Goal: Information Seeking & Learning: Find specific fact

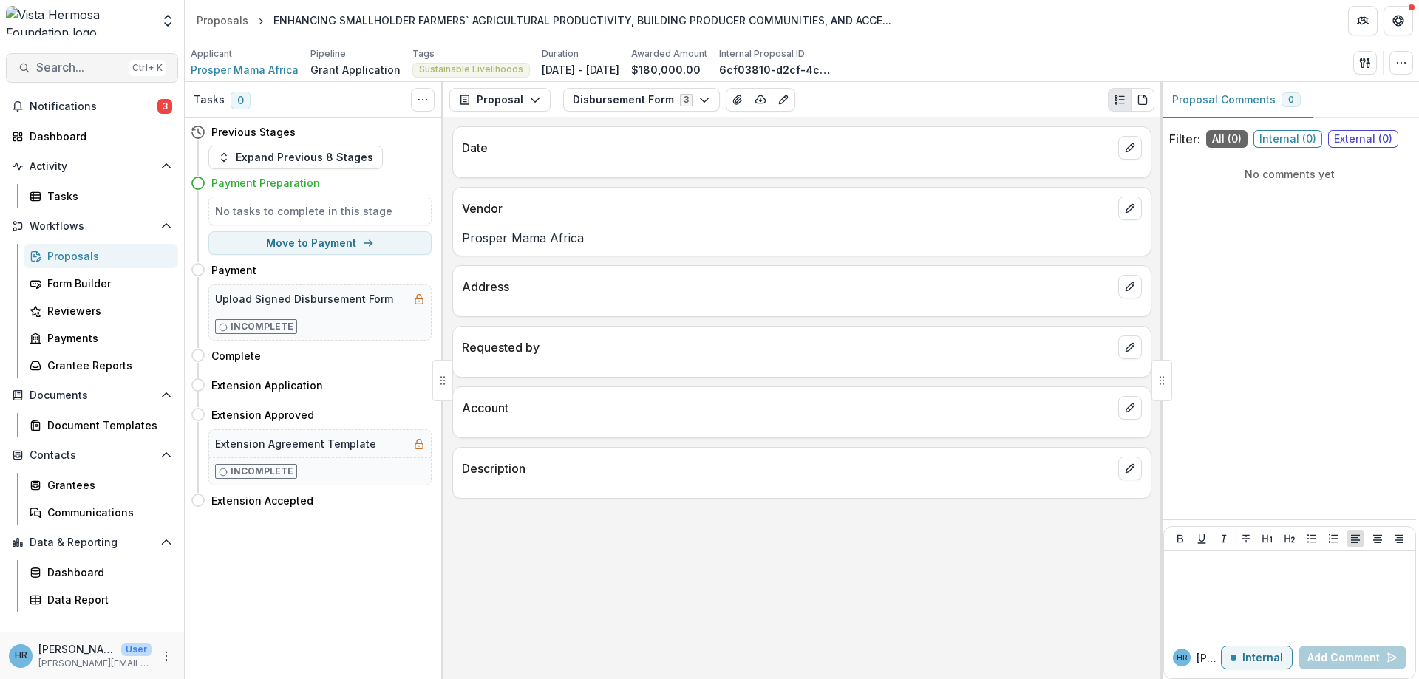
click at [106, 64] on span "Search..." at bounding box center [79, 68] width 87 height 14
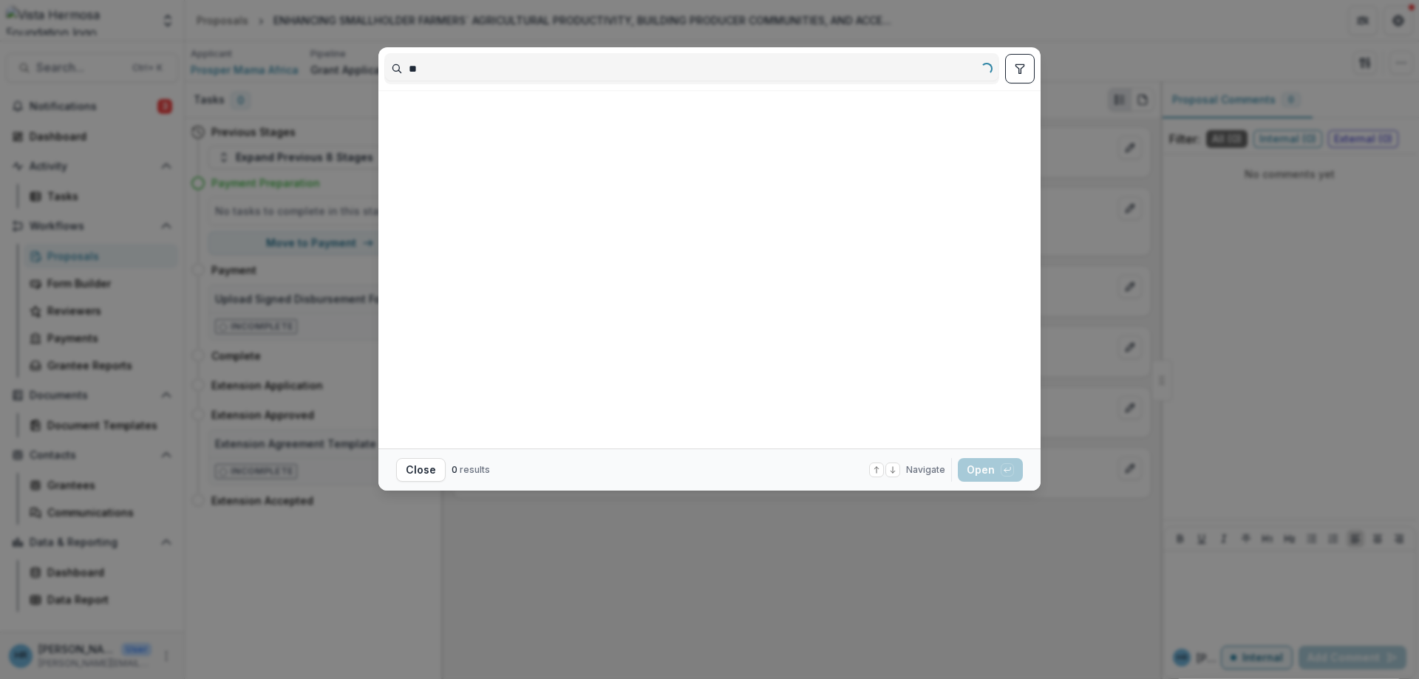
type input "*"
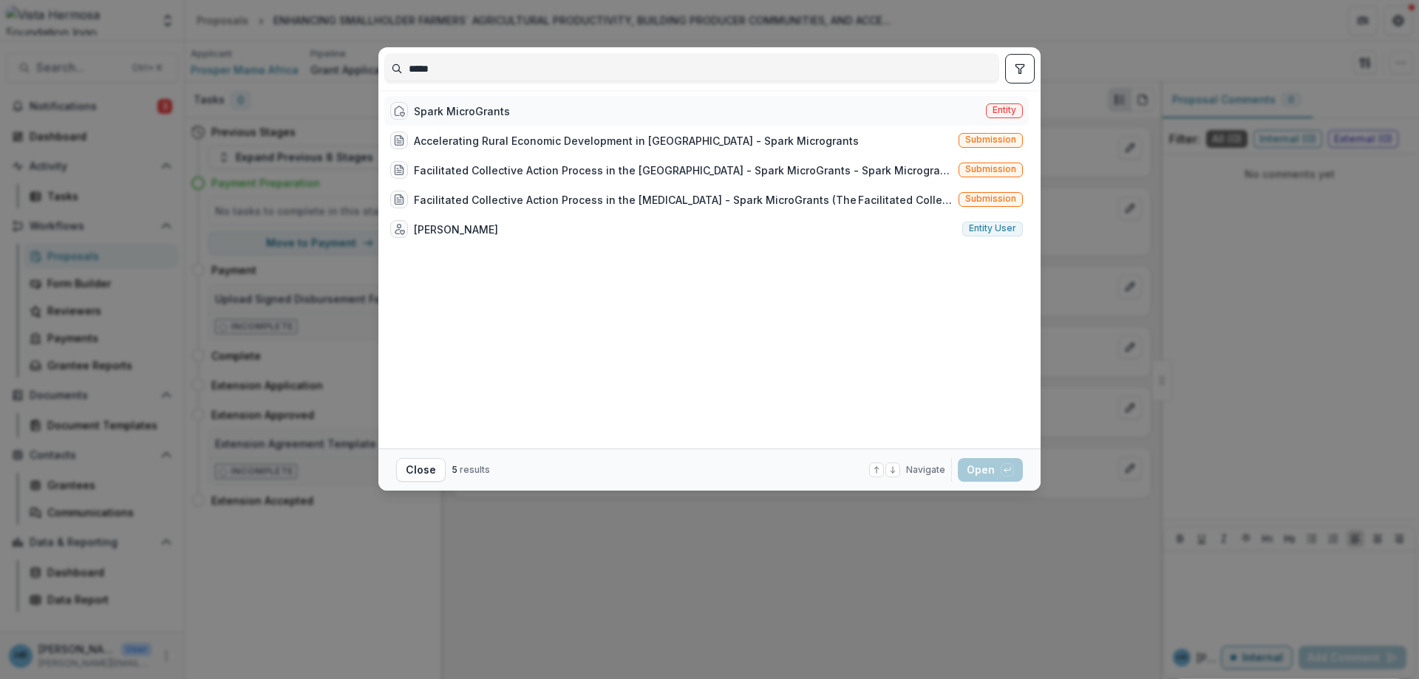
type input "*****"
click at [458, 117] on div "Spark MicroGrants" at bounding box center [462, 111] width 96 height 16
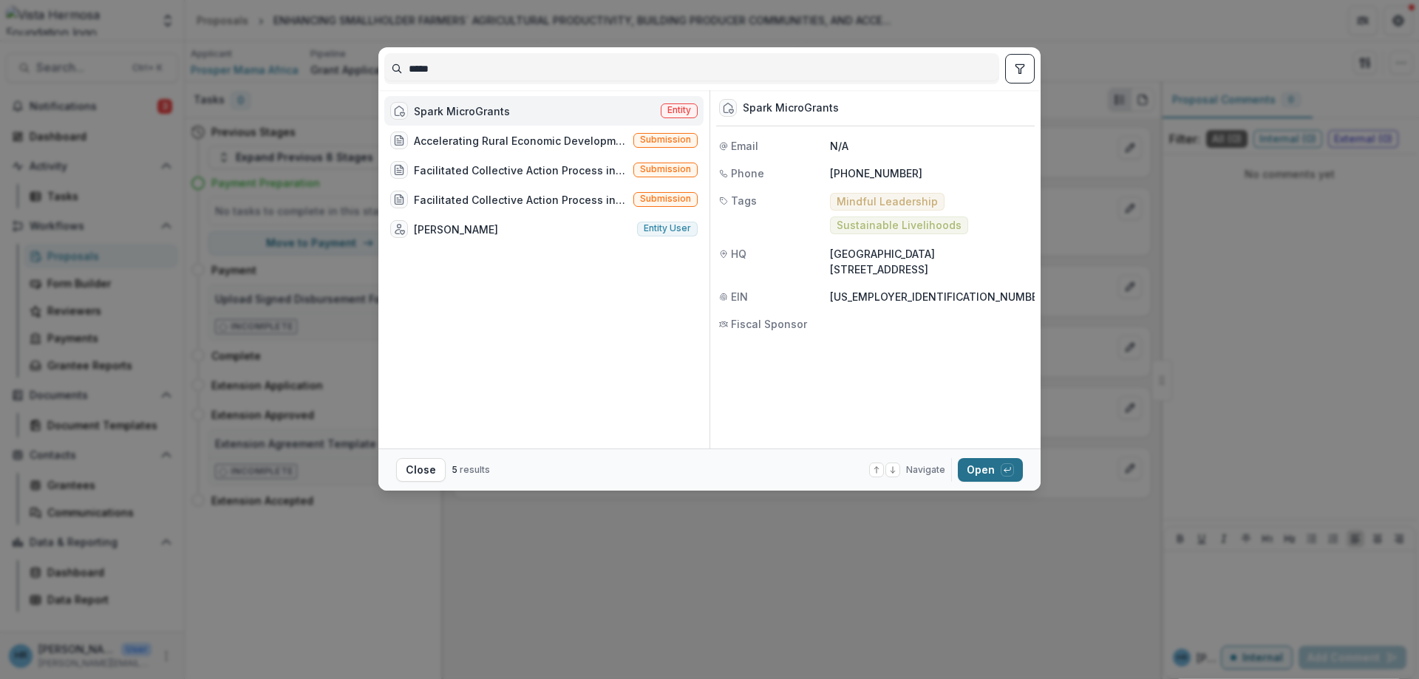
click at [992, 466] on button "Open with enter key" at bounding box center [990, 470] width 65 height 24
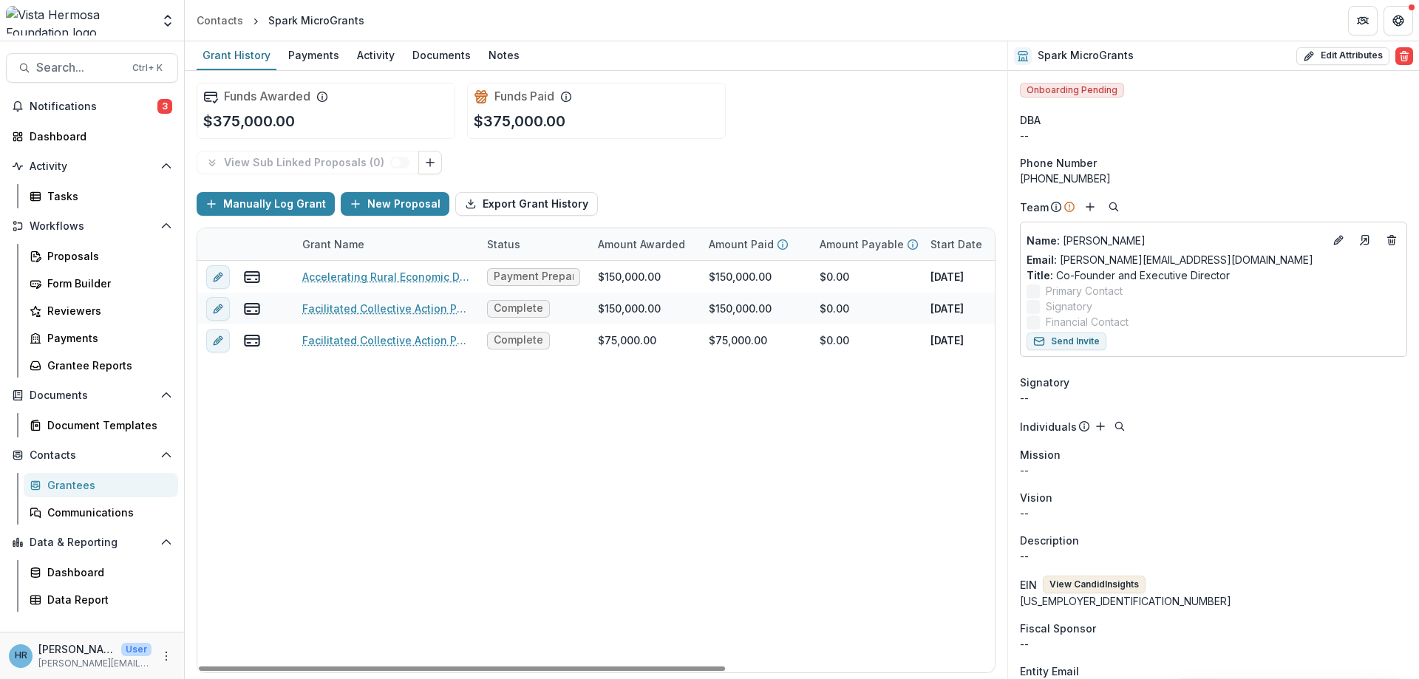
click at [1084, 588] on button "View Candid Insights" at bounding box center [1094, 585] width 103 height 18
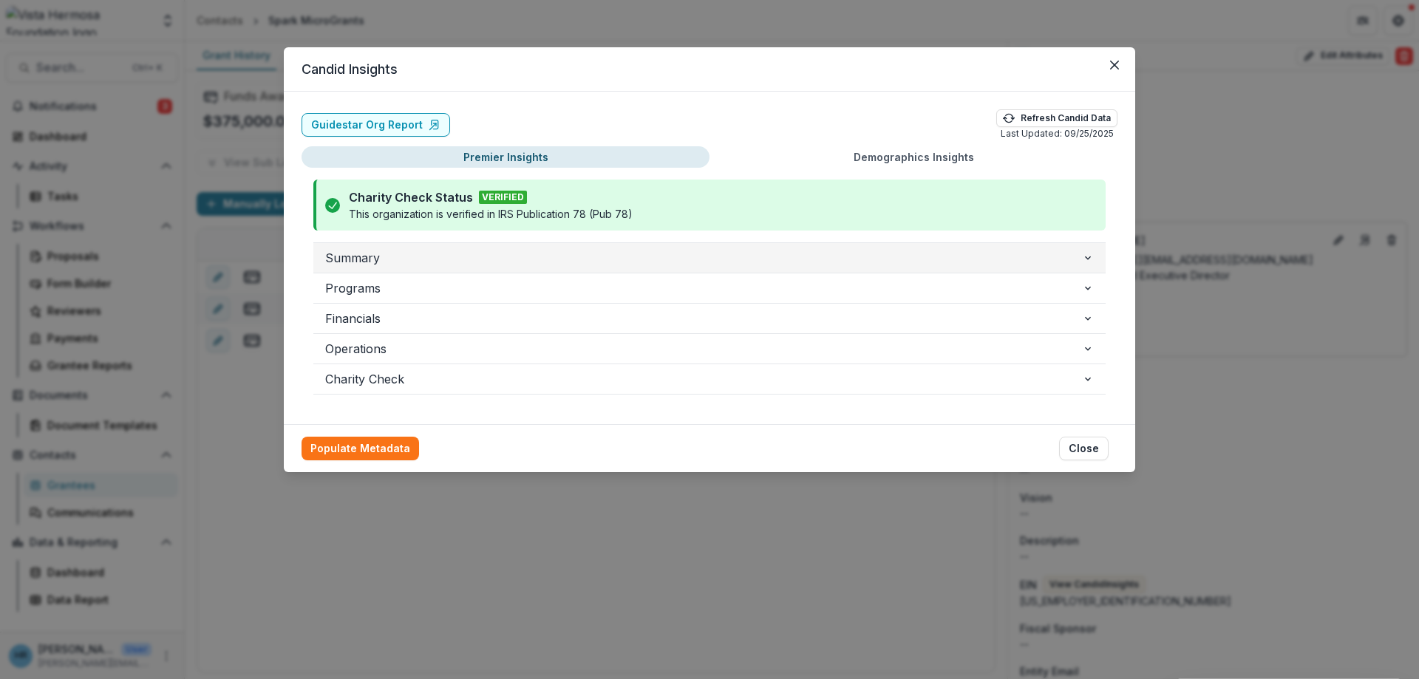
click at [404, 254] on span "Summary" at bounding box center [703, 258] width 757 height 18
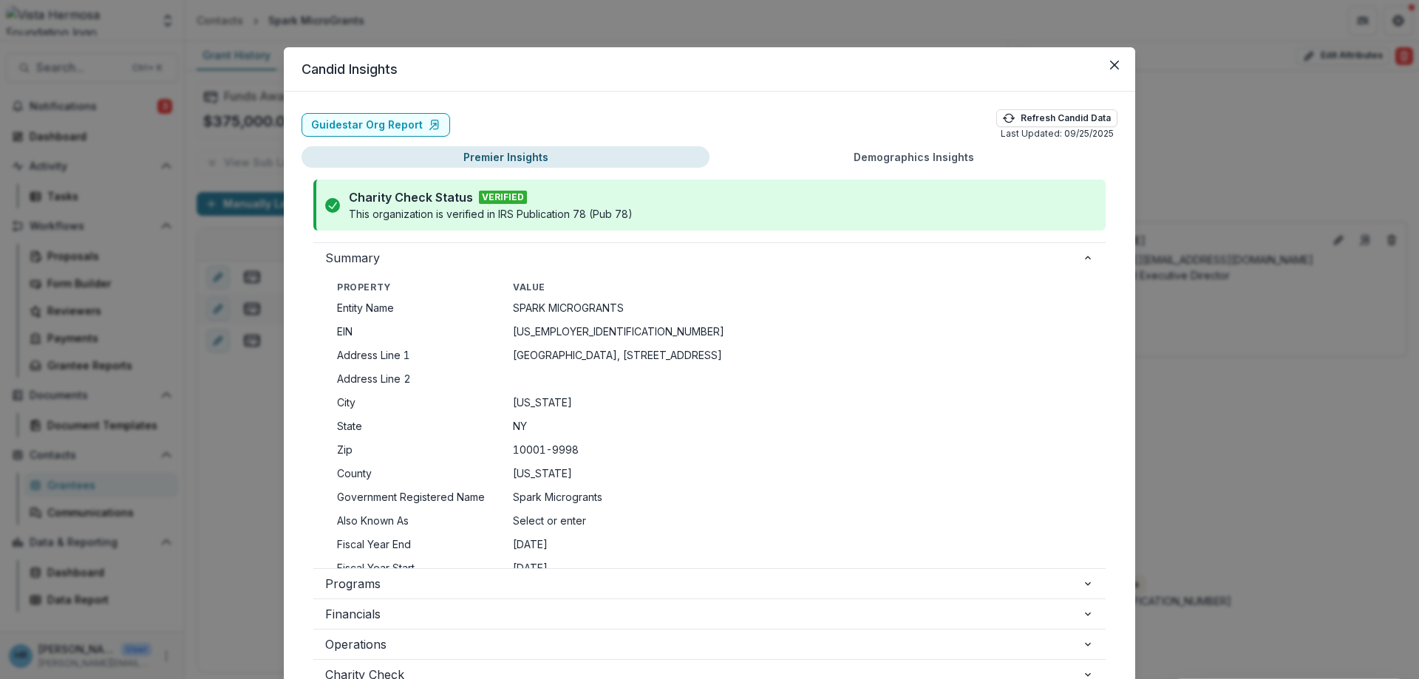
drag, startPoint x: 511, startPoint y: 356, endPoint x: 795, endPoint y: 361, distance: 283.9
click at [795, 361] on td "[GEOGRAPHIC_DATA], [STREET_ADDRESS]" at bounding box center [797, 356] width 593 height 24
copy td "[GEOGRAPHIC_DATA], [STREET_ADDRESS]"
click at [1120, 63] on button "Close" at bounding box center [1115, 65] width 24 height 24
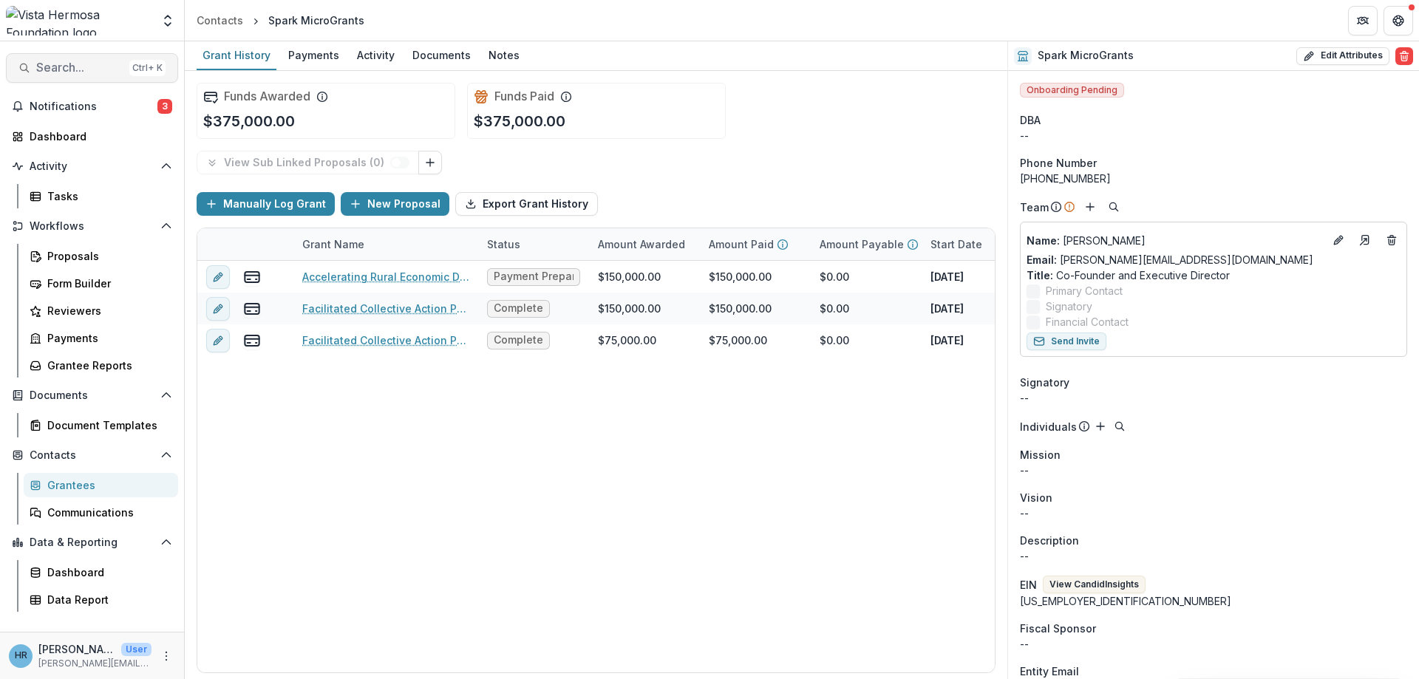
click at [61, 68] on span "Search..." at bounding box center [79, 68] width 87 height 14
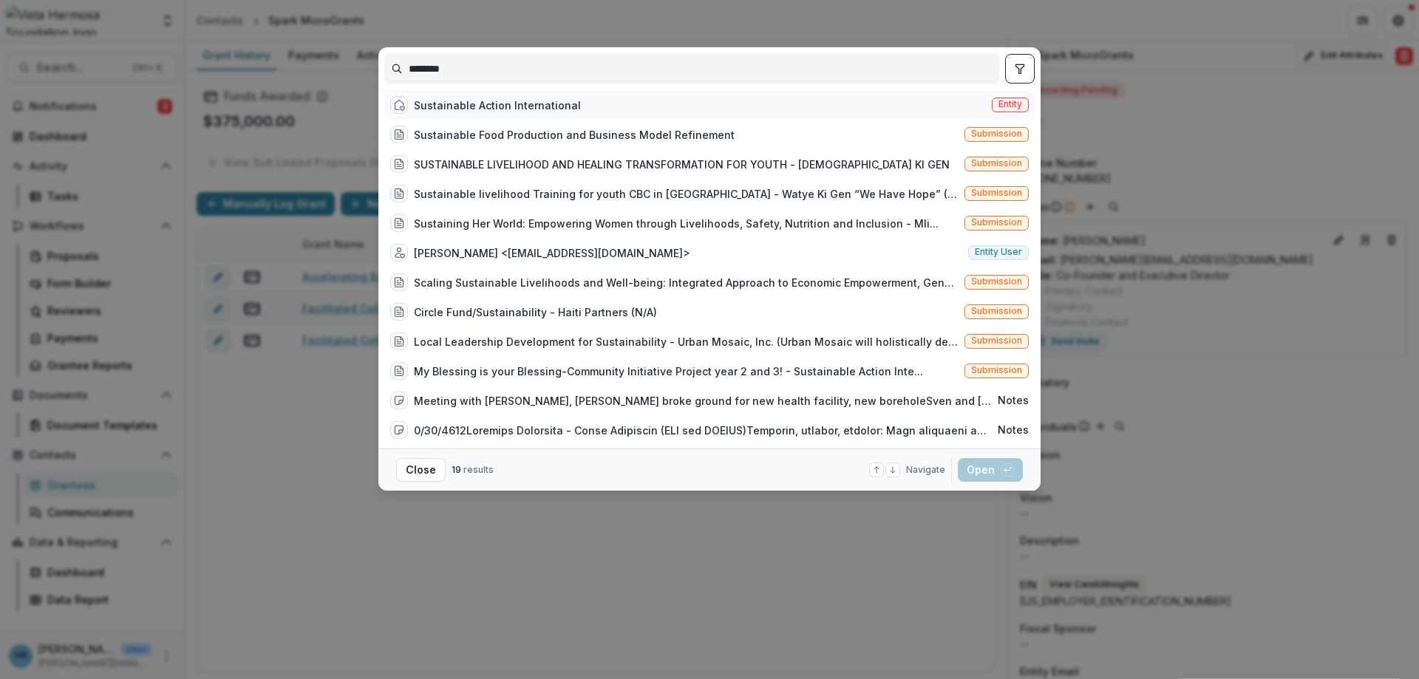
type input "********"
click at [460, 112] on div "Sustainable Action International" at bounding box center [497, 106] width 167 height 16
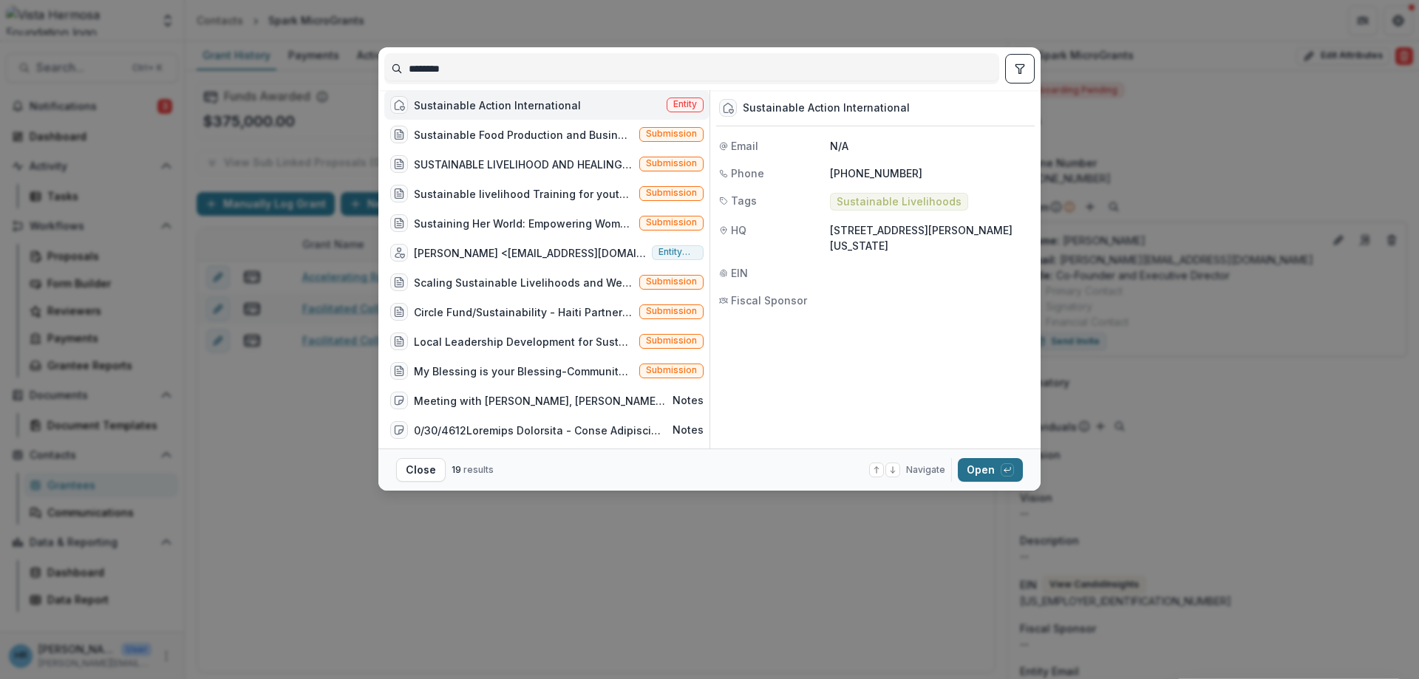
click at [994, 467] on button "Open with enter key" at bounding box center [990, 470] width 65 height 24
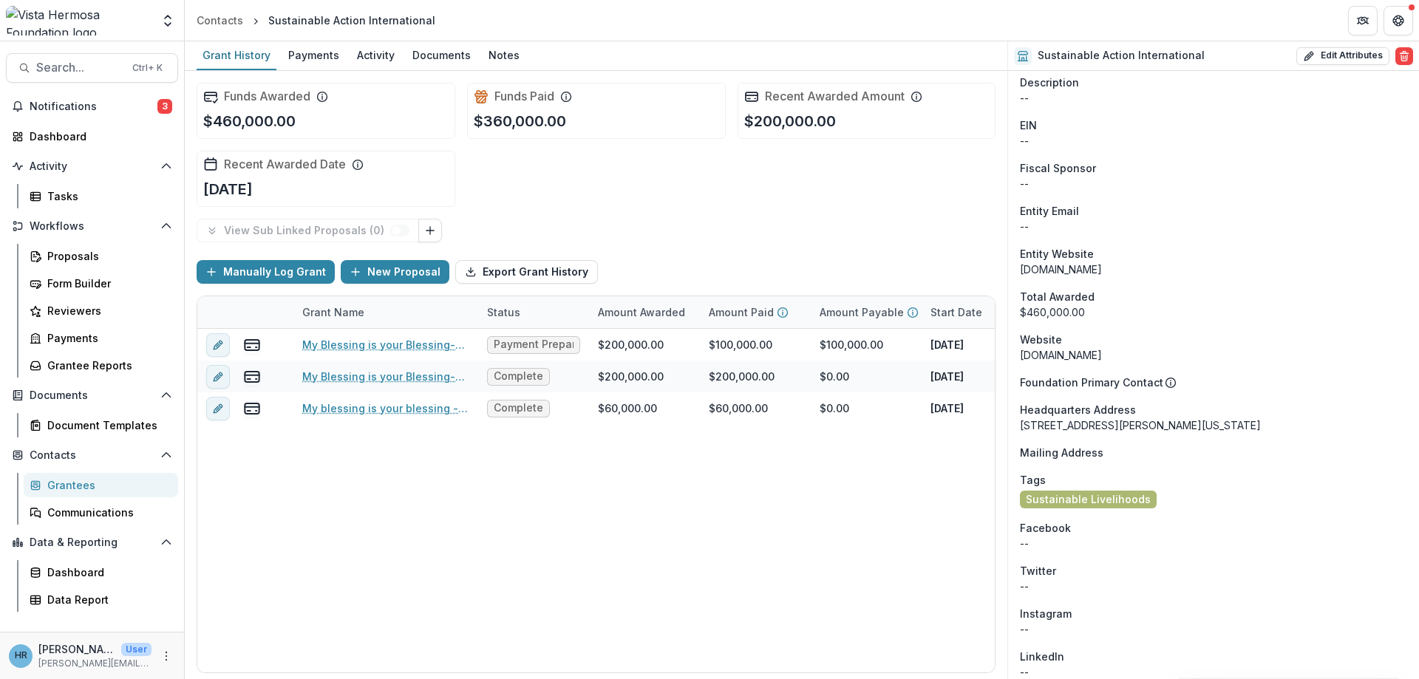
scroll to position [621, 0]
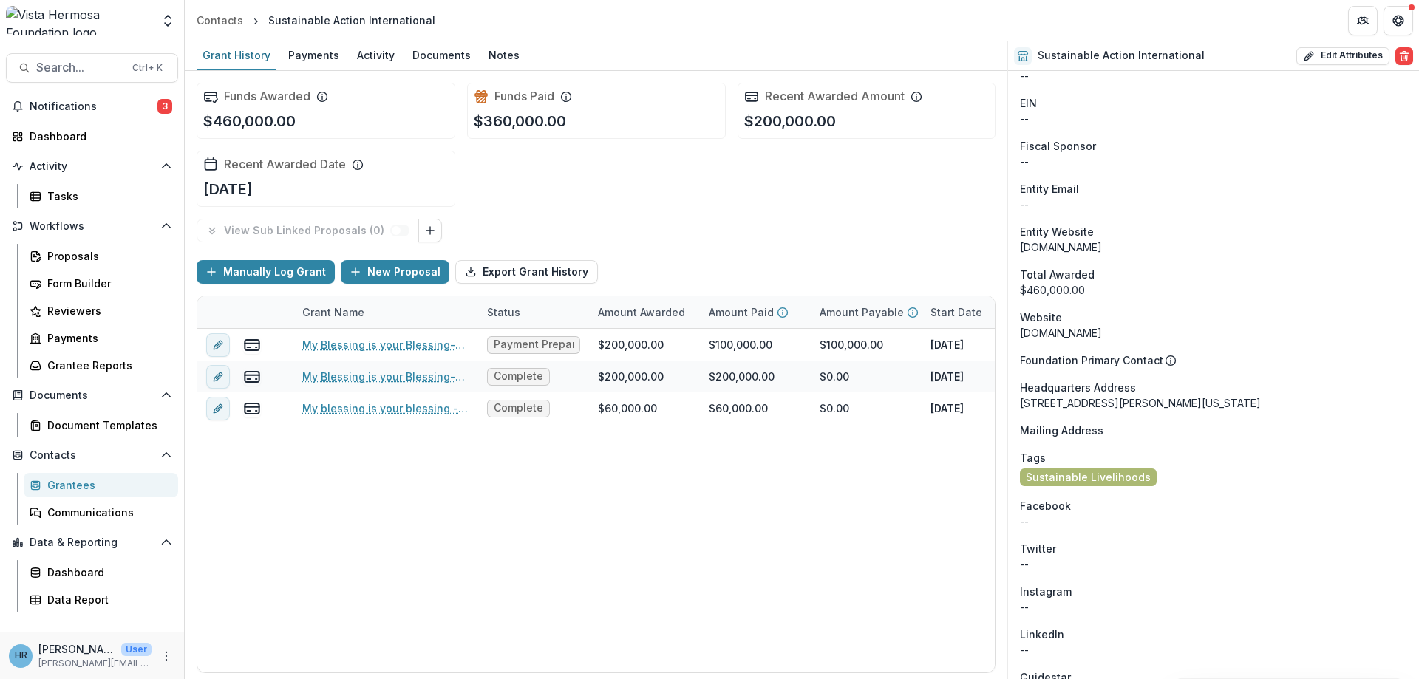
click at [1052, 239] on div "[DOMAIN_NAME]" at bounding box center [1213, 247] width 387 height 16
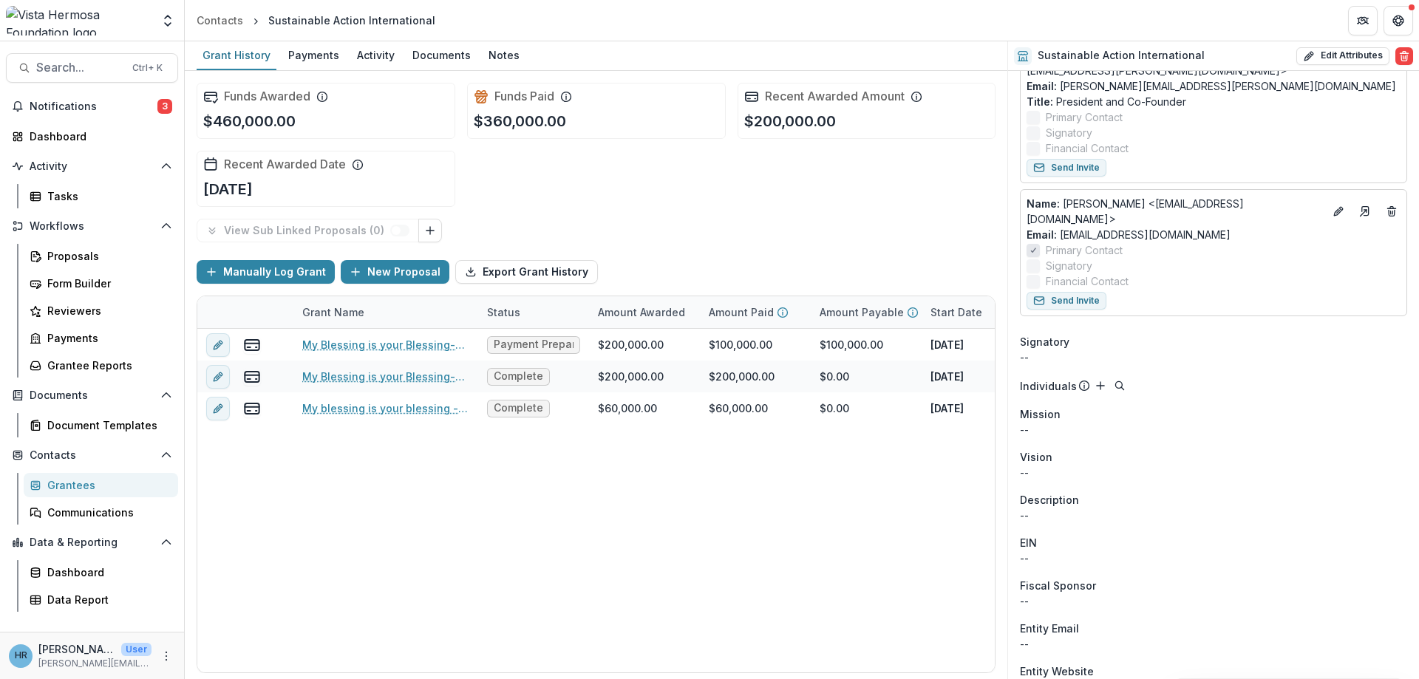
scroll to position [266, 0]
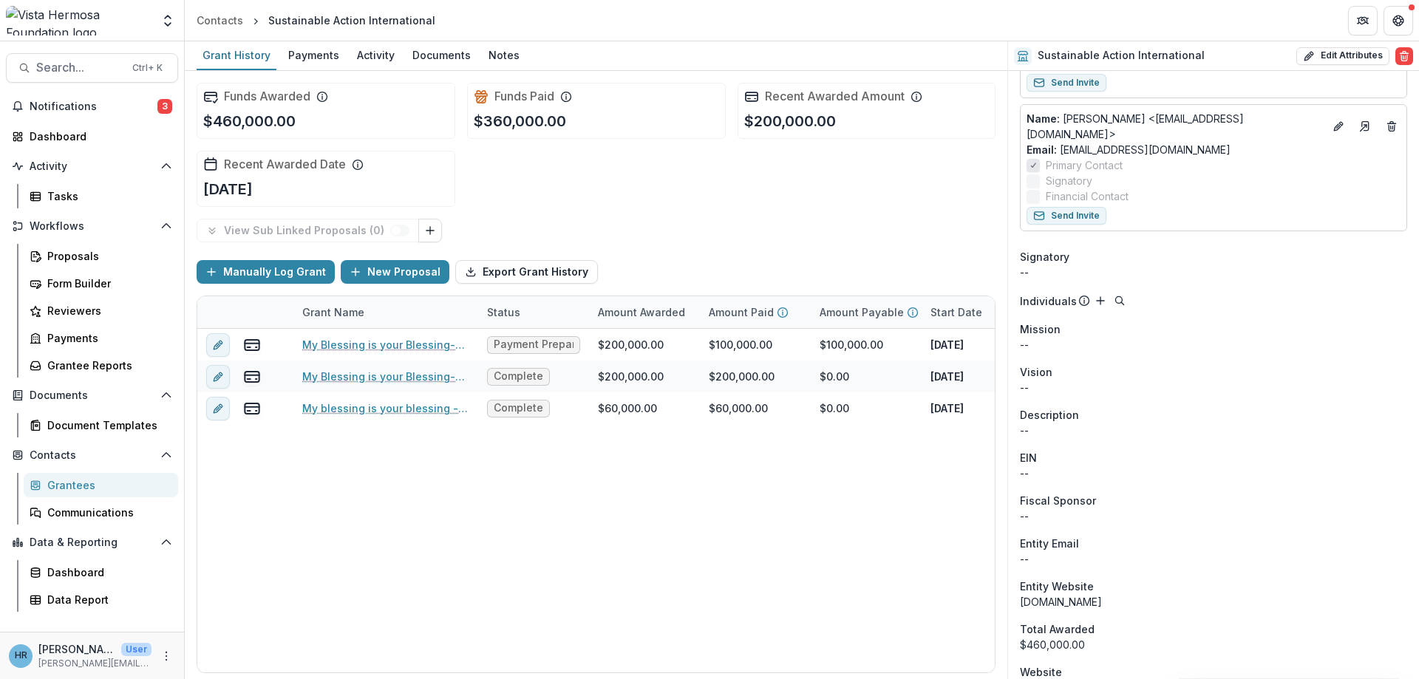
click at [1029, 450] on p "EIN" at bounding box center [1028, 458] width 17 height 16
click at [1325, 61] on button "Edit Attributes" at bounding box center [1342, 56] width 93 height 18
select select
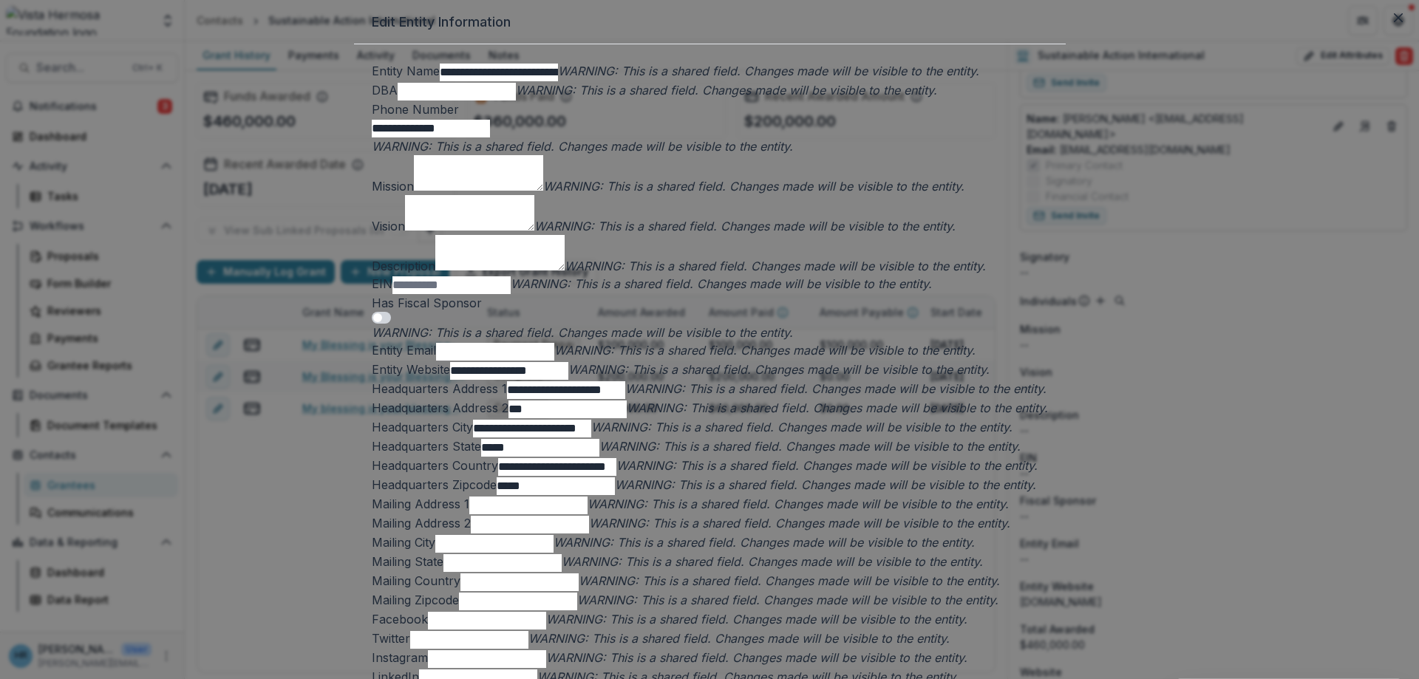
scroll to position [443, 0]
click at [511, 276] on input "EIN" at bounding box center [451, 285] width 118 height 18
paste input "**********"
type input "**********"
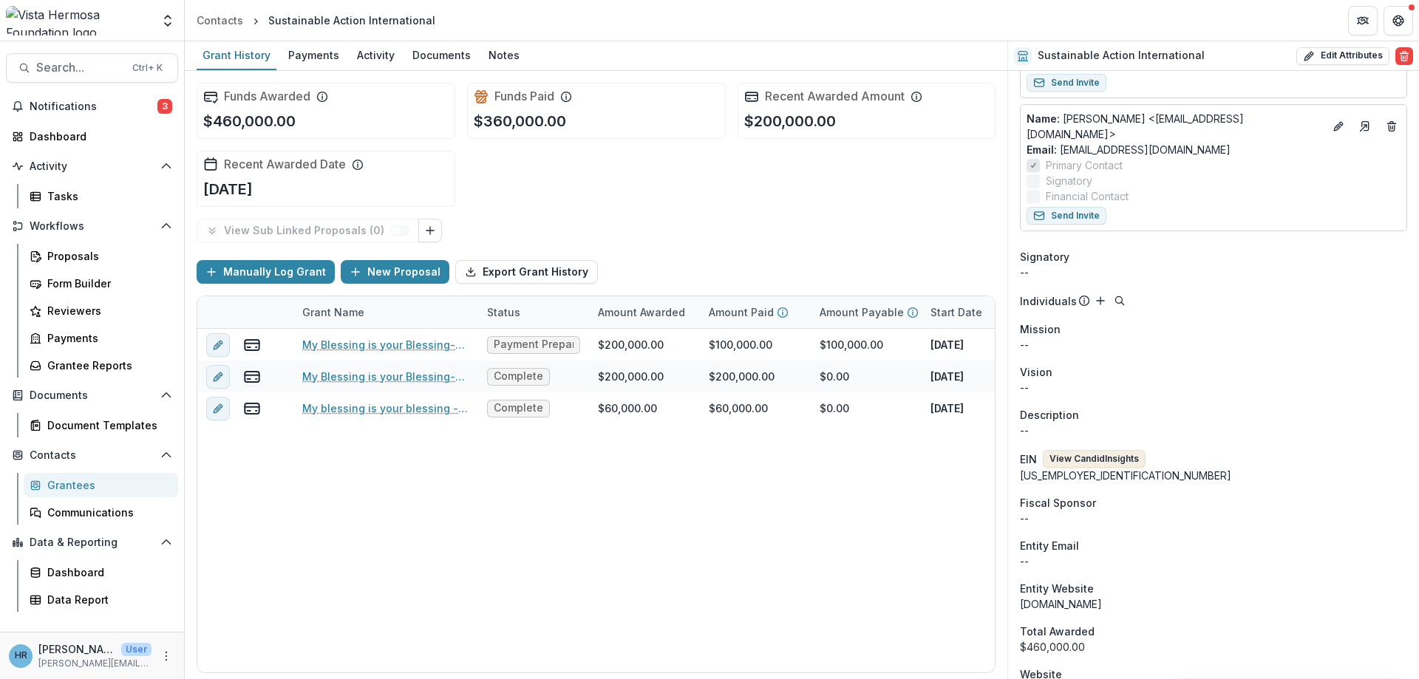
click at [1101, 450] on button "View Candid Insights" at bounding box center [1094, 459] width 103 height 18
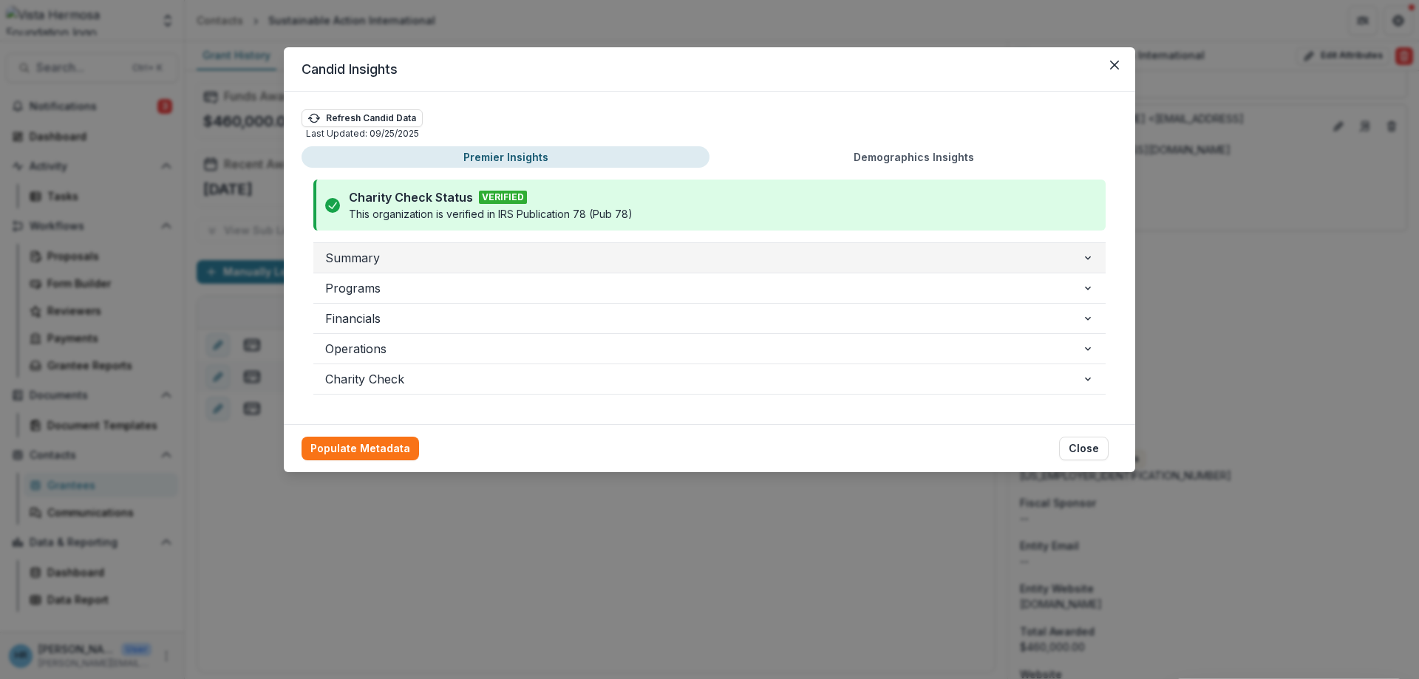
click at [395, 252] on span "Summary" at bounding box center [703, 258] width 757 height 18
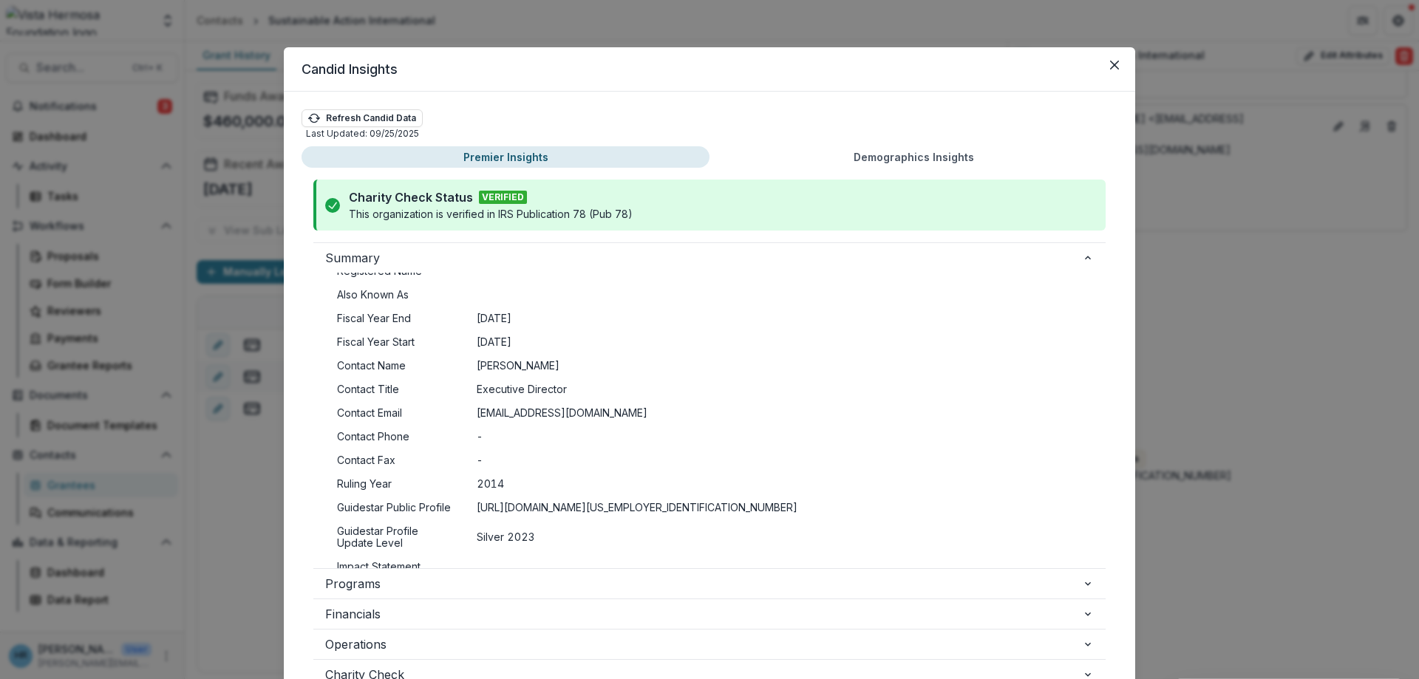
scroll to position [266, 0]
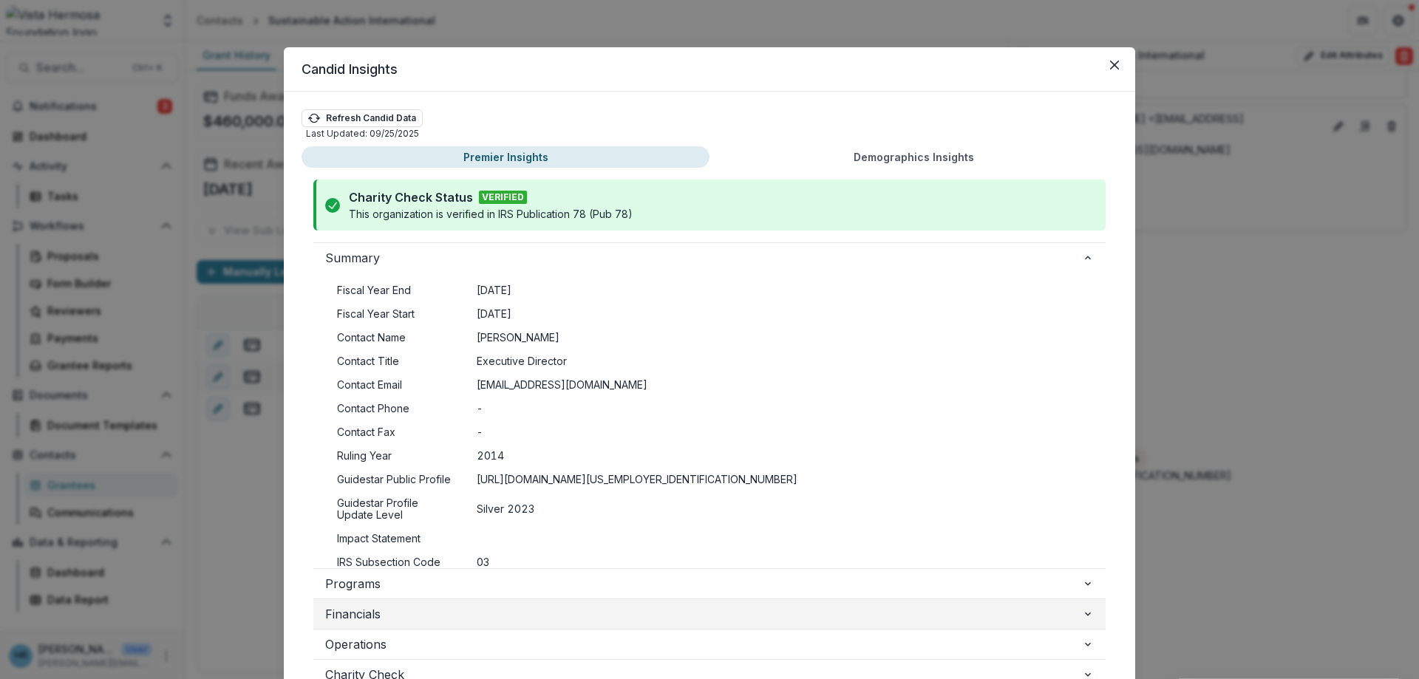
click at [404, 611] on span "Financials" at bounding box center [703, 614] width 757 height 18
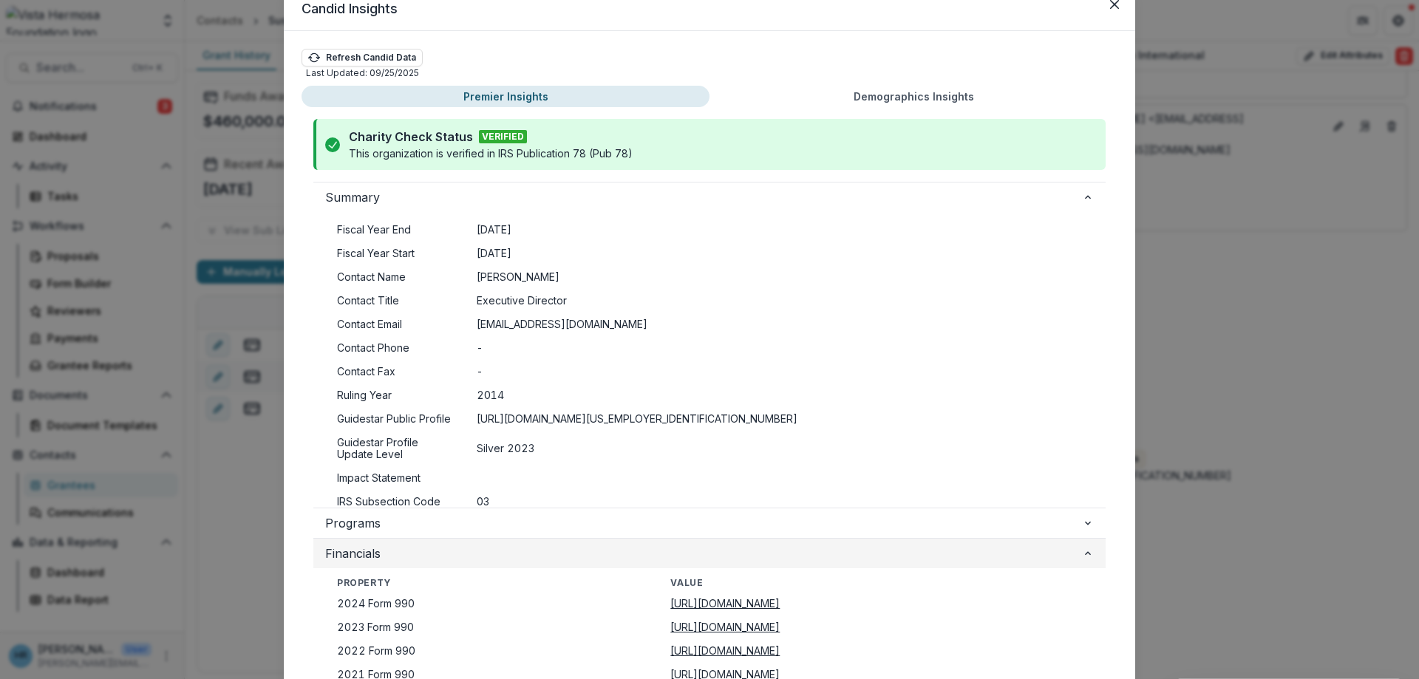
scroll to position [177, 0]
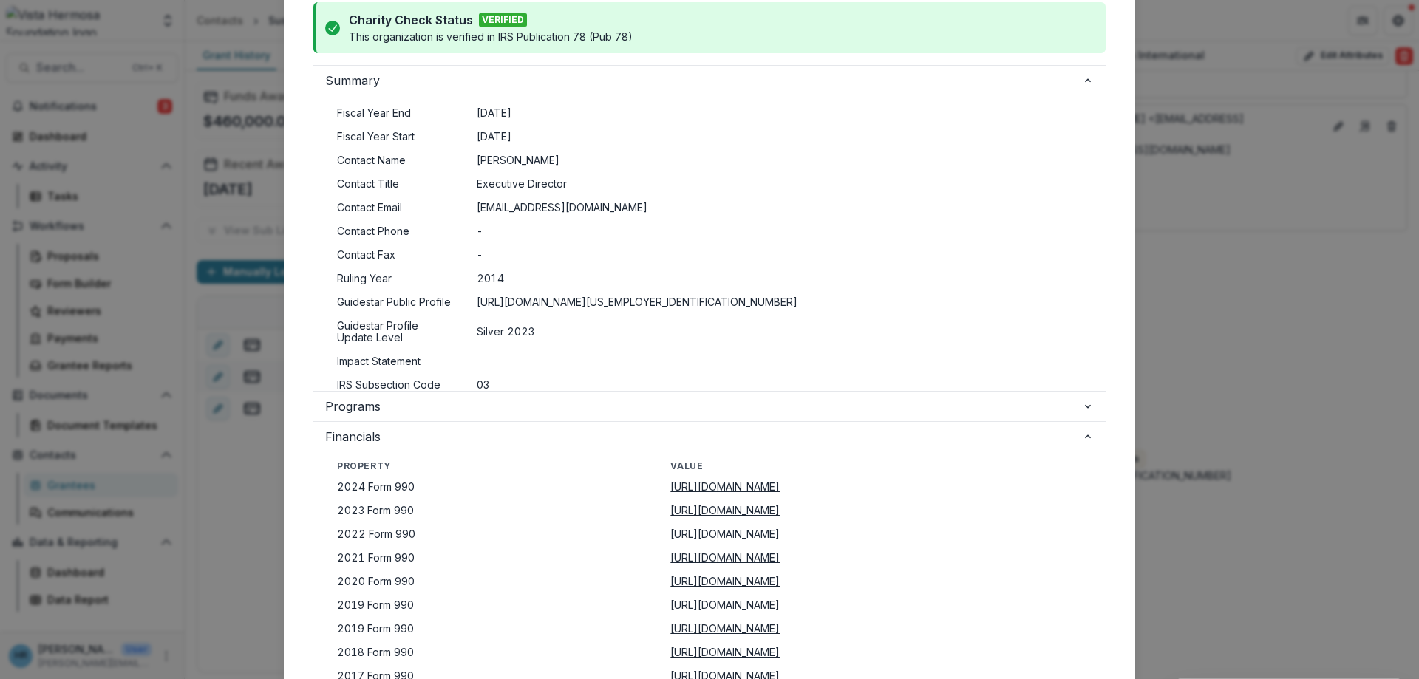
click at [670, 488] on u "[URL][DOMAIN_NAME]" at bounding box center [724, 486] width 109 height 13
click at [1291, 316] on div "Candid Insights Refresh Candid Data Last Updated: [DATE] Premier Insights Demog…" at bounding box center [709, 339] width 1419 height 679
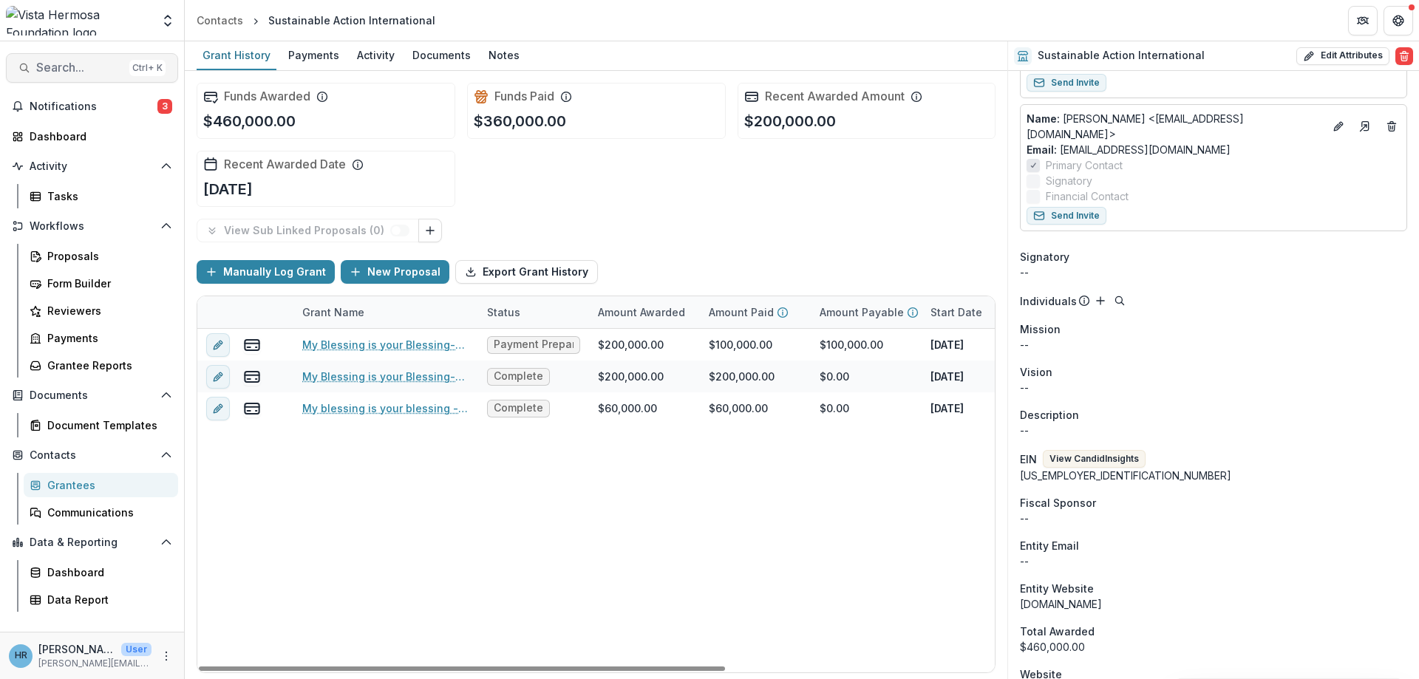
click at [117, 67] on span "Search..." at bounding box center [79, 68] width 87 height 14
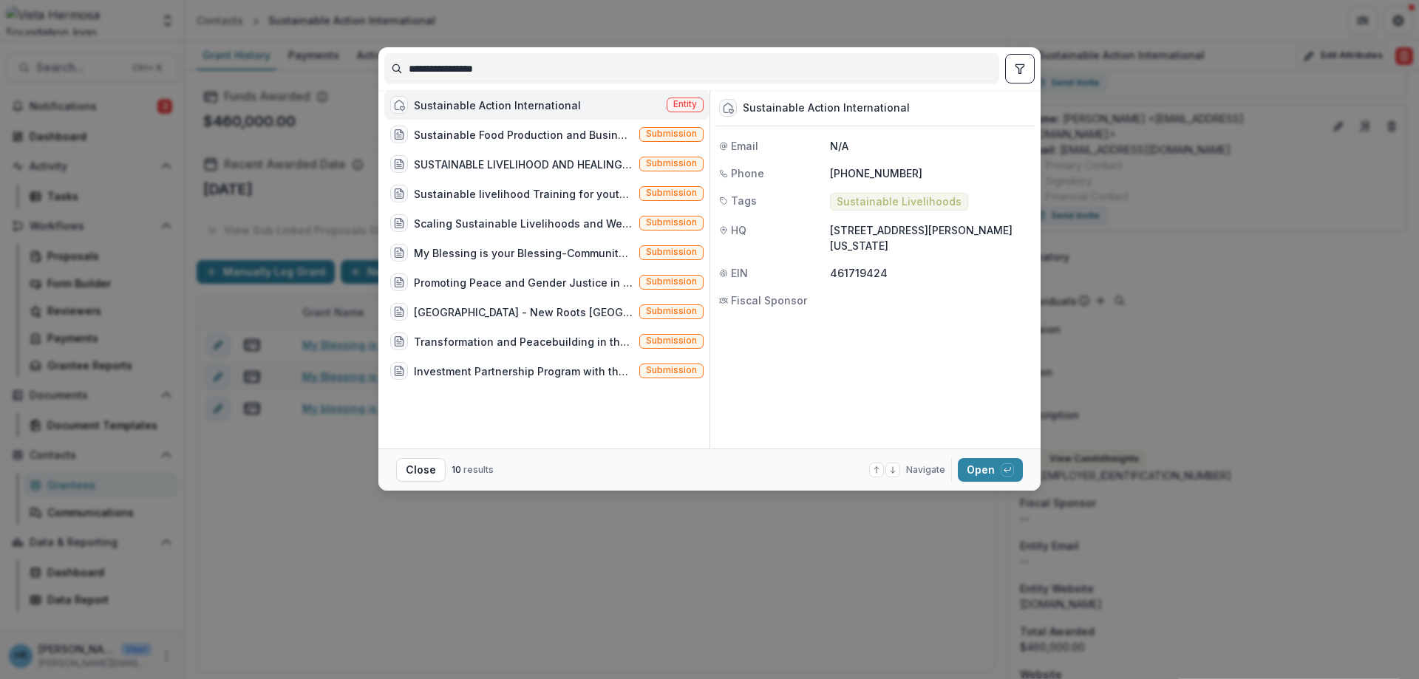
drag, startPoint x: 506, startPoint y: 72, endPoint x: 218, endPoint y: 55, distance: 288.7
click at [385, 57] on input "**********" at bounding box center [691, 69] width 613 height 24
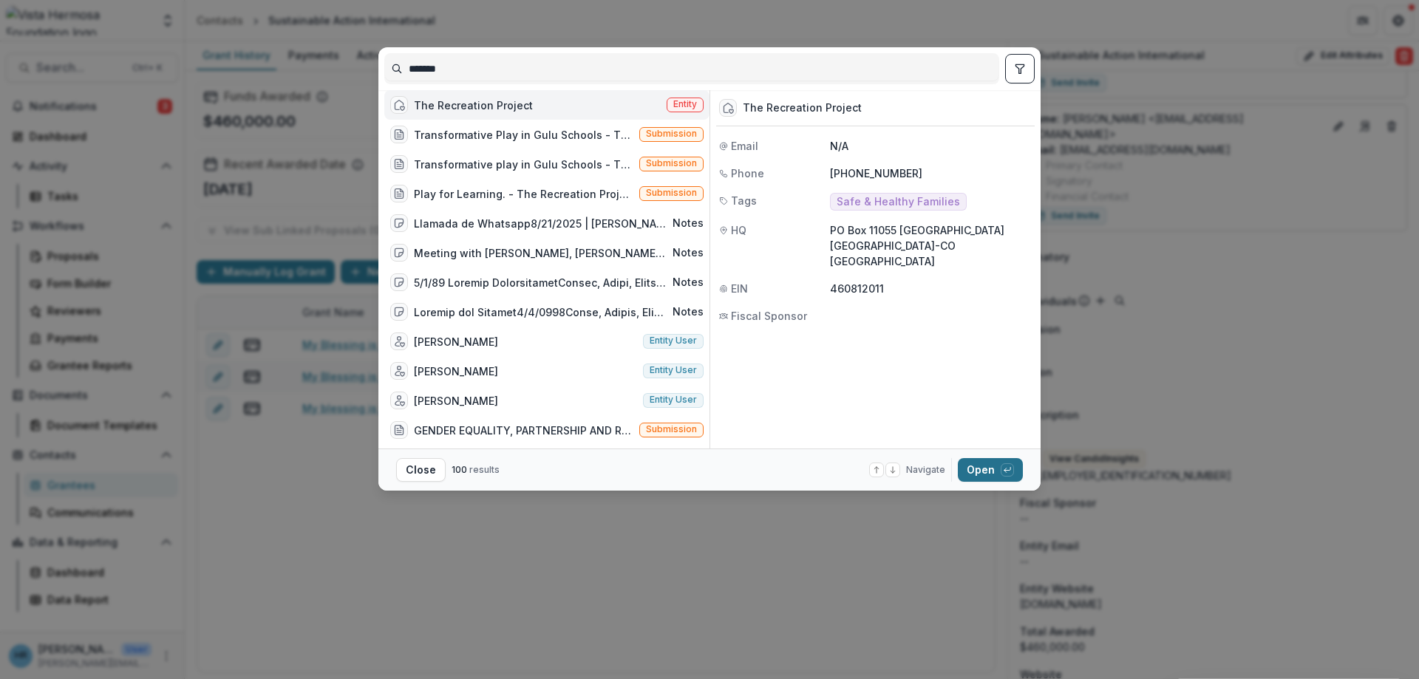
type input "*******"
click at [1001, 477] on button "Open with enter key" at bounding box center [990, 470] width 65 height 24
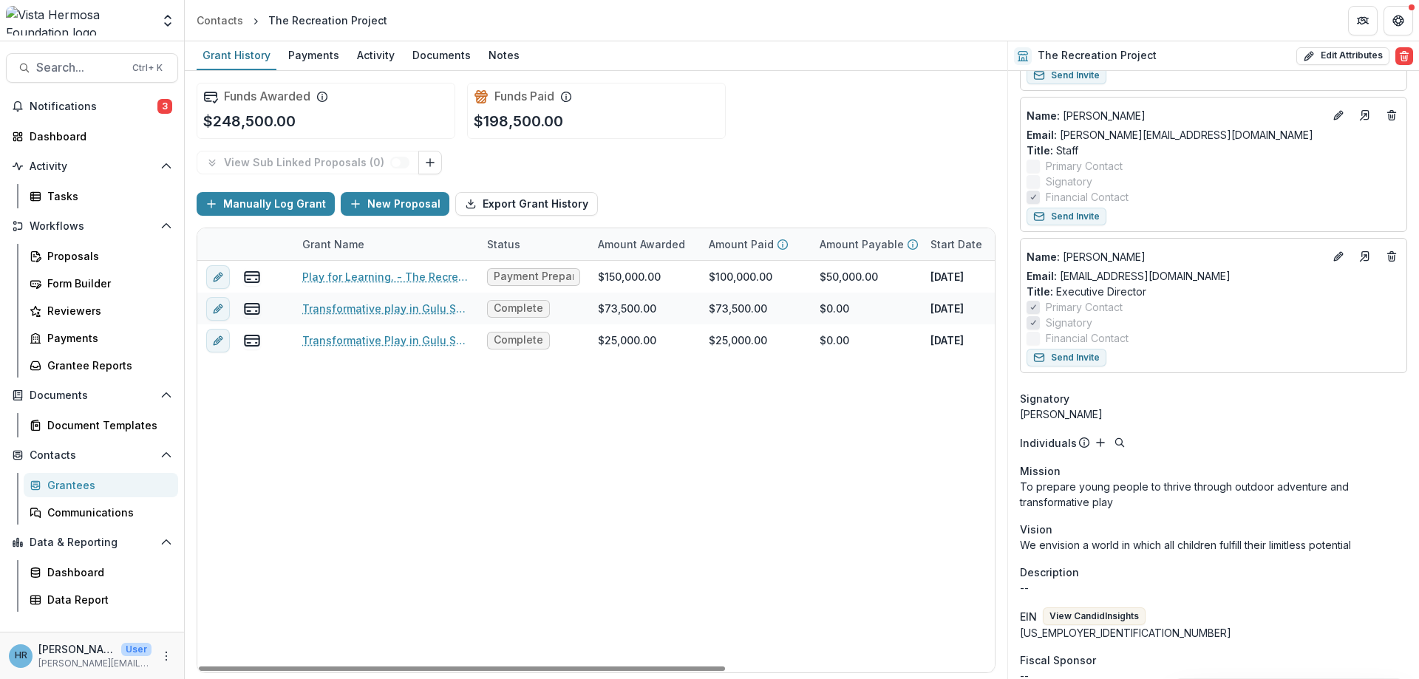
scroll to position [696, 0]
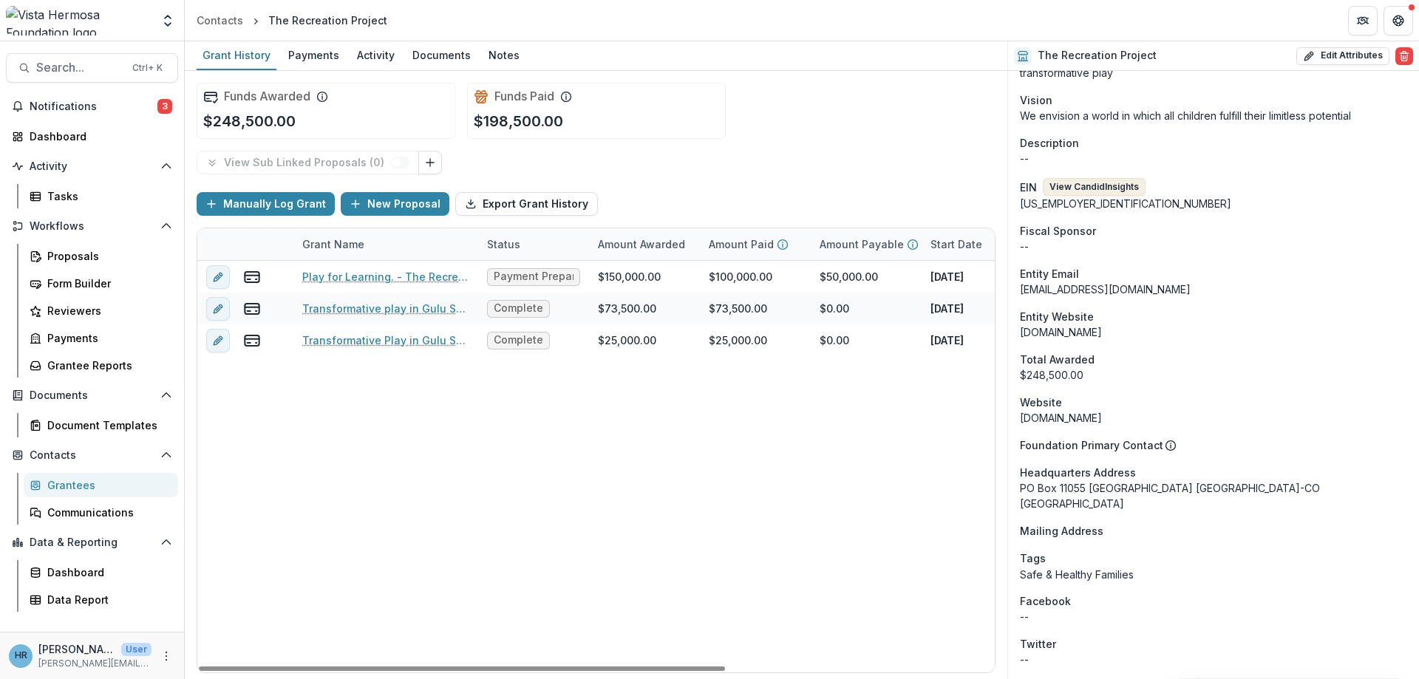
click at [1101, 180] on button "View Candid Insights" at bounding box center [1094, 187] width 103 height 18
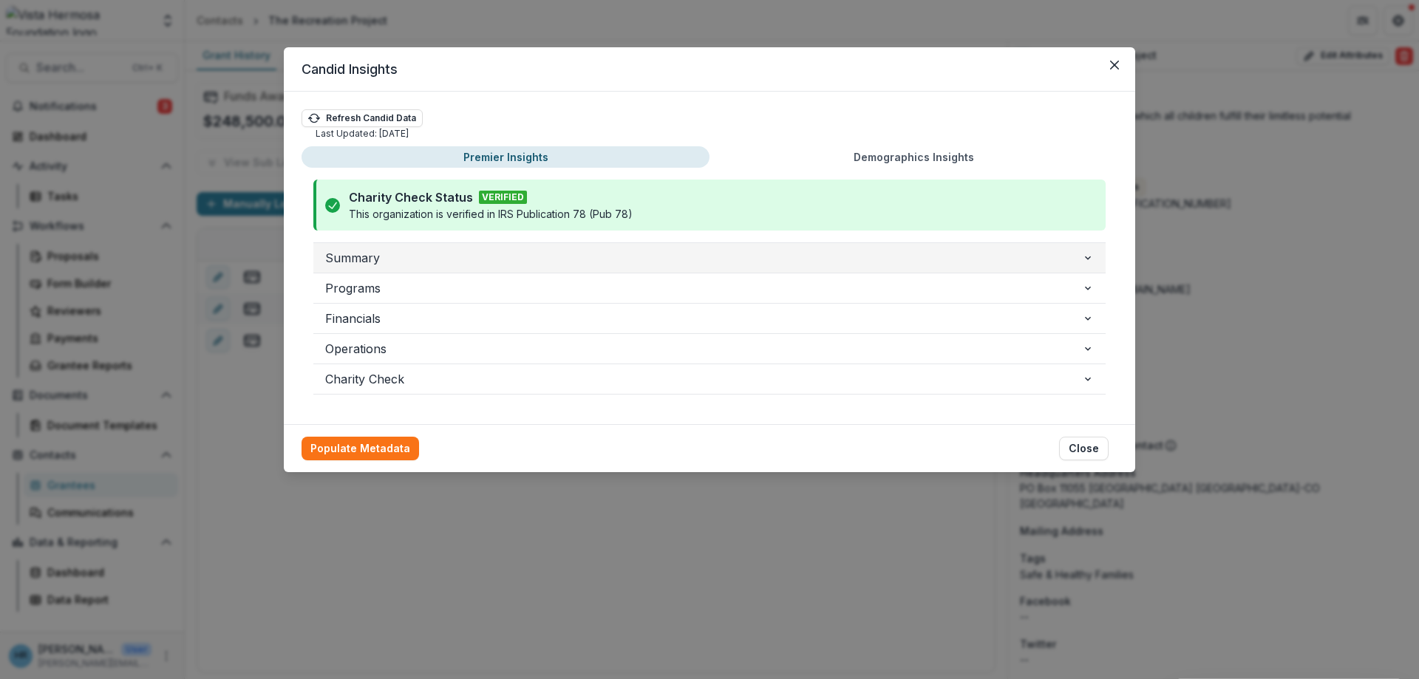
click at [489, 252] on span "Summary" at bounding box center [703, 258] width 757 height 18
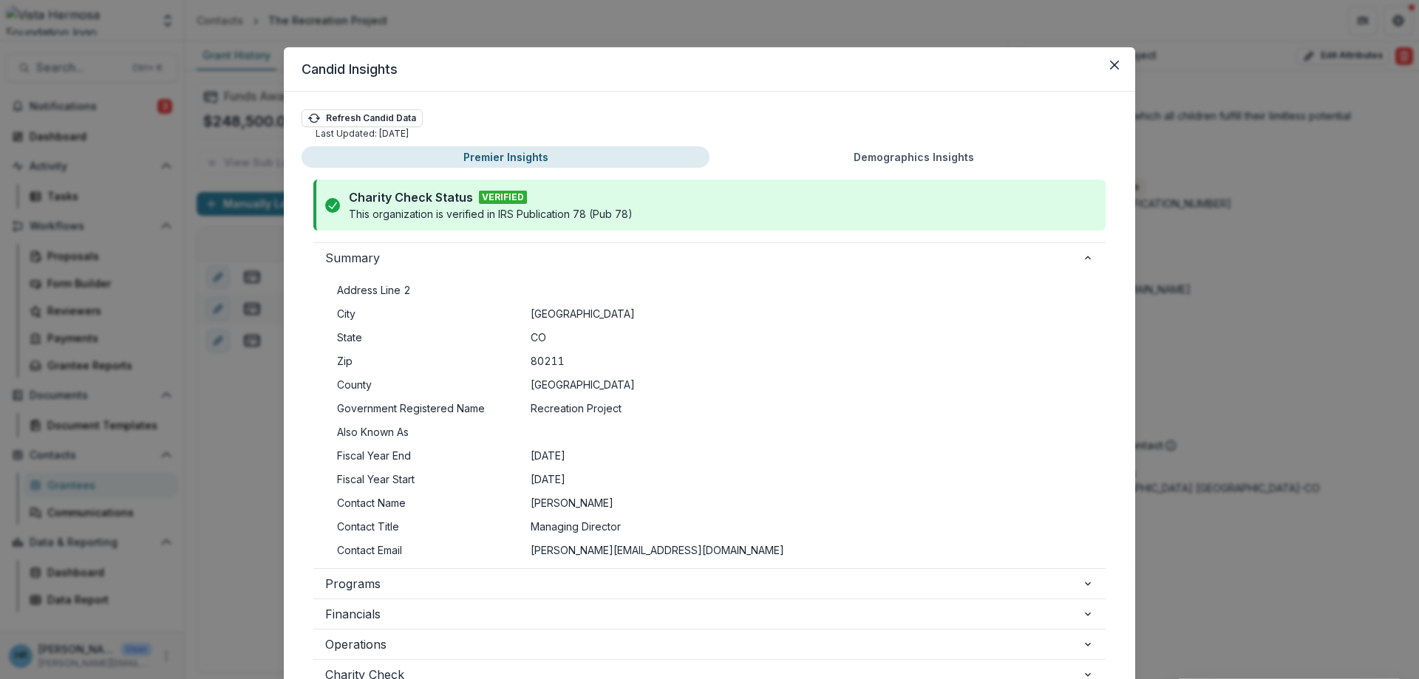
scroll to position [0, 0]
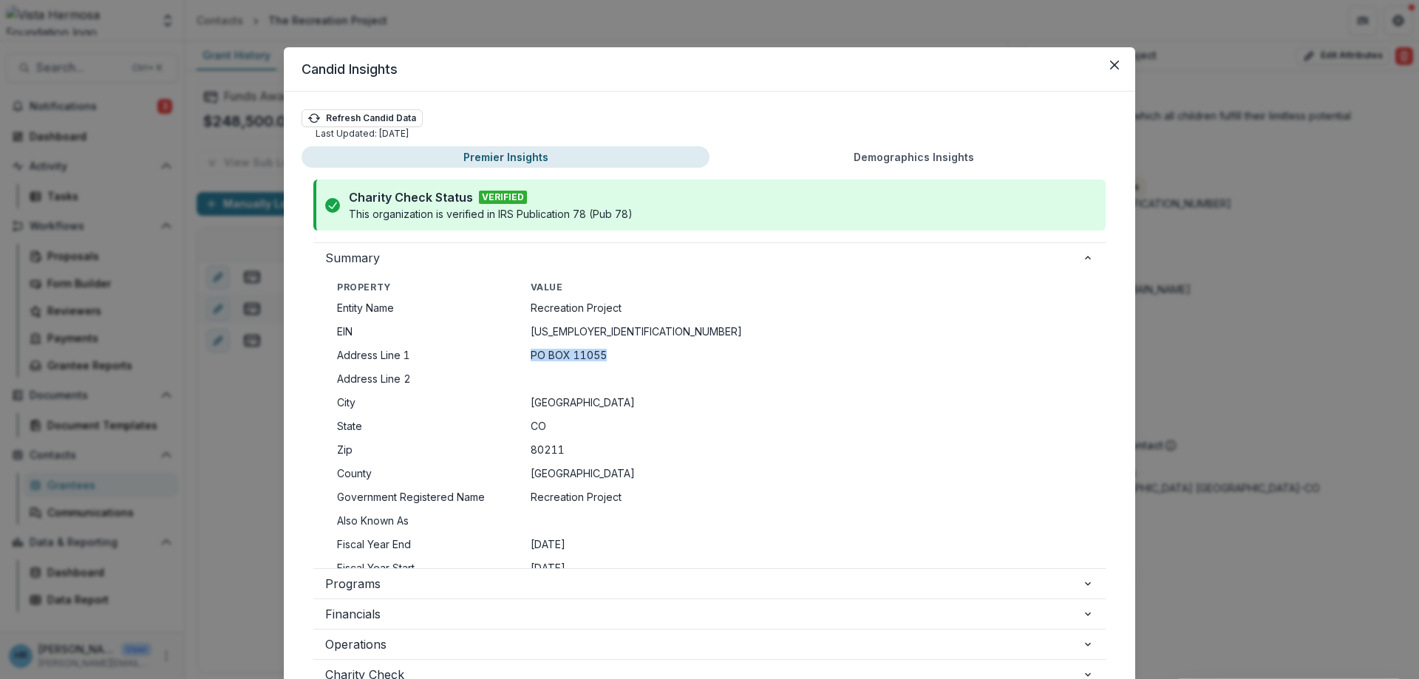
drag, startPoint x: 531, startPoint y: 361, endPoint x: 607, endPoint y: 364, distance: 76.2
click at [607, 364] on td "PO BOX 11055" at bounding box center [806, 356] width 575 height 24
copy td "PO BOX 11055"
click at [1109, 65] on button "Close" at bounding box center [1115, 65] width 24 height 24
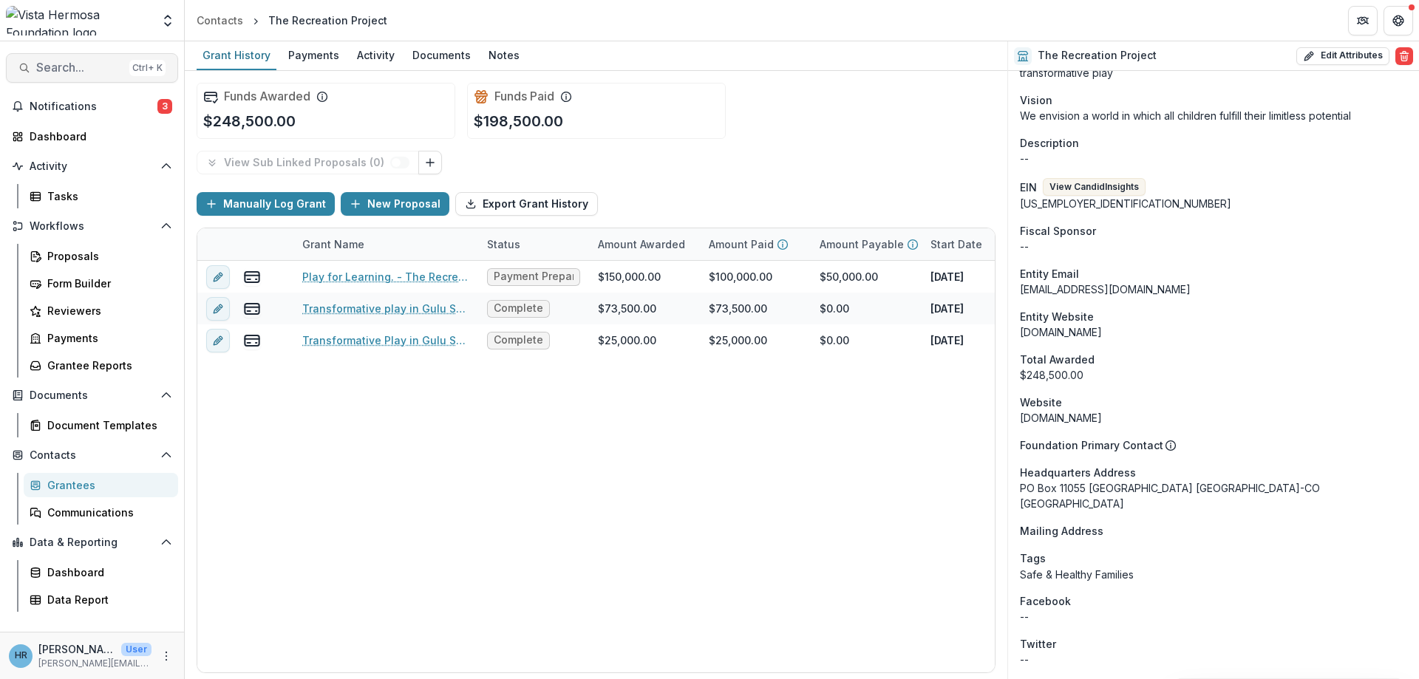
click at [97, 69] on span "Search..." at bounding box center [79, 68] width 87 height 14
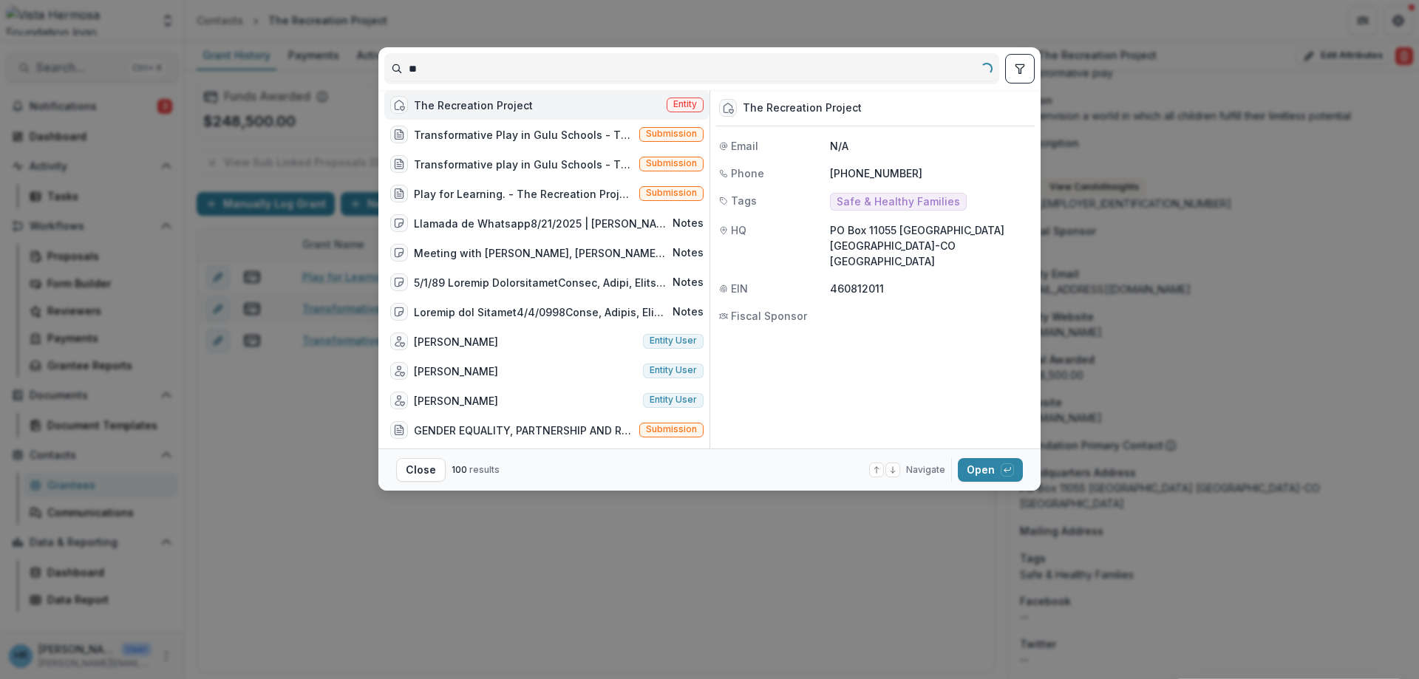
type input "*"
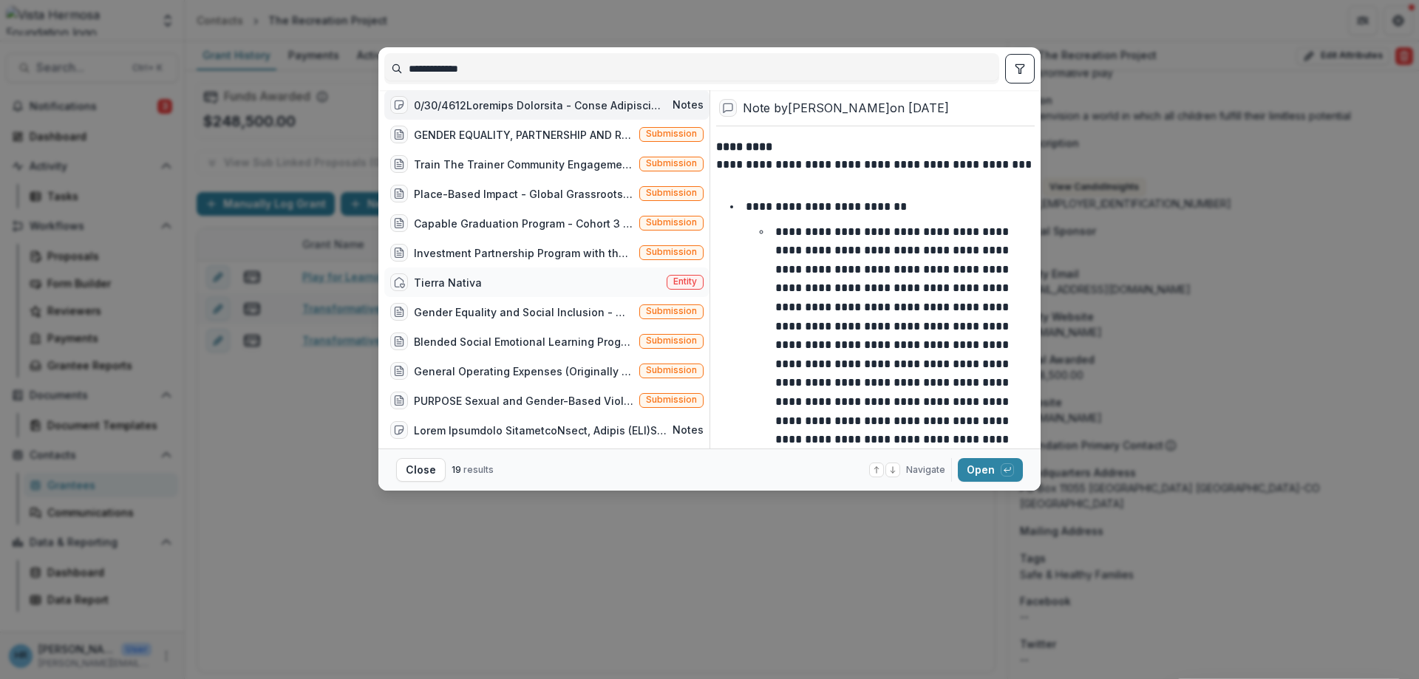
type input "**********"
click at [482, 293] on div "Tierra Nativa Entity" at bounding box center [546, 283] width 325 height 30
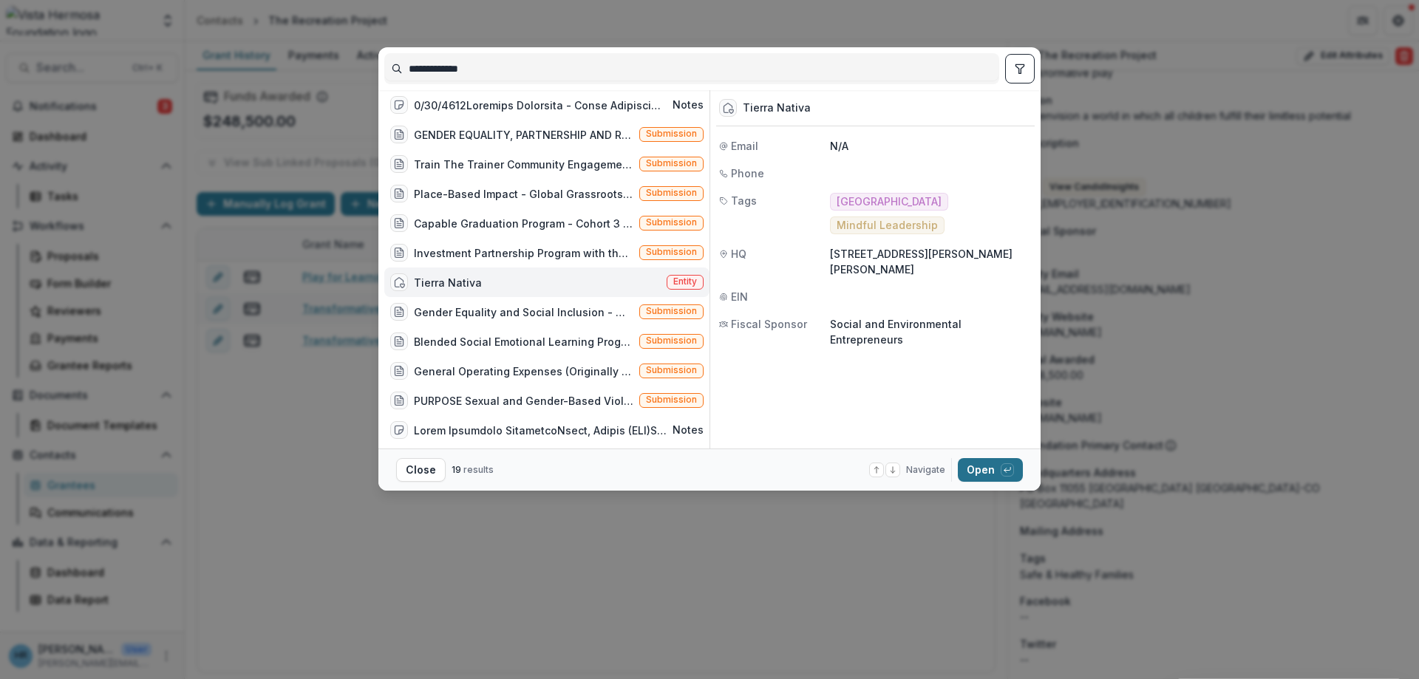
click at [985, 474] on button "Open with enter key" at bounding box center [990, 470] width 65 height 24
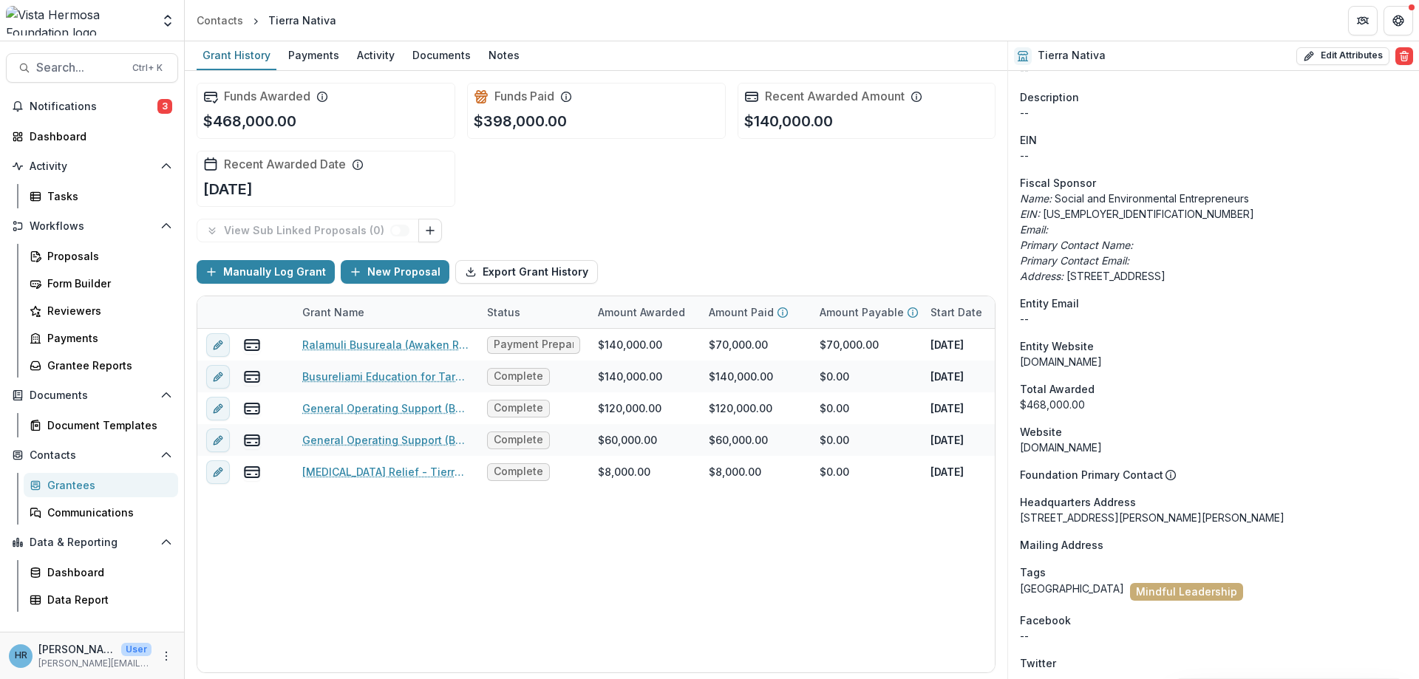
scroll to position [532, 0]
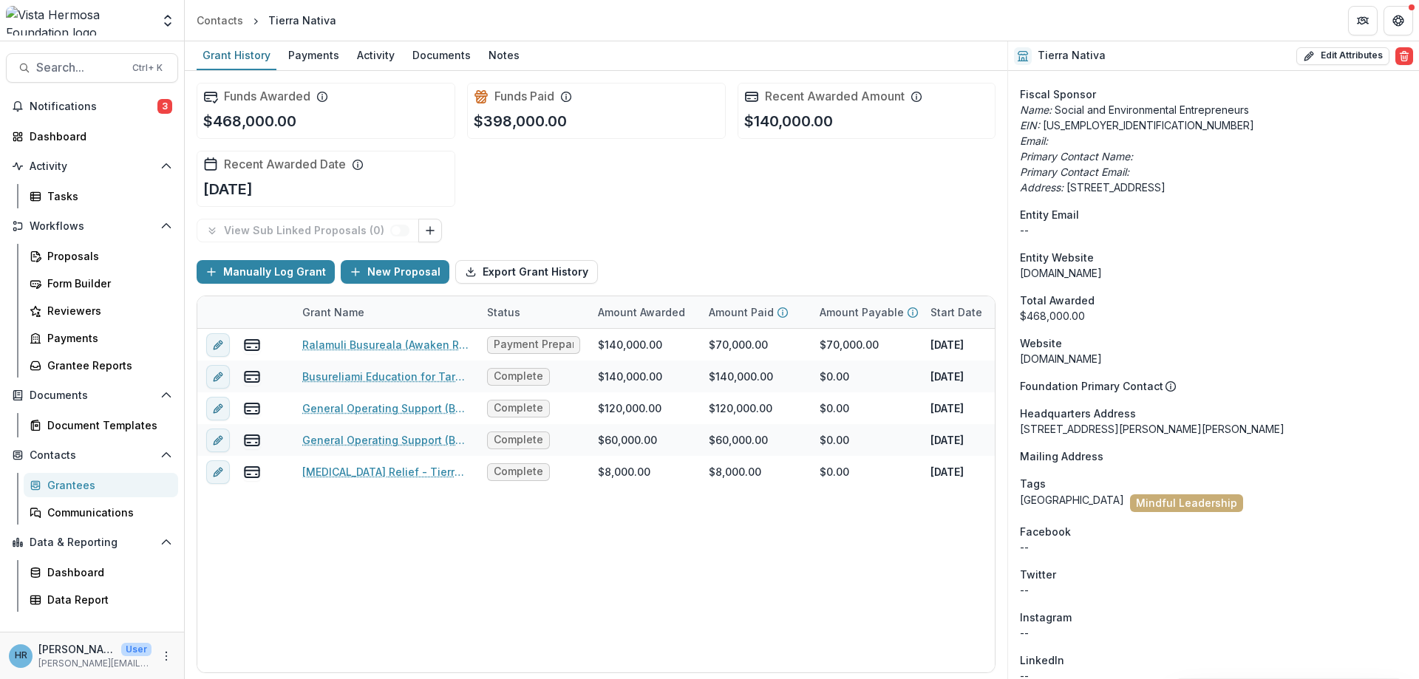
click at [1074, 128] on p "EIN: [US_EMPLOYER_IDENTIFICATION_NUMBER]" at bounding box center [1213, 126] width 387 height 16
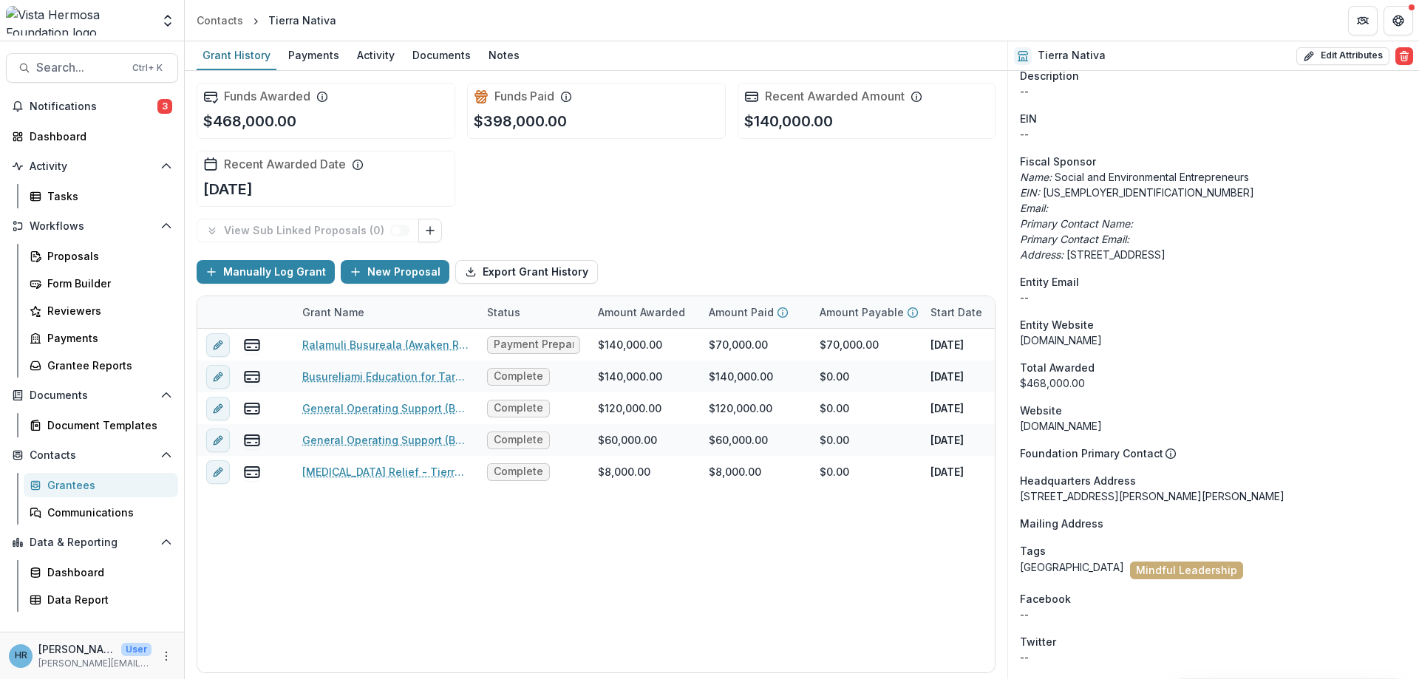
scroll to position [425, 0]
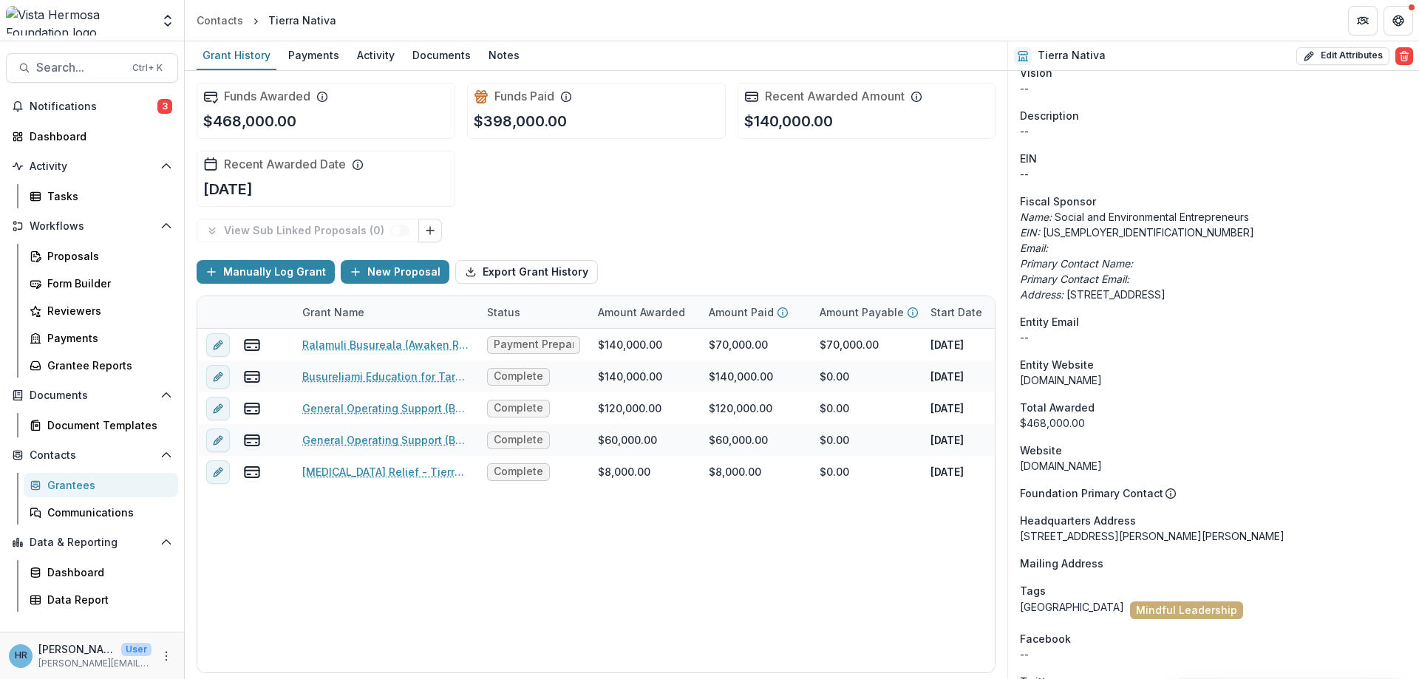
drag, startPoint x: 1068, startPoint y: 297, endPoint x: 1227, endPoint y: 298, distance: 158.9
click at [1227, 298] on p "Address: [STREET_ADDRESS]" at bounding box center [1213, 295] width 387 height 16
copy p "[STREET_ADDRESS]"
click at [98, 66] on span "Search..." at bounding box center [79, 68] width 87 height 14
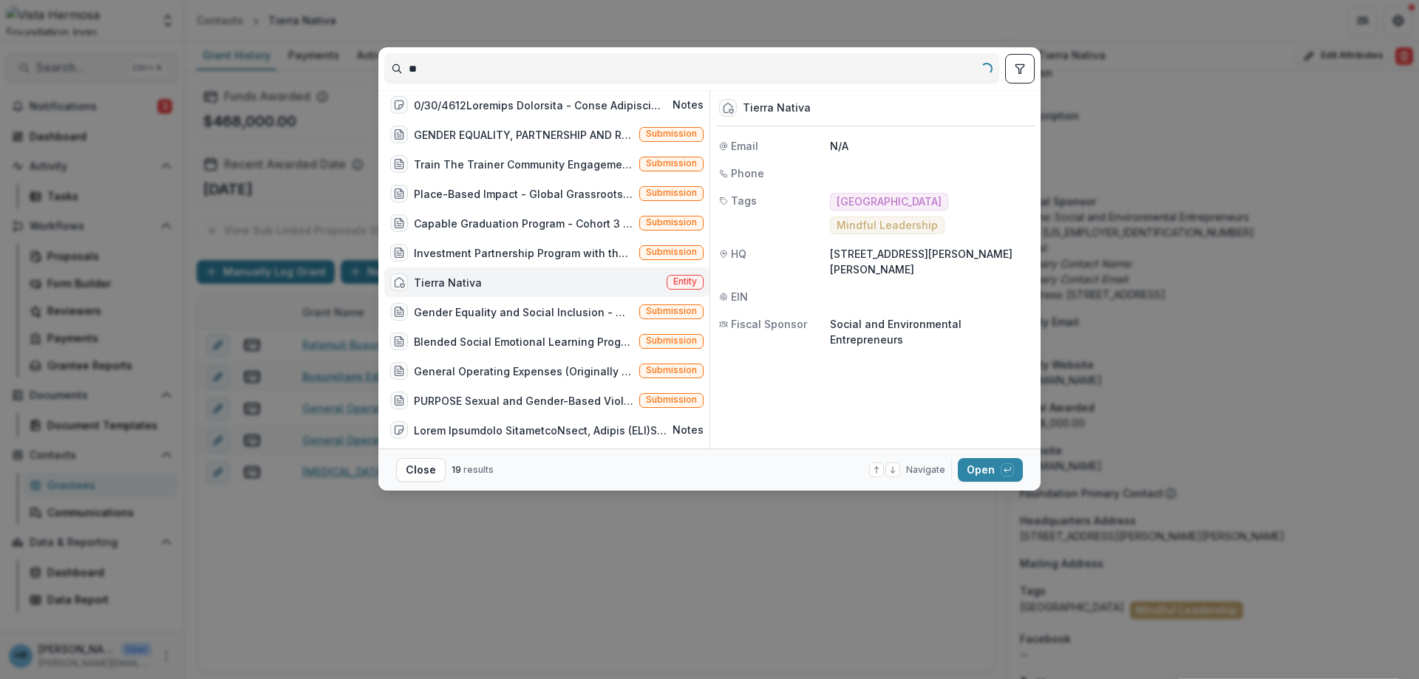
type input "*"
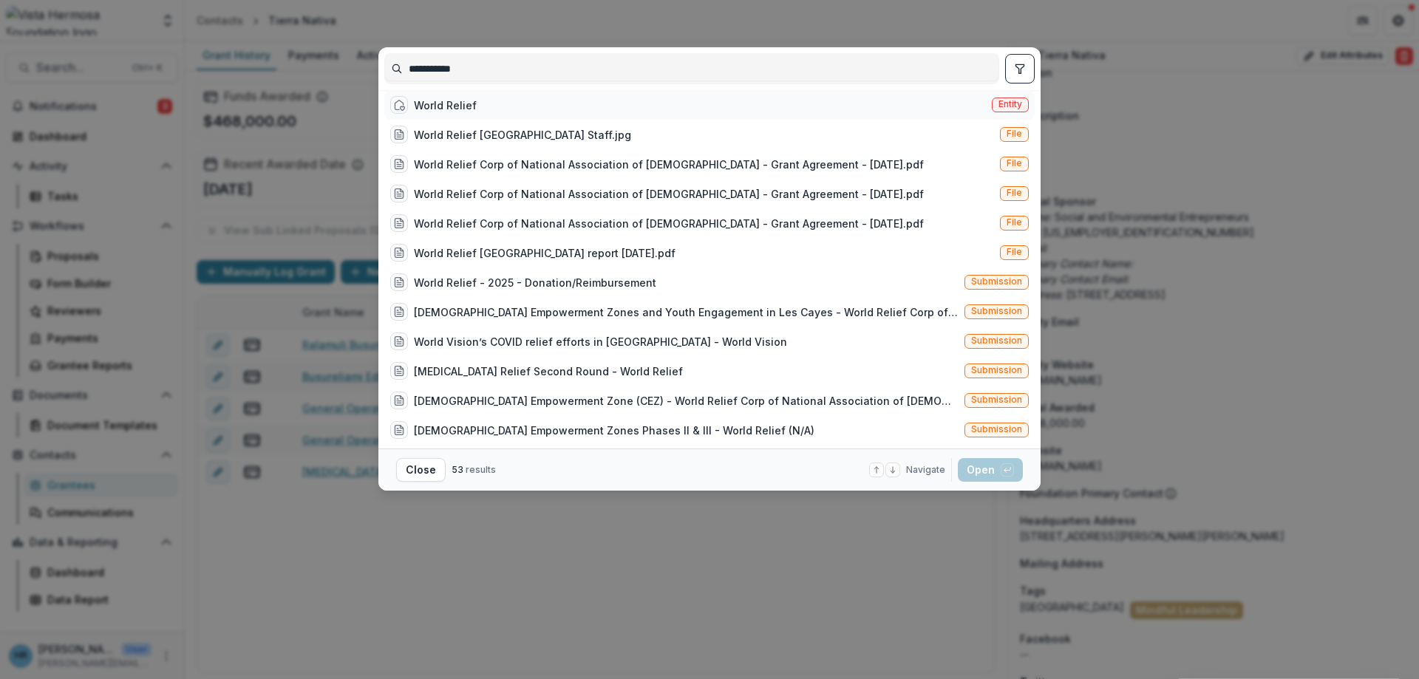
type input "**********"
click at [513, 103] on div "World Relief Entity" at bounding box center [709, 105] width 650 height 30
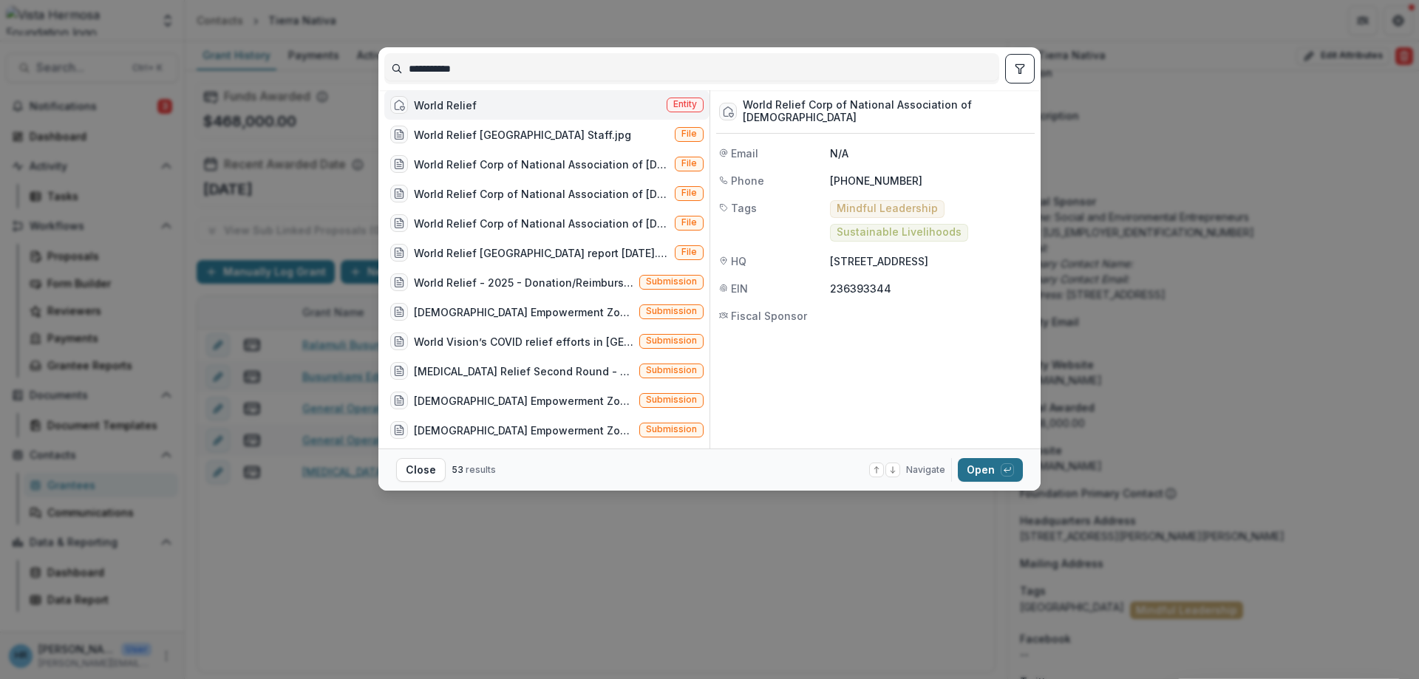
click at [979, 467] on button "Open with enter key" at bounding box center [990, 470] width 65 height 24
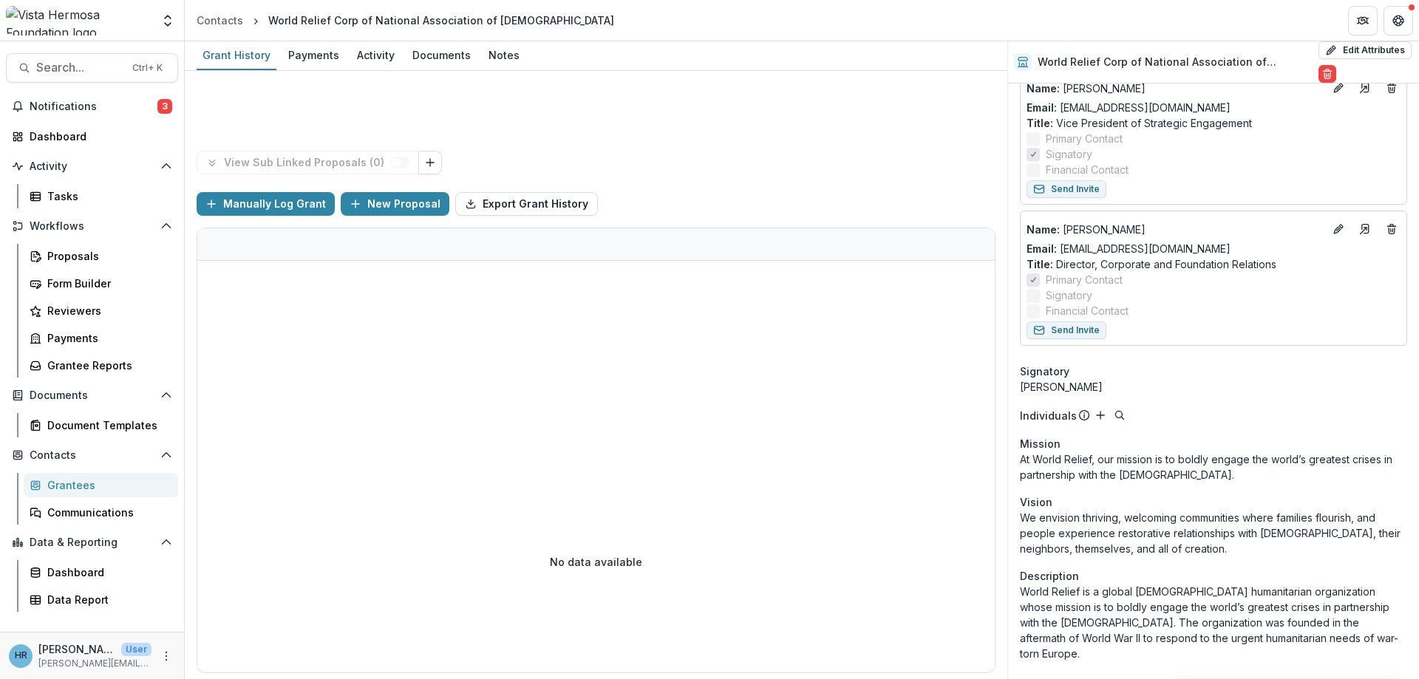
scroll to position [704, 0]
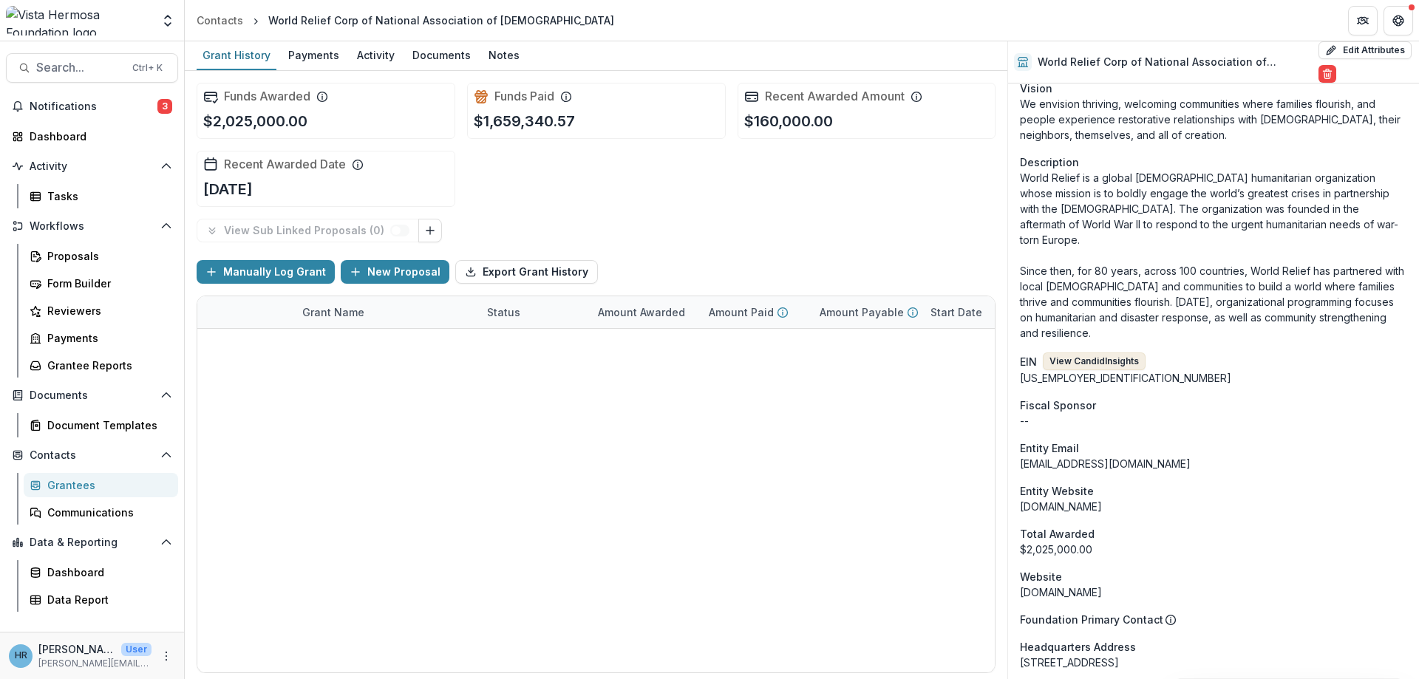
click at [1112, 353] on button "View Candid Insights" at bounding box center [1094, 362] width 103 height 18
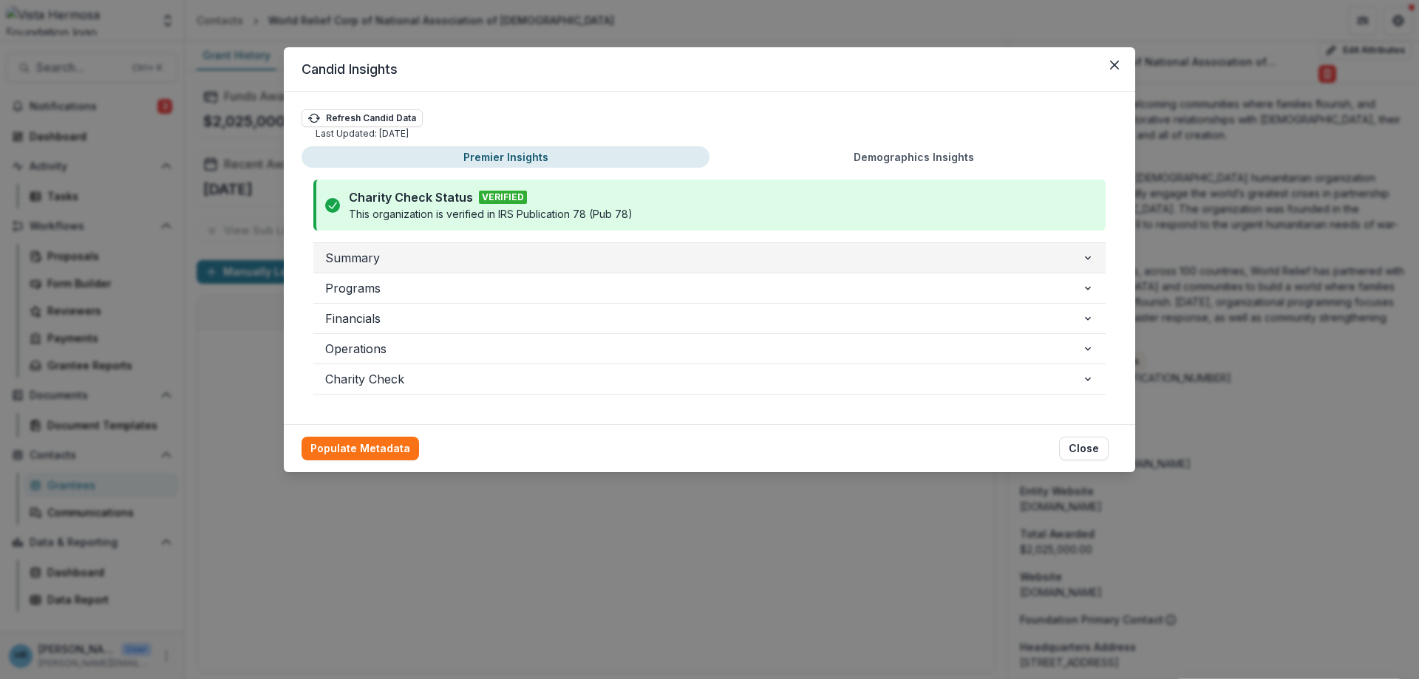
click at [381, 257] on span "Summary" at bounding box center [703, 258] width 757 height 18
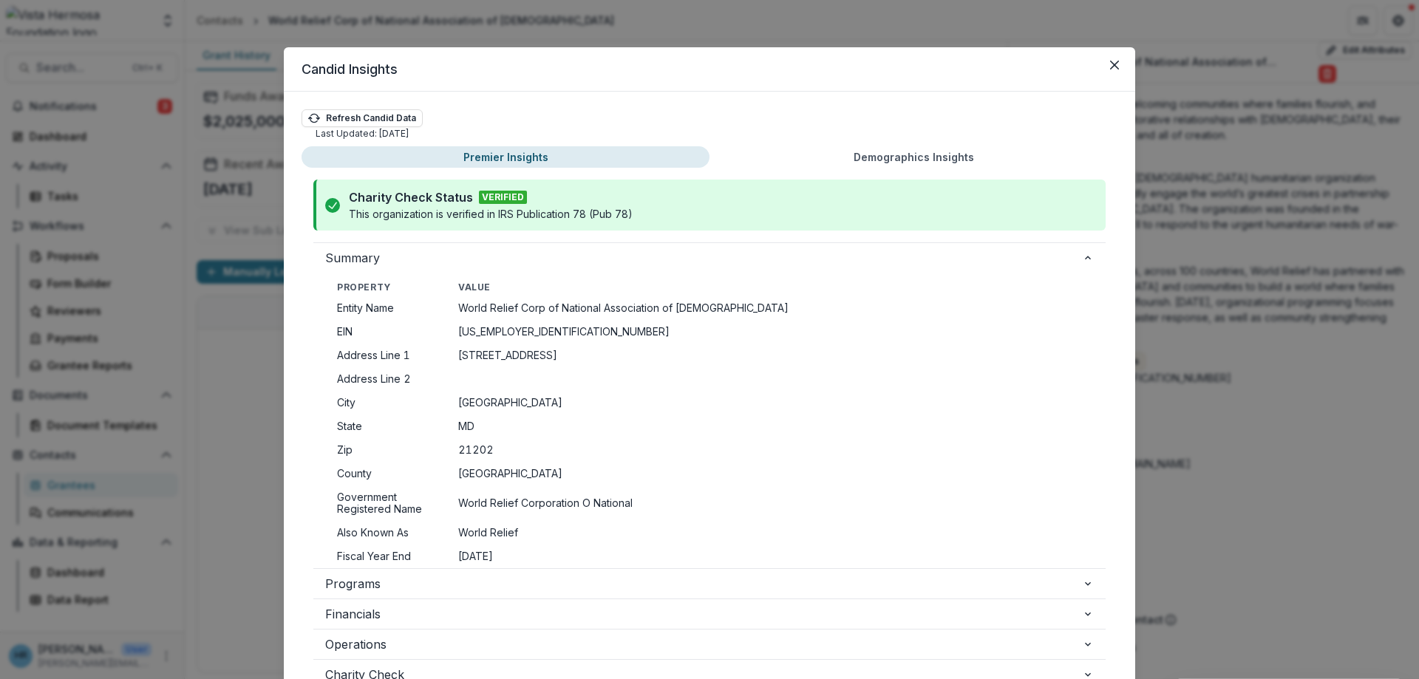
drag, startPoint x: 463, startPoint y: 358, endPoint x: 545, endPoint y: 357, distance: 81.3
click at [545, 357] on td "[STREET_ADDRESS]" at bounding box center [769, 356] width 647 height 24
copy td "[STREET_ADDRESS]"
click at [1115, 64] on icon "Close" at bounding box center [1114, 65] width 9 height 9
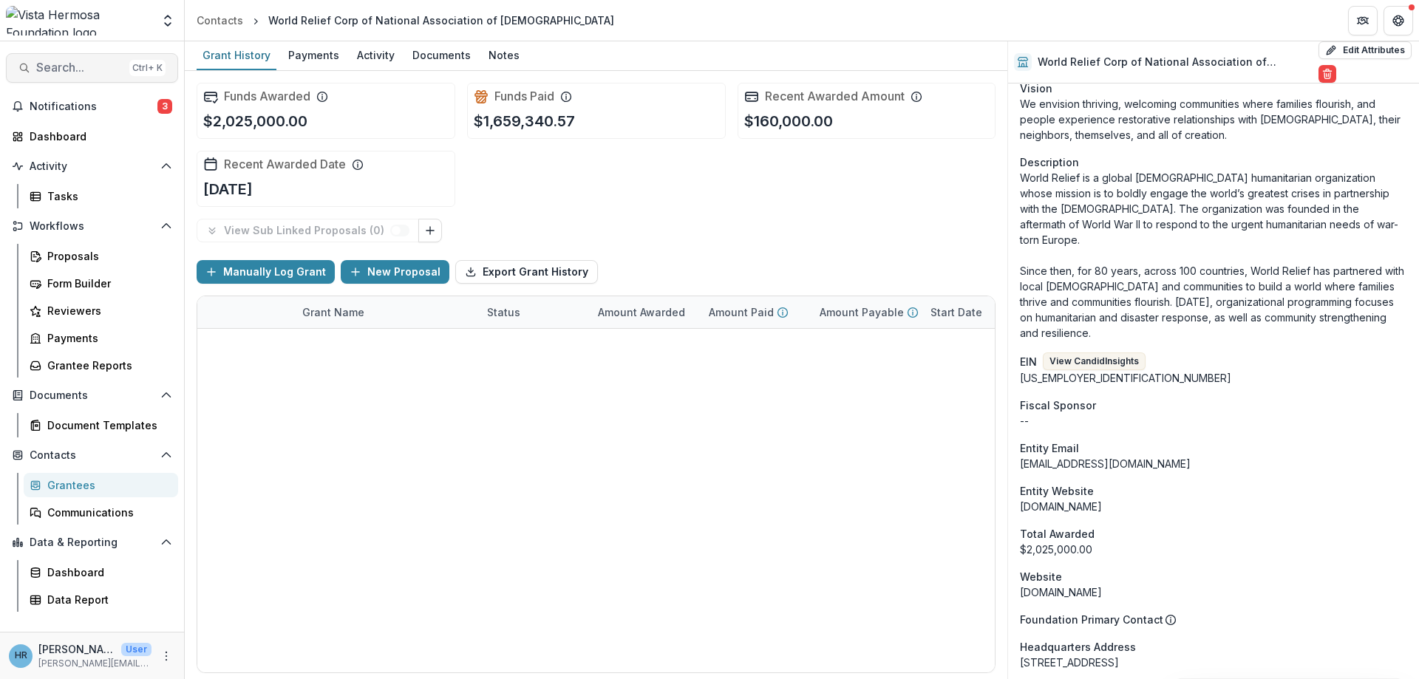
click at [47, 69] on span "Search..." at bounding box center [79, 68] width 87 height 14
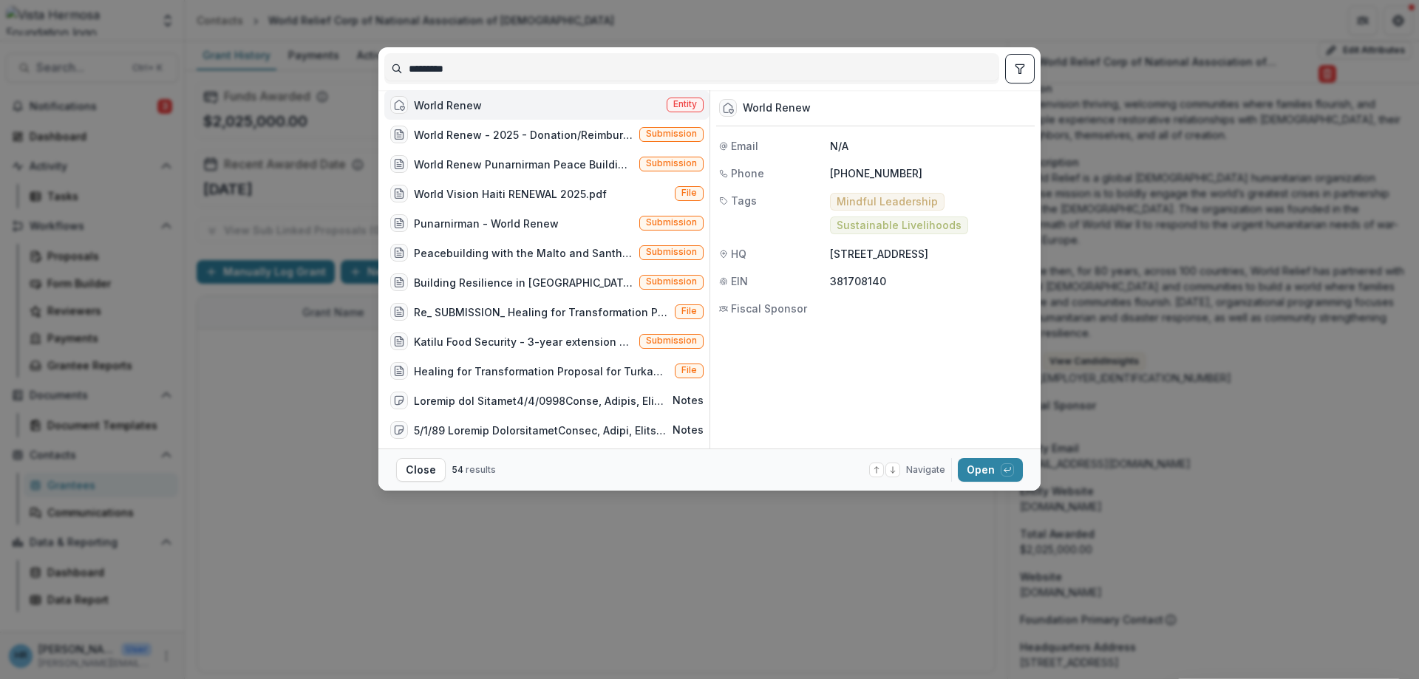
type input "*********"
click at [517, 106] on div "World Renew Entity" at bounding box center [546, 105] width 325 height 30
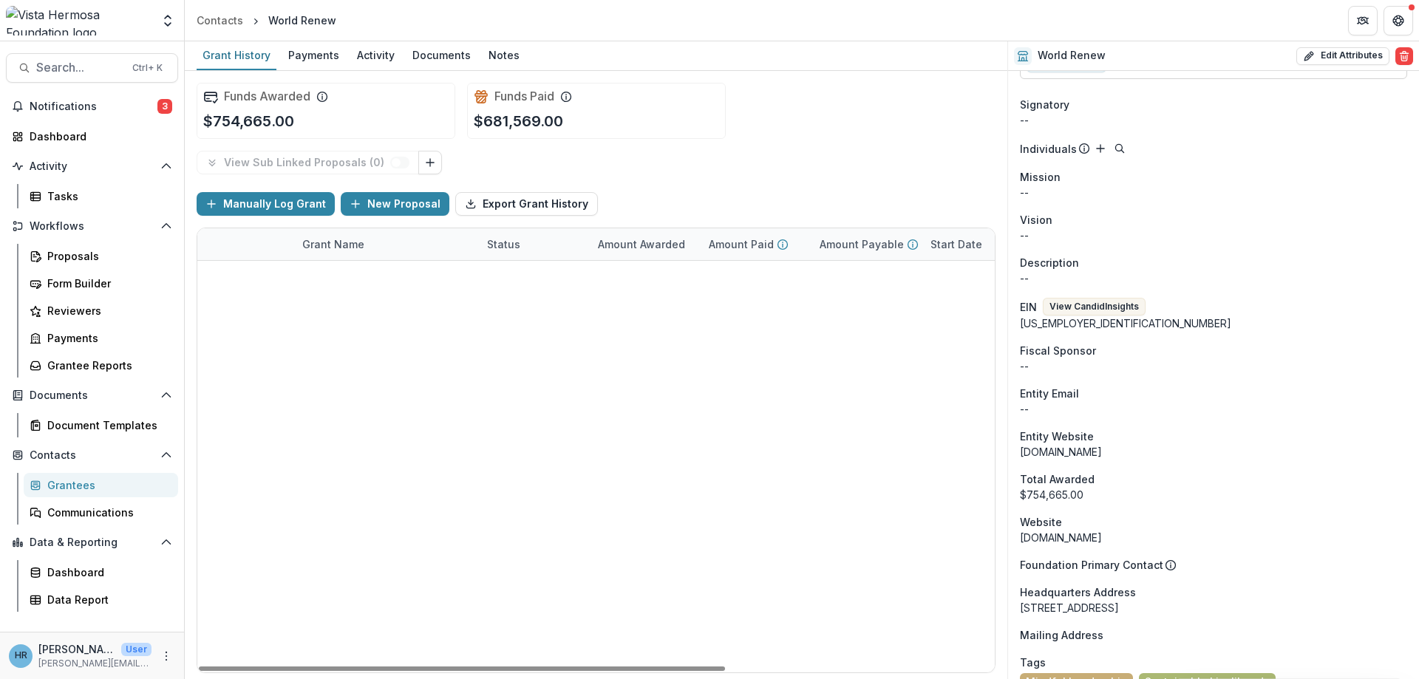
scroll to position [425, 0]
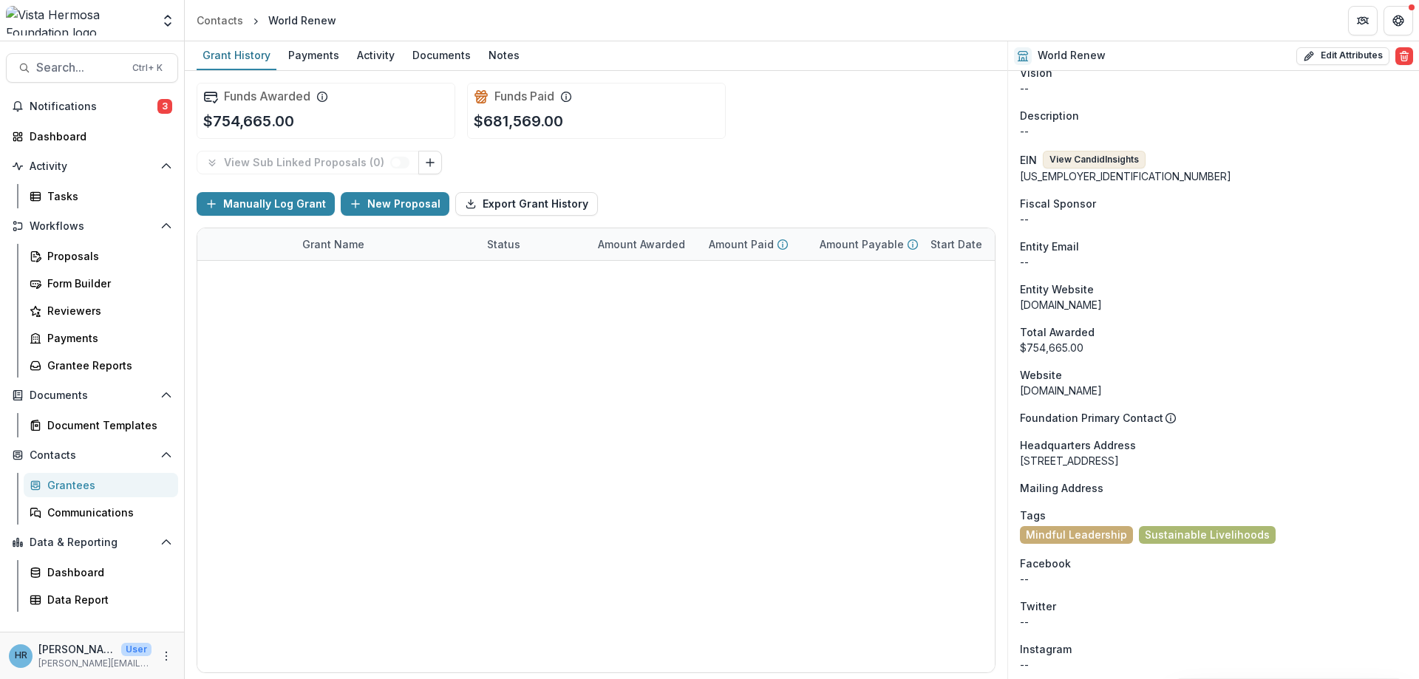
click at [1122, 158] on button "View Candid Insights" at bounding box center [1094, 160] width 103 height 18
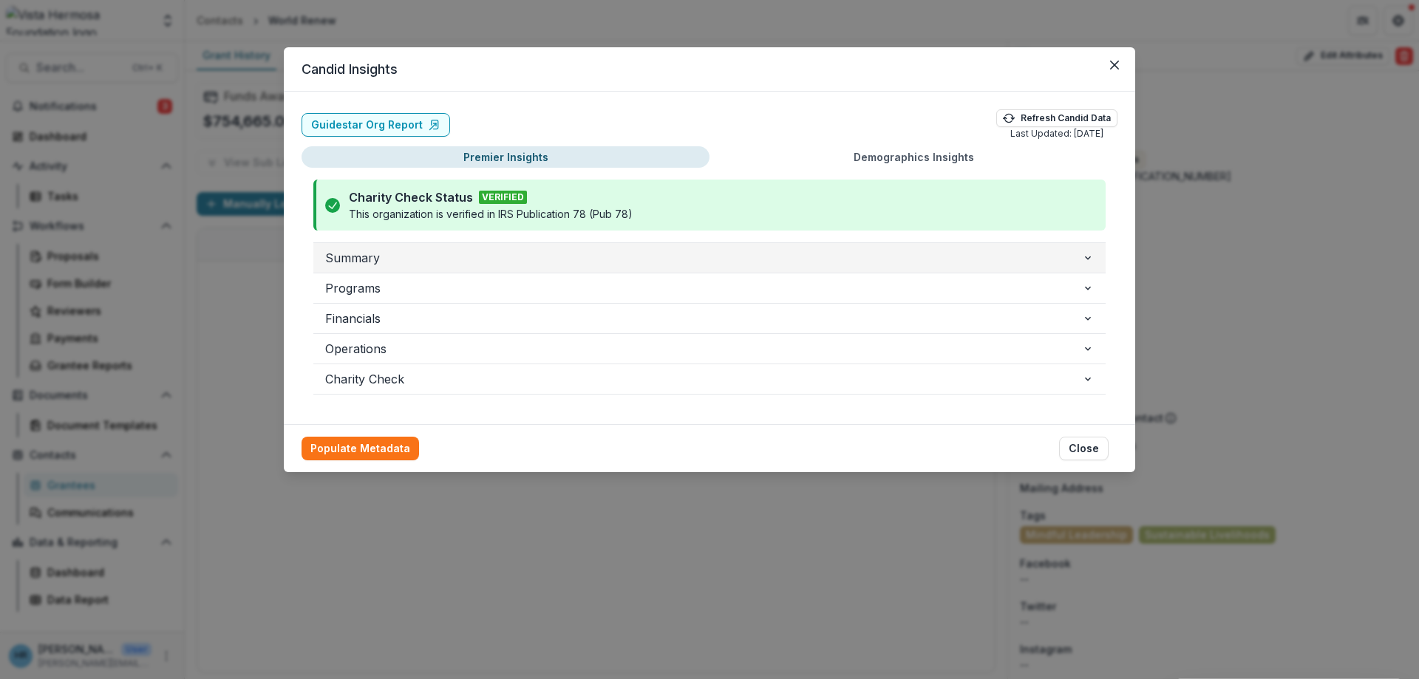
click at [415, 258] on span "Summary" at bounding box center [703, 258] width 757 height 18
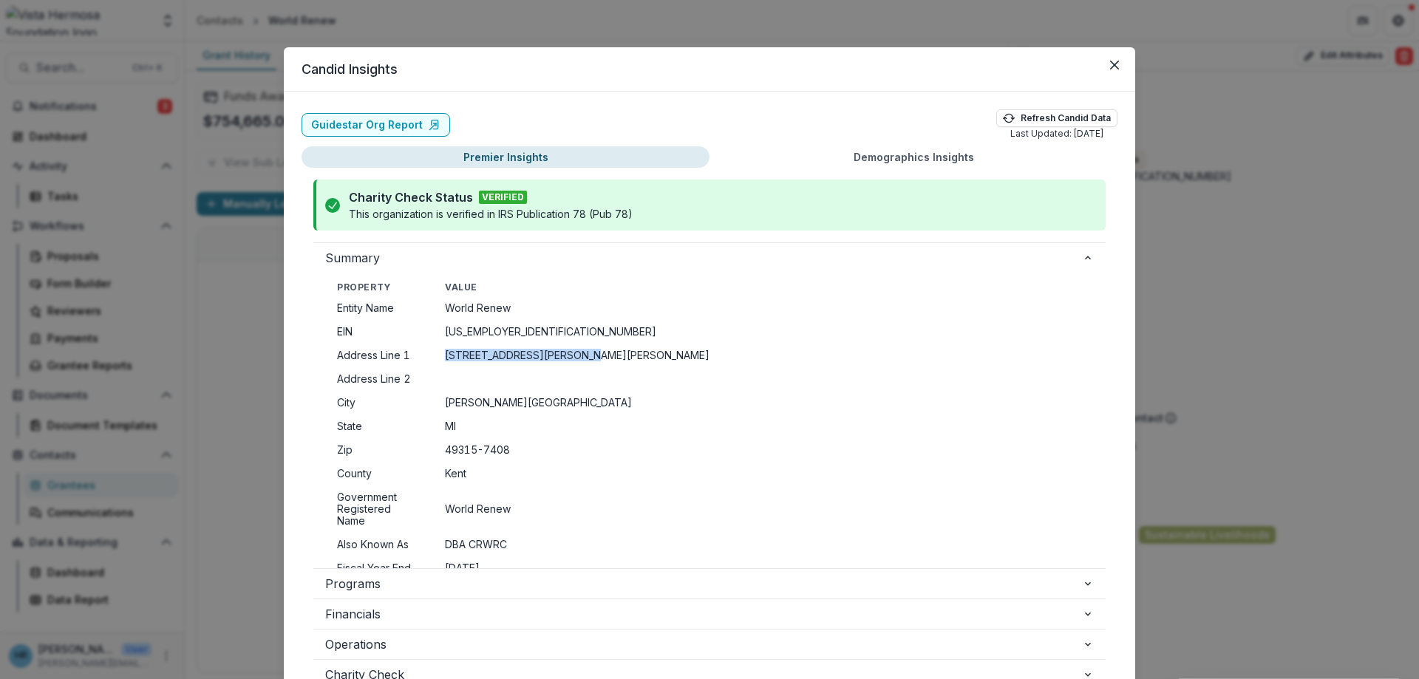
drag, startPoint x: 448, startPoint y: 358, endPoint x: 604, endPoint y: 359, distance: 156.0
click at [604, 359] on td "[STREET_ADDRESS][PERSON_NAME][PERSON_NAME]" at bounding box center [763, 356] width 661 height 24
copy td "[STREET_ADDRESS][PERSON_NAME][PERSON_NAME]"
click at [1118, 63] on icon "Close" at bounding box center [1114, 65] width 9 height 9
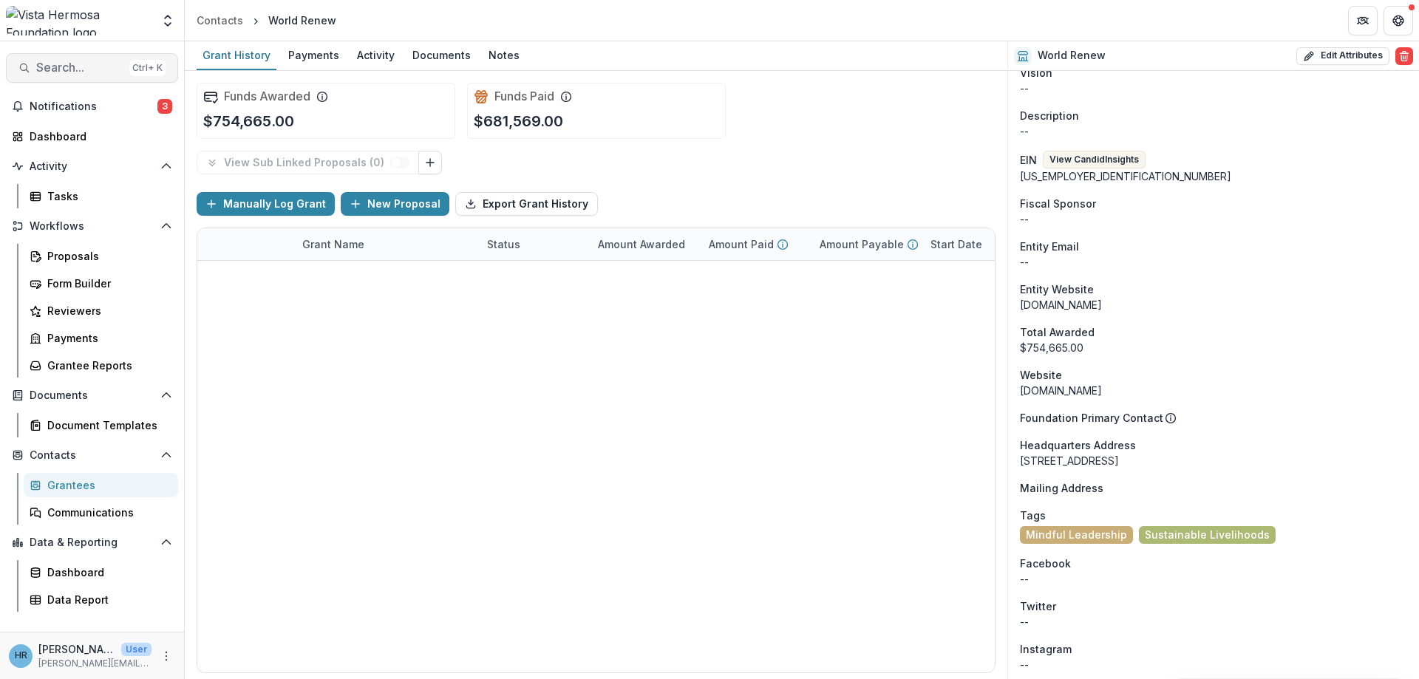
click at [41, 61] on span "Search..." at bounding box center [79, 68] width 87 height 14
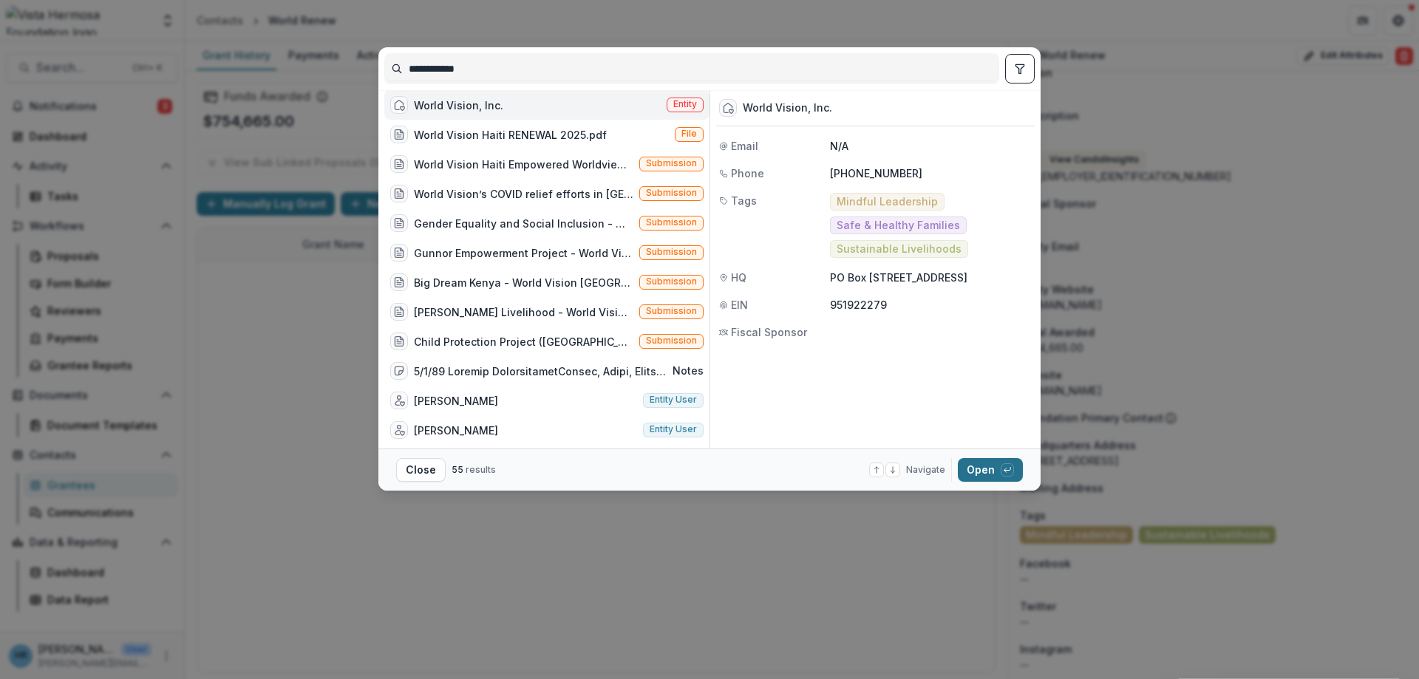
type input "**********"
click at [996, 469] on button "Open with enter key" at bounding box center [990, 470] width 65 height 24
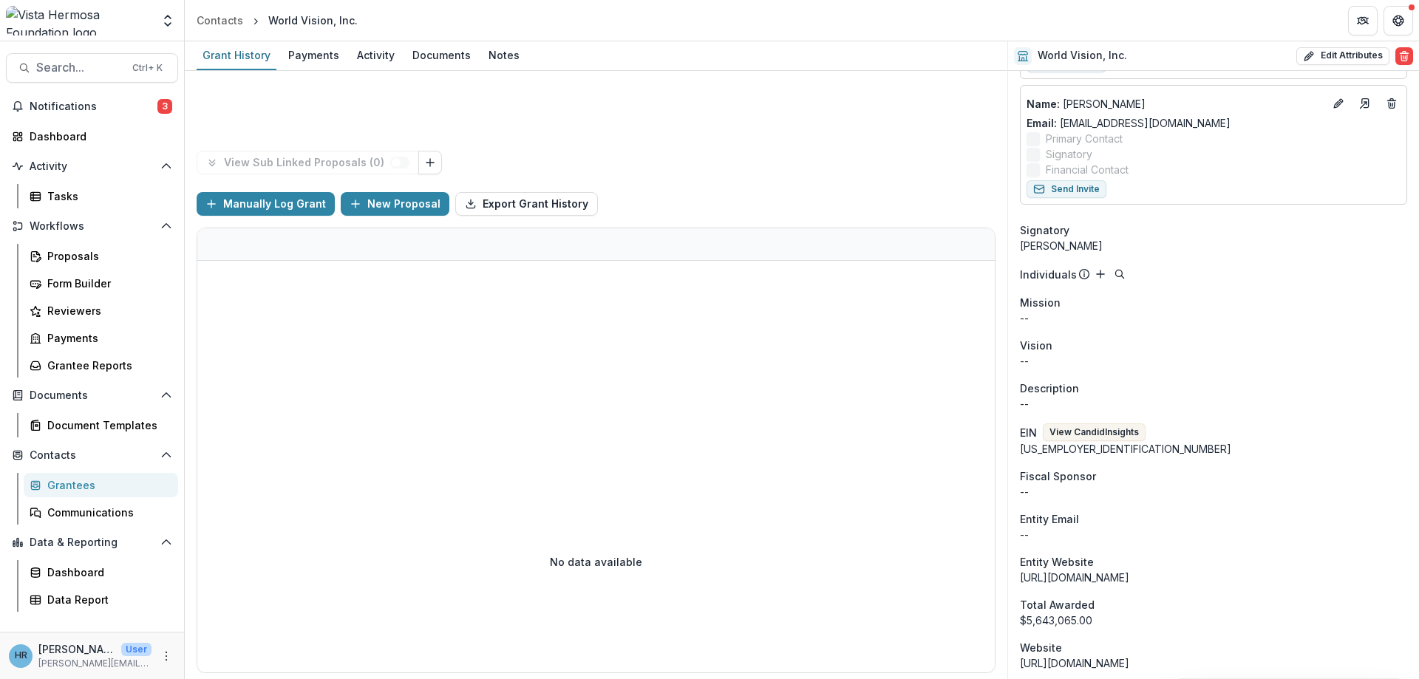
scroll to position [551, 0]
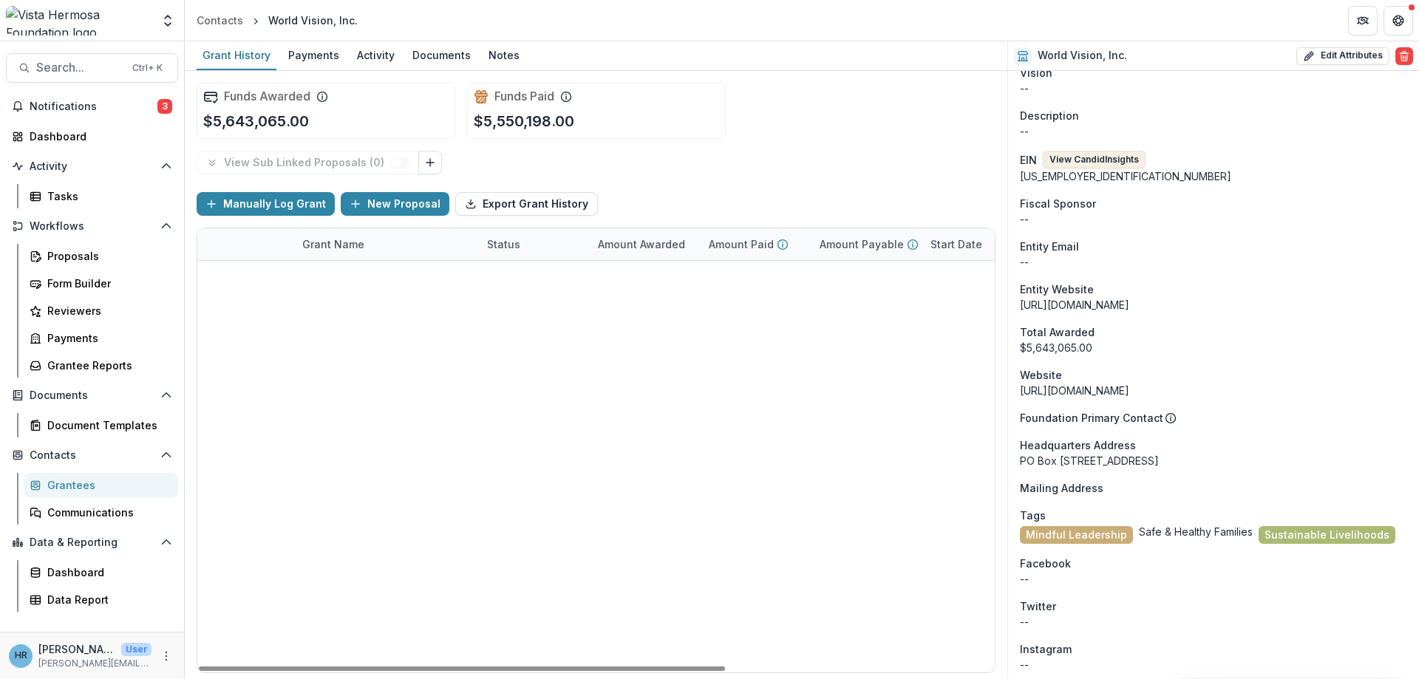
click at [1095, 159] on button "View Candid Insights" at bounding box center [1094, 160] width 103 height 18
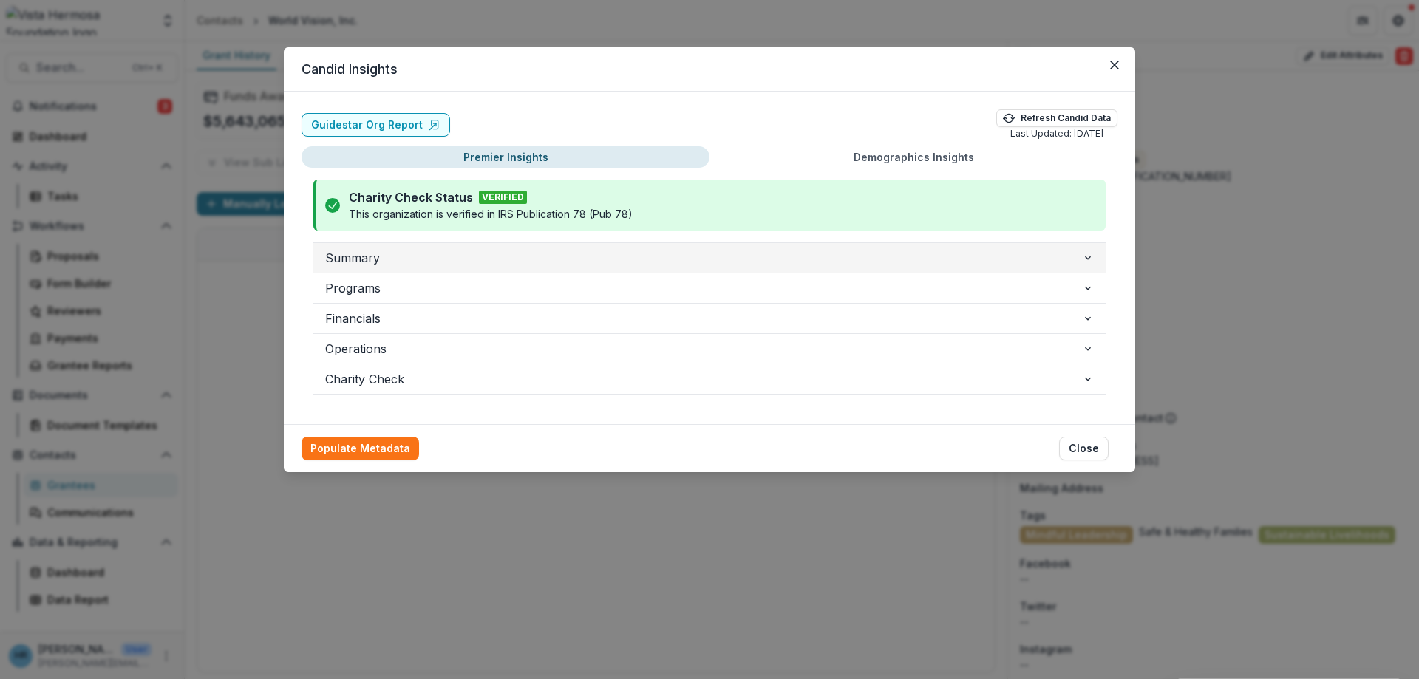
click at [405, 260] on span "Summary" at bounding box center [703, 258] width 757 height 18
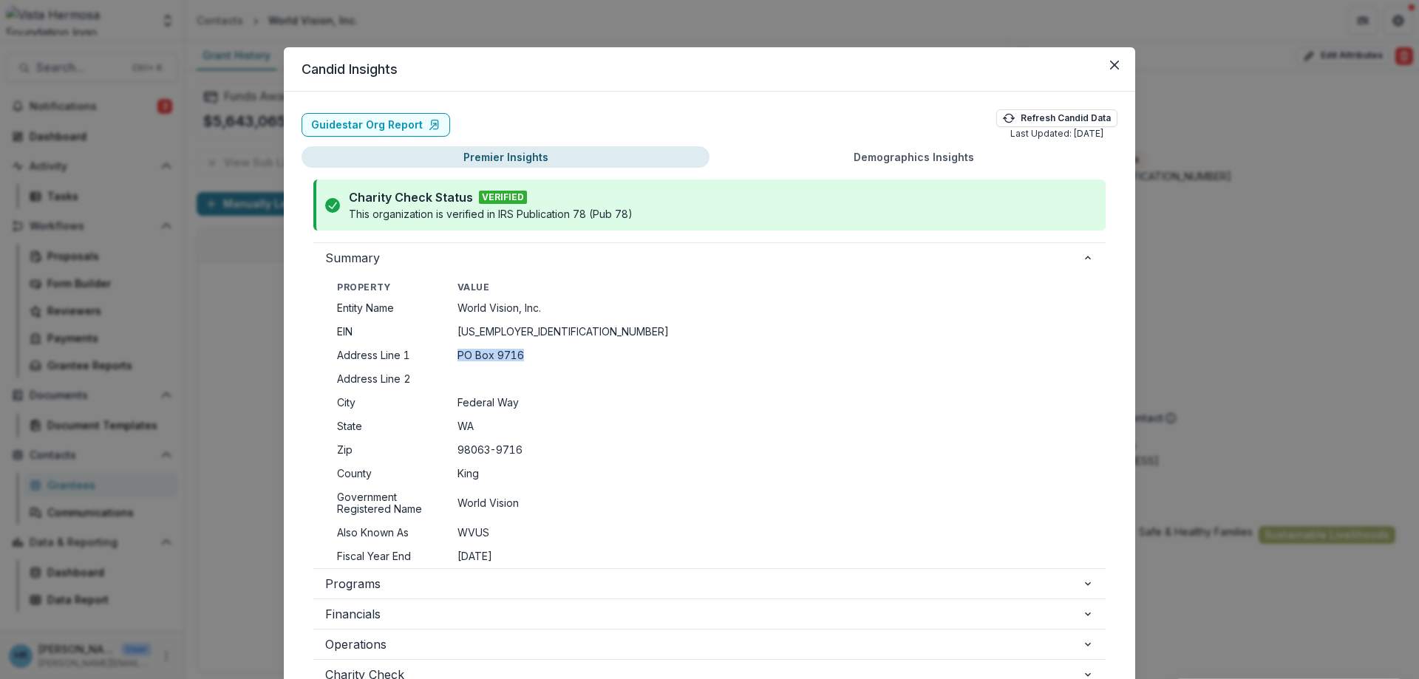
drag, startPoint x: 465, startPoint y: 358, endPoint x: 554, endPoint y: 361, distance: 89.5
click at [554, 361] on td "PO Box 9716" at bounding box center [770, 356] width 648 height 24
copy td "PO Box 9716"
click at [134, 60] on div "Candid Insights Guidestar Org Report Refresh Candid Data Last Updated: [DATE] P…" at bounding box center [709, 339] width 1419 height 679
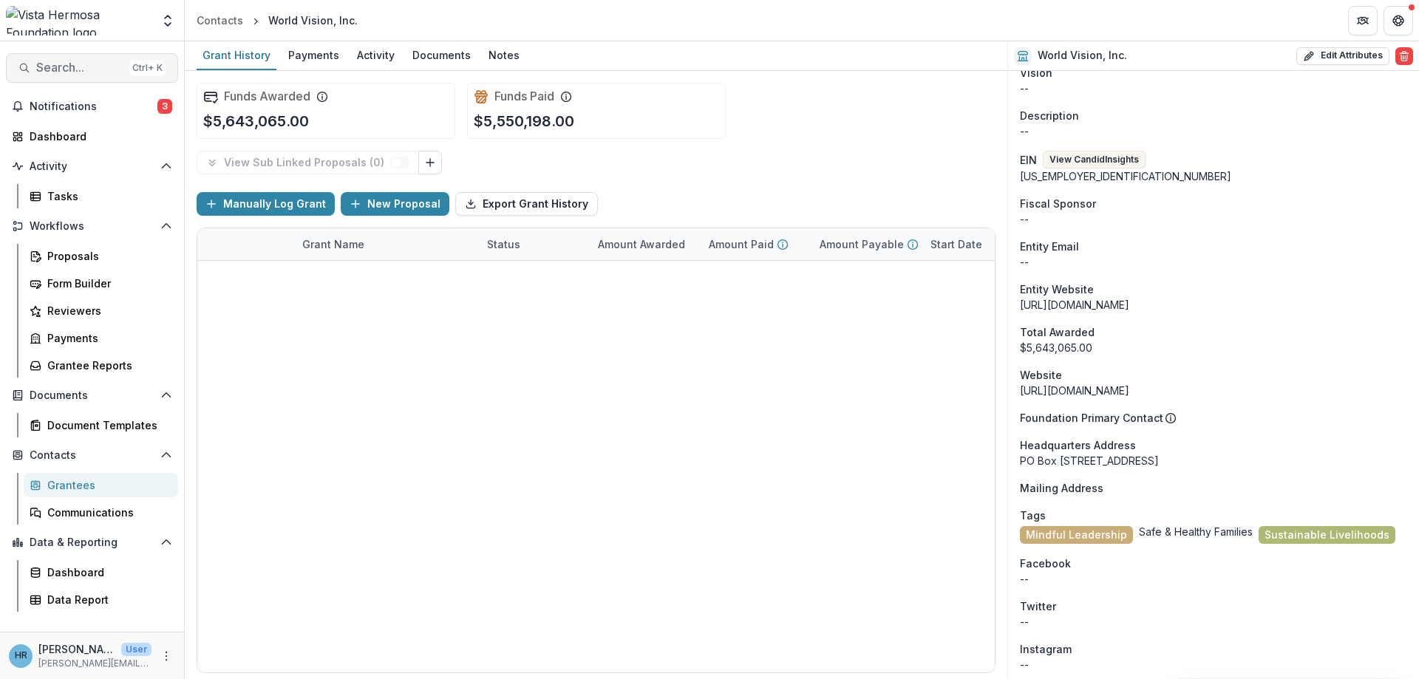
click at [109, 66] on span "Search..." at bounding box center [79, 68] width 87 height 14
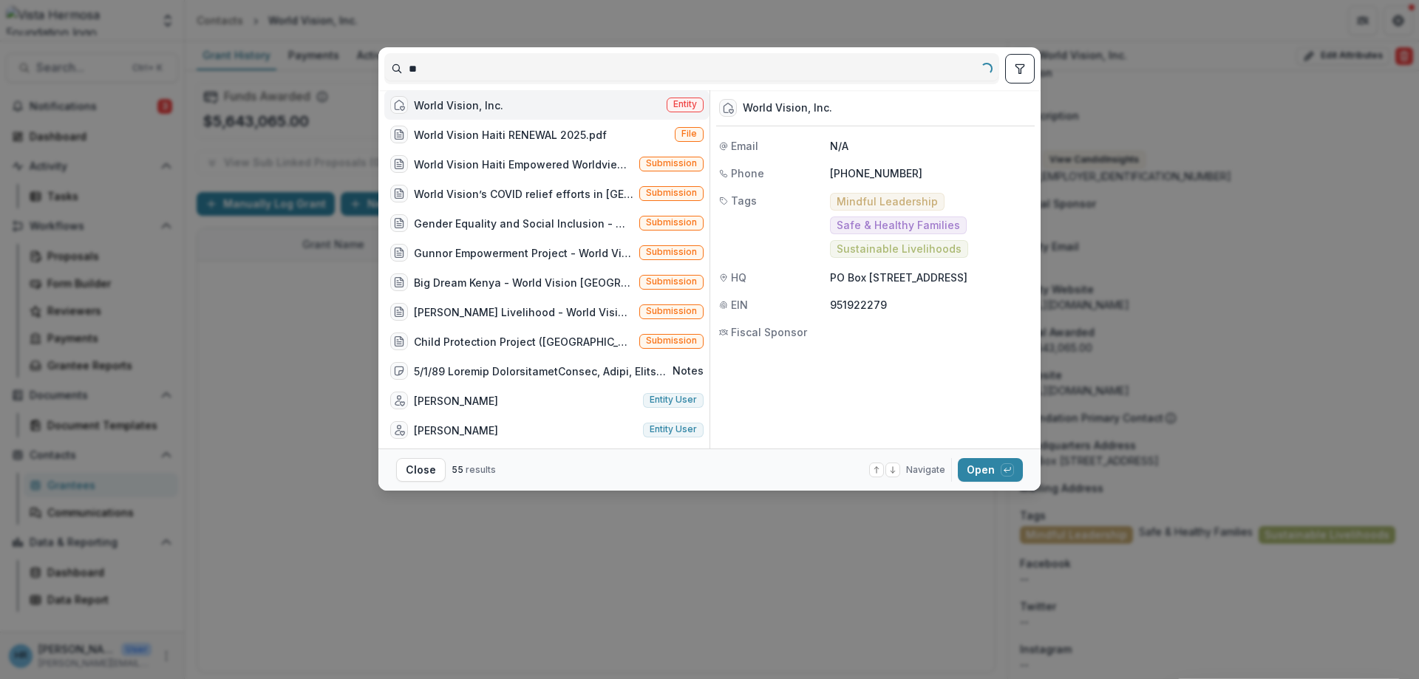
type input "*"
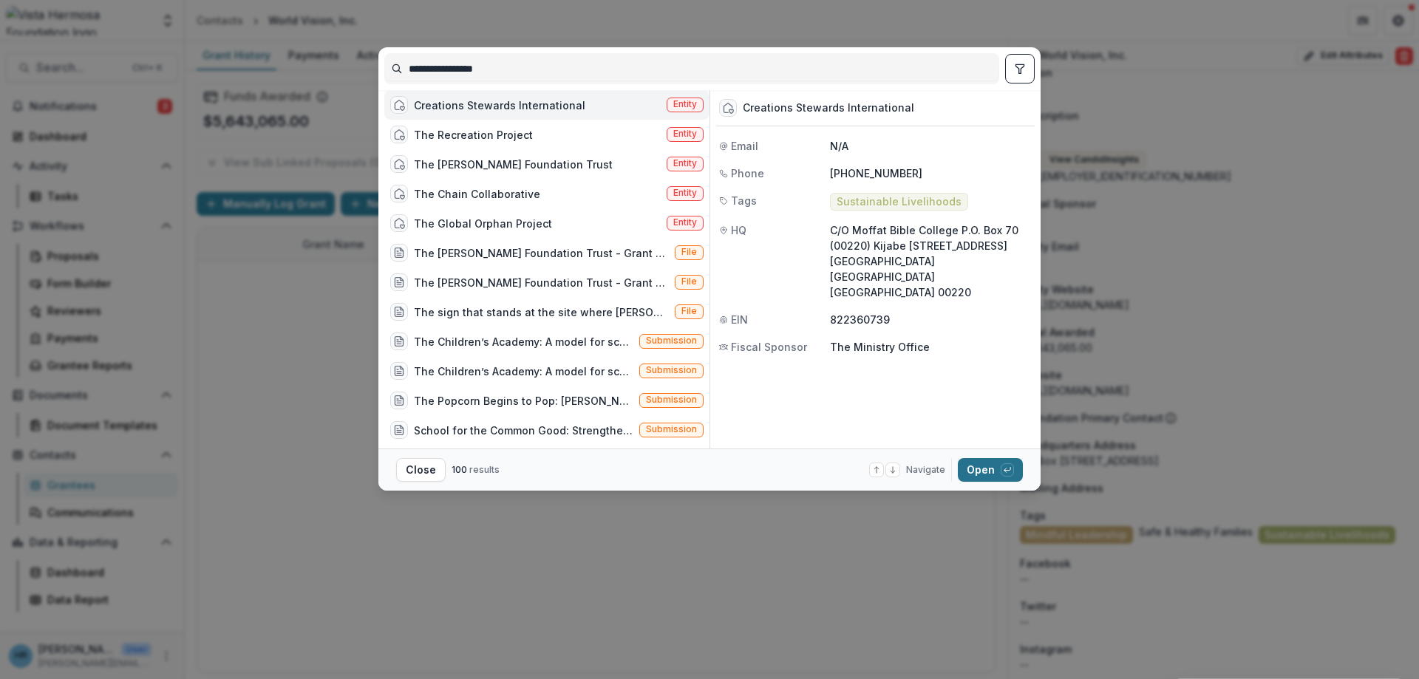
type input "**********"
click at [1006, 475] on div "button" at bounding box center [1007, 469] width 13 height 13
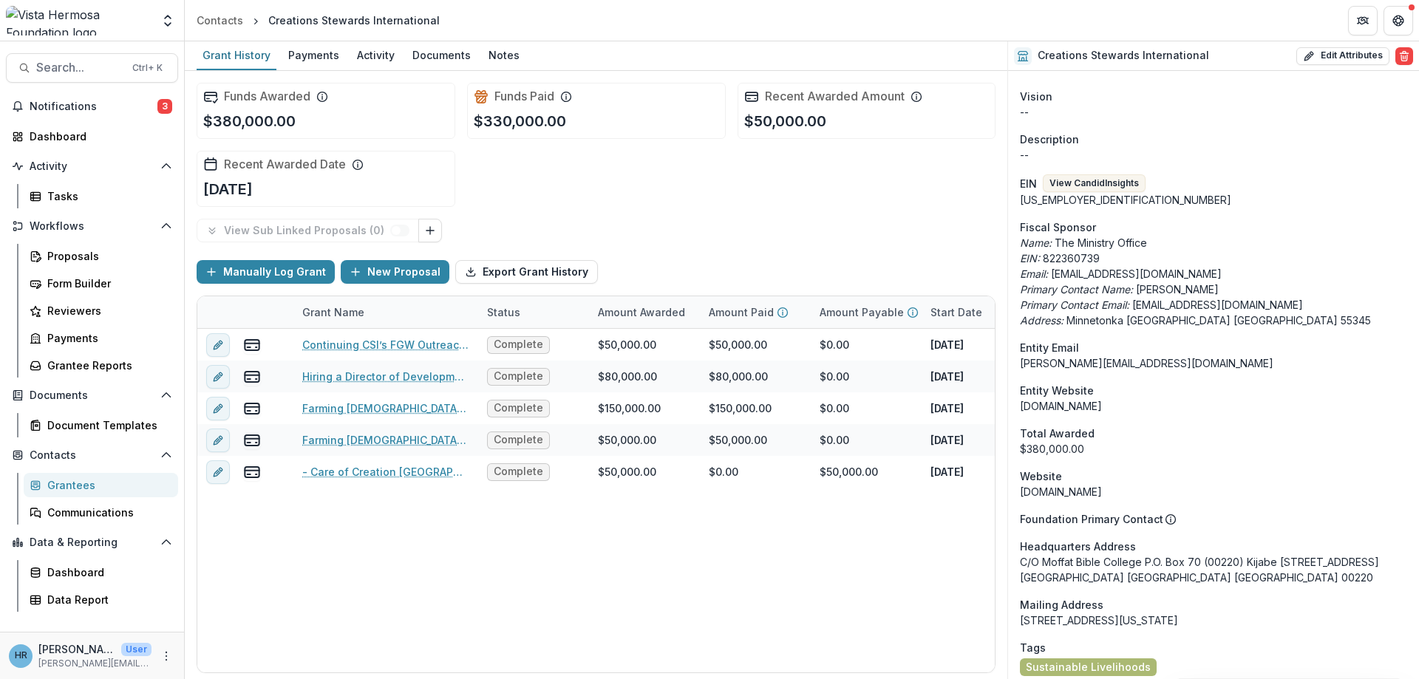
scroll to position [527, 0]
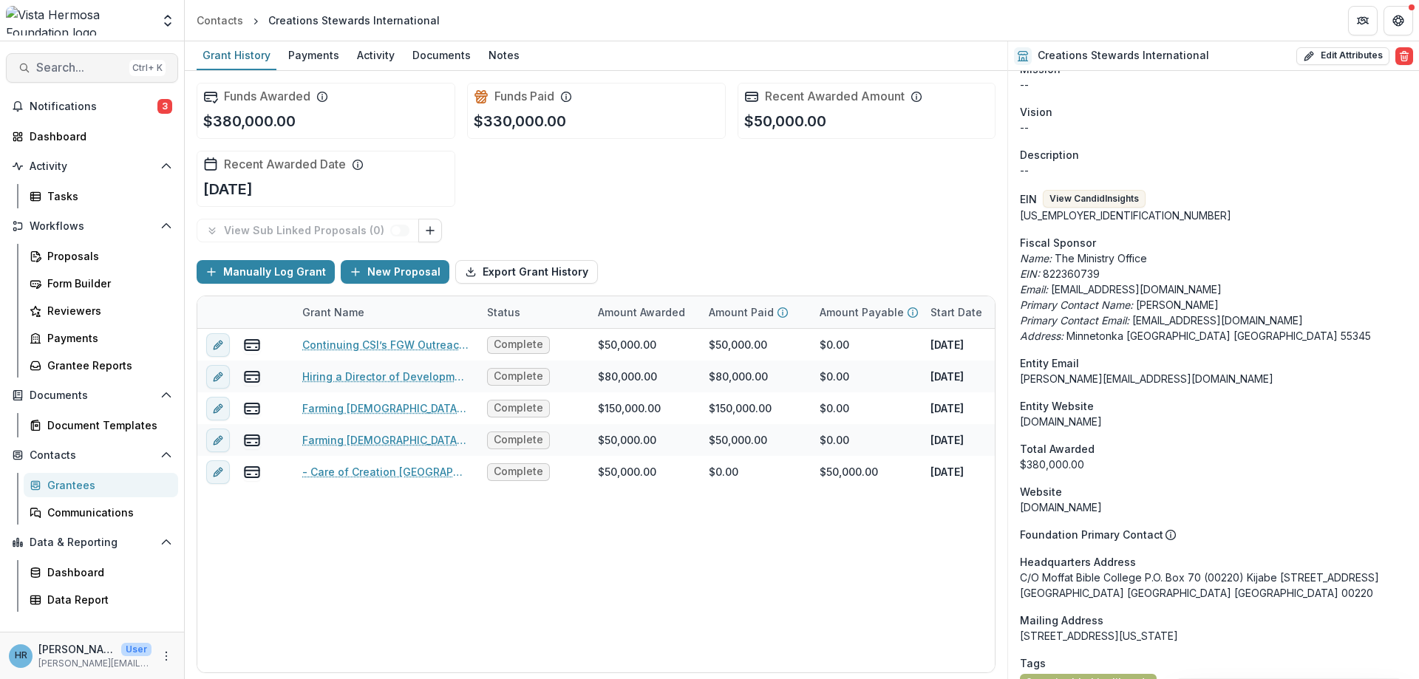
click at [53, 62] on span "Search..." at bounding box center [79, 68] width 87 height 14
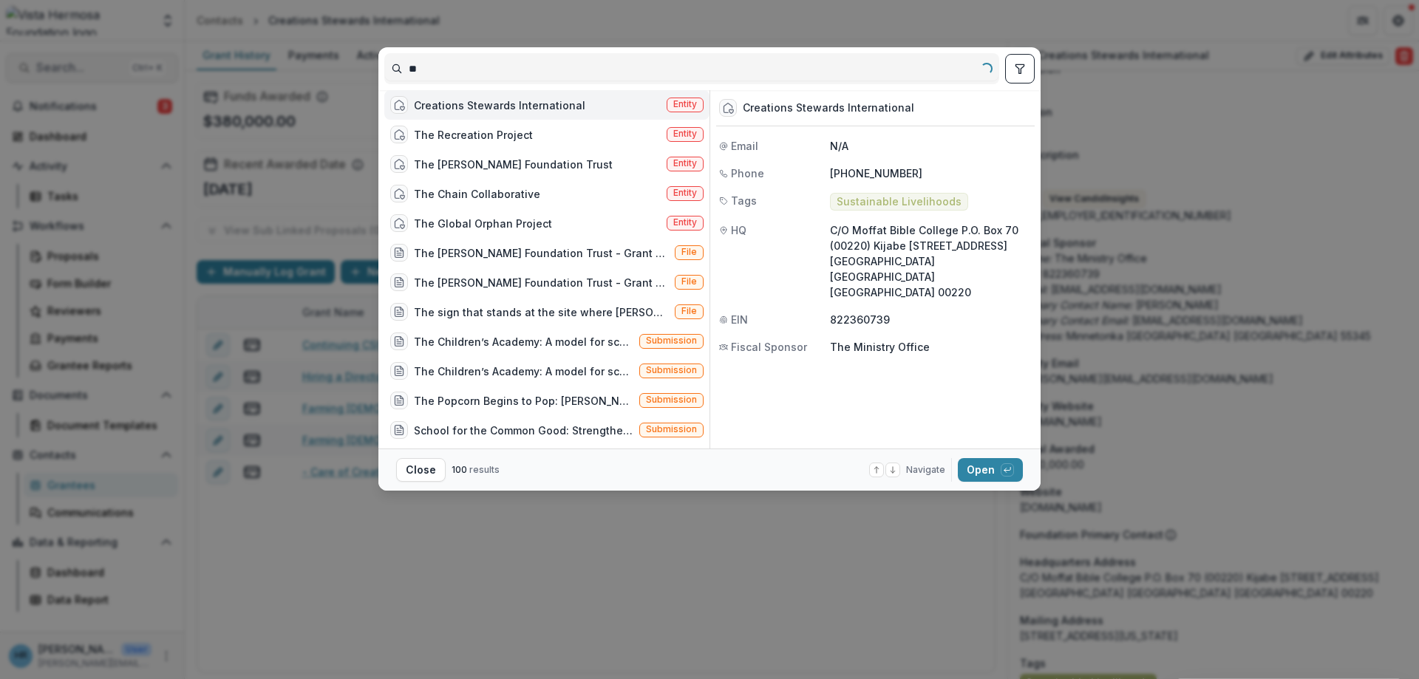
type input "*"
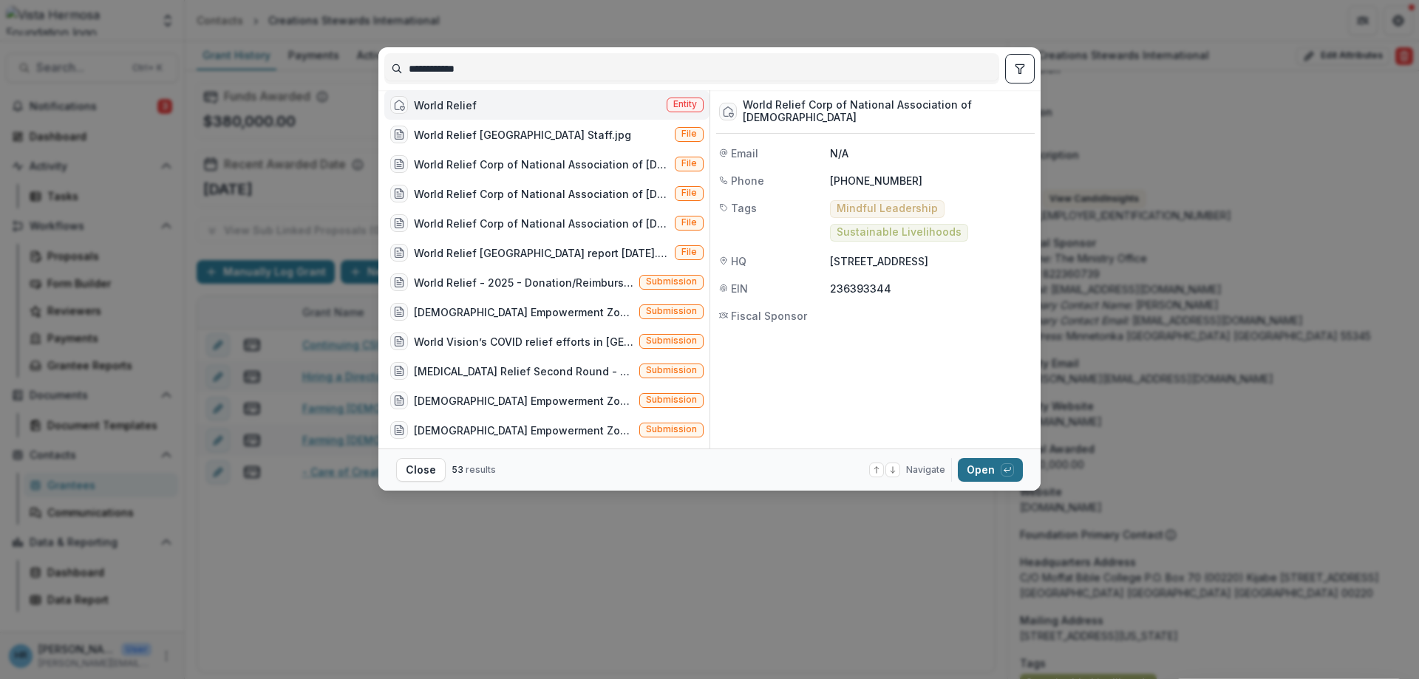
type input "**********"
click at [1002, 468] on div "button" at bounding box center [1007, 469] width 13 height 13
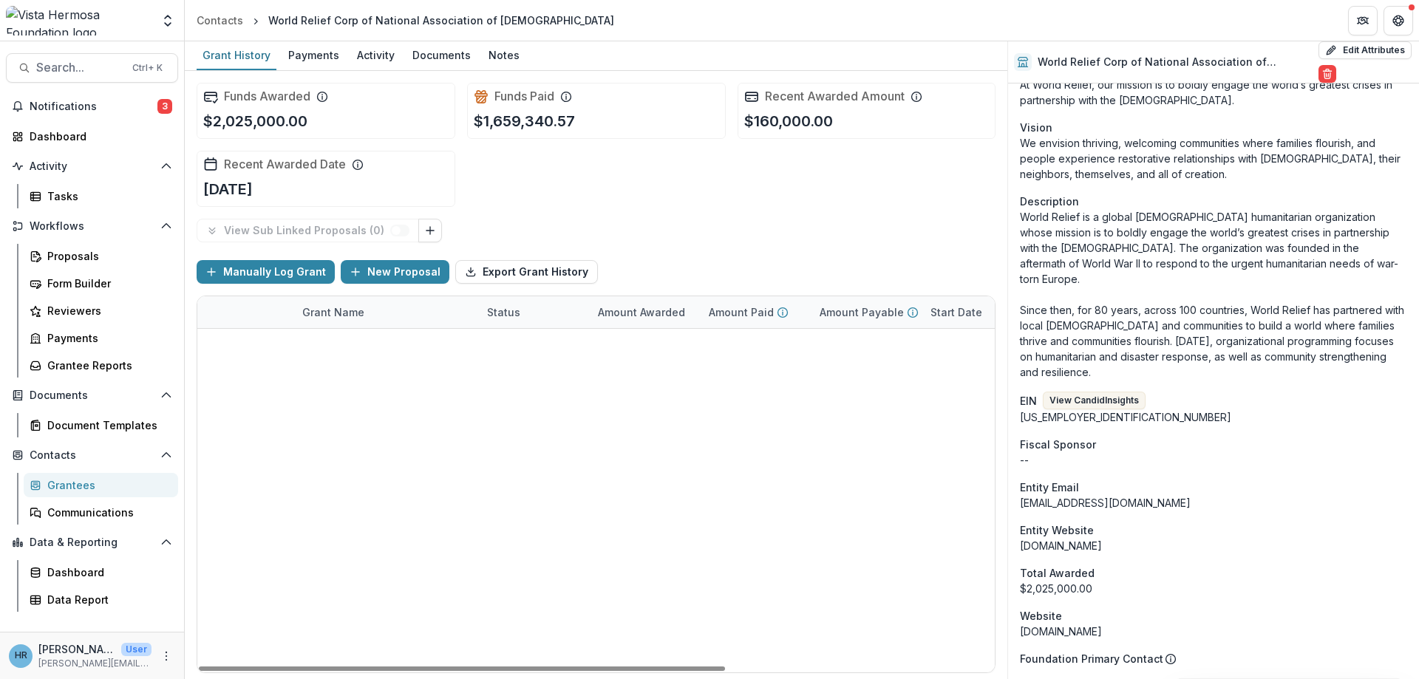
scroll to position [754, 0]
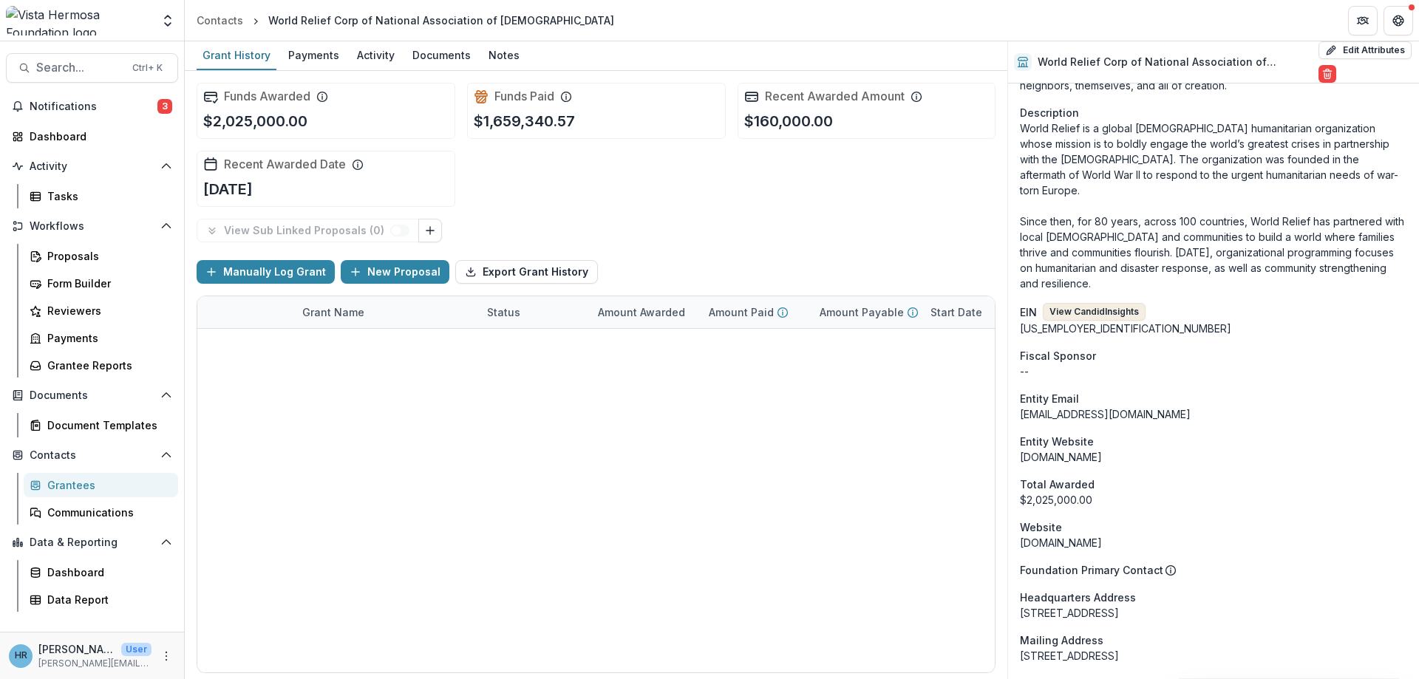
click at [1070, 303] on button "View Candid Insights" at bounding box center [1094, 312] width 103 height 18
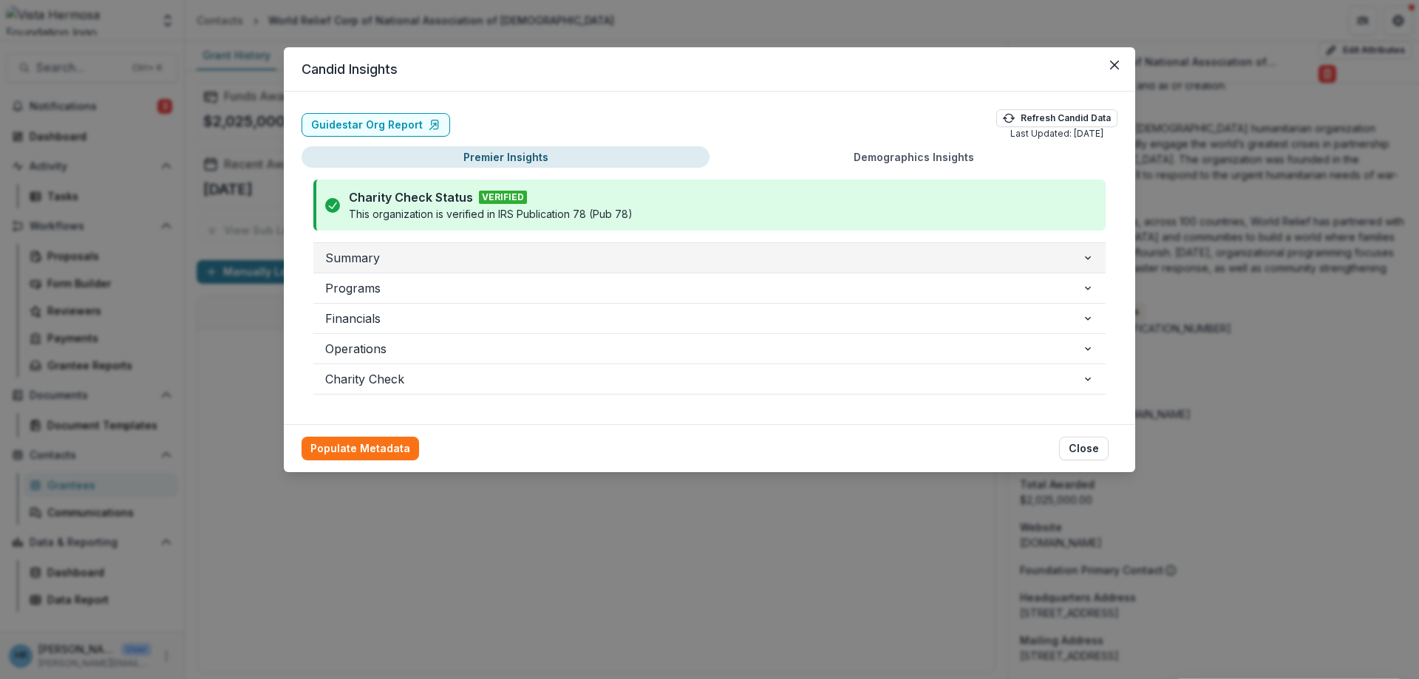
click at [454, 252] on span "Summary" at bounding box center [703, 258] width 757 height 18
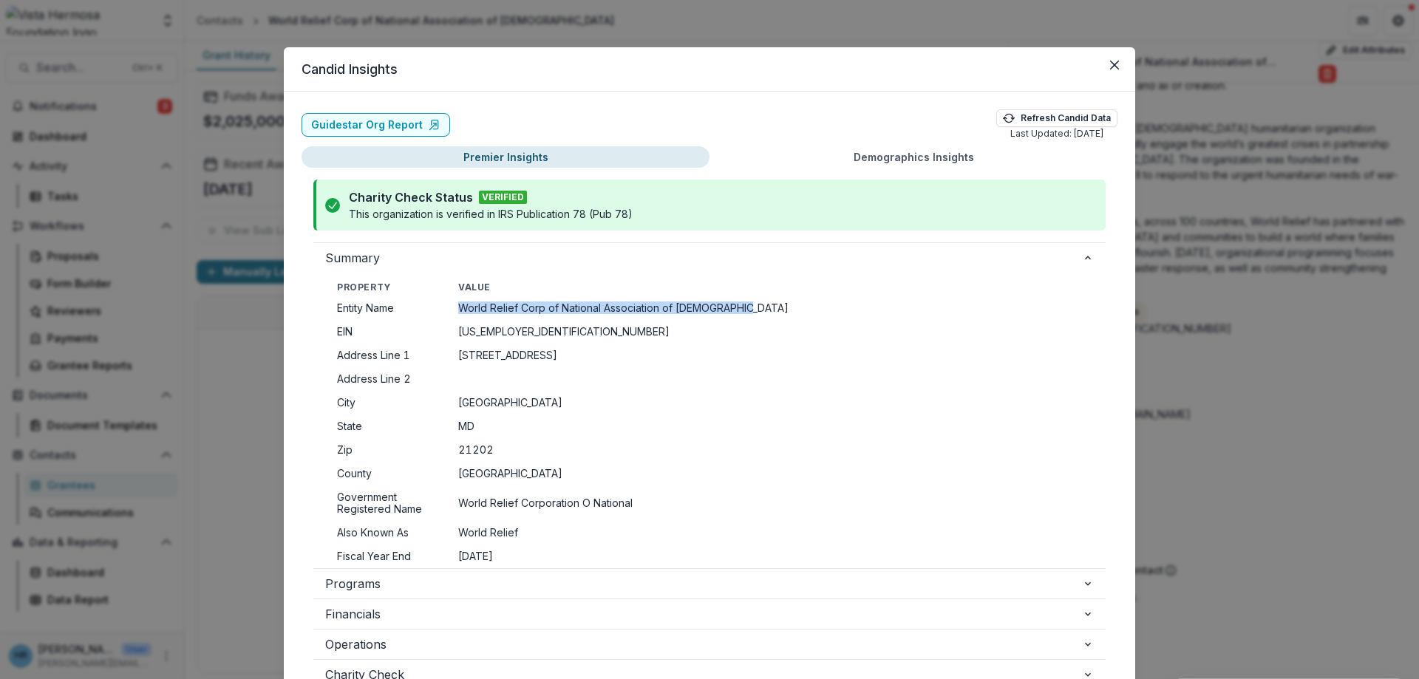
drag, startPoint x: 463, startPoint y: 307, endPoint x: 741, endPoint y: 307, distance: 277.9
click at [741, 307] on td "World Relief Corp of National Association of [DEMOGRAPHIC_DATA]" at bounding box center [769, 308] width 647 height 24
copy td "World Relief Corp of National Association of [DEMOGRAPHIC_DATA]"
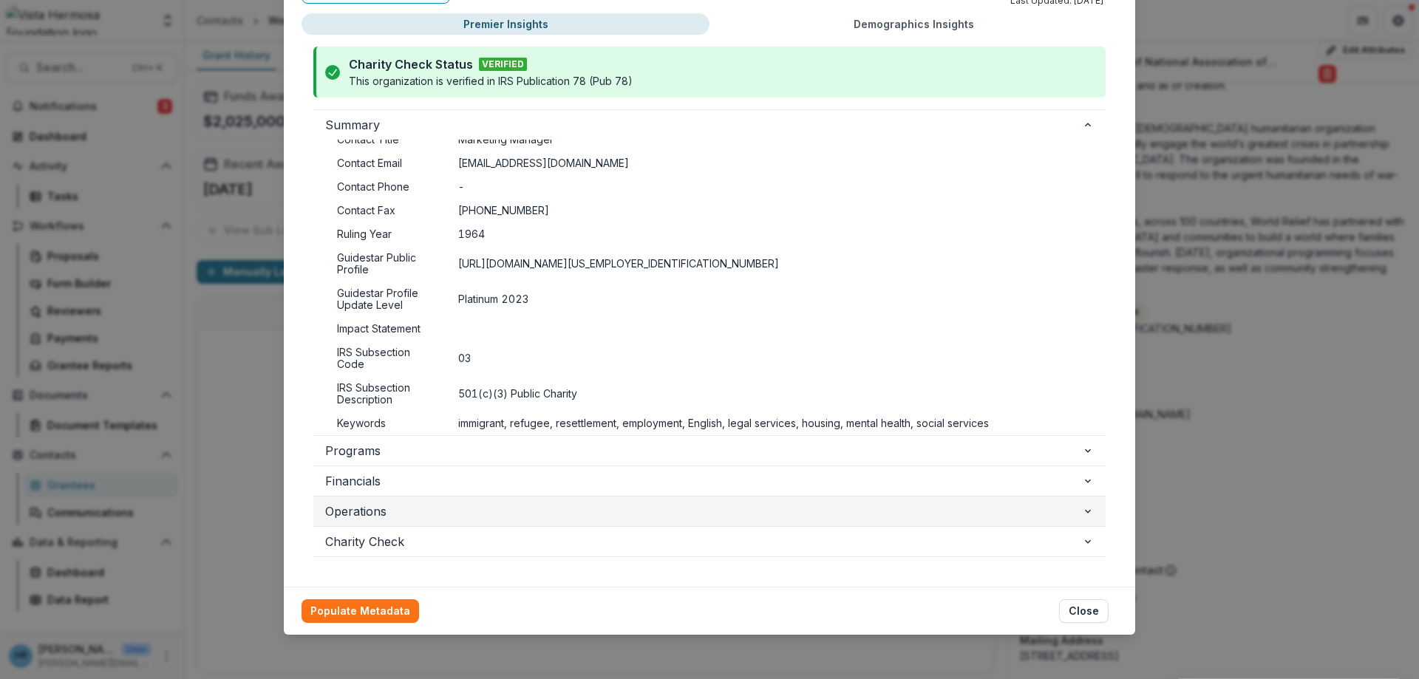
scroll to position [136, 0]
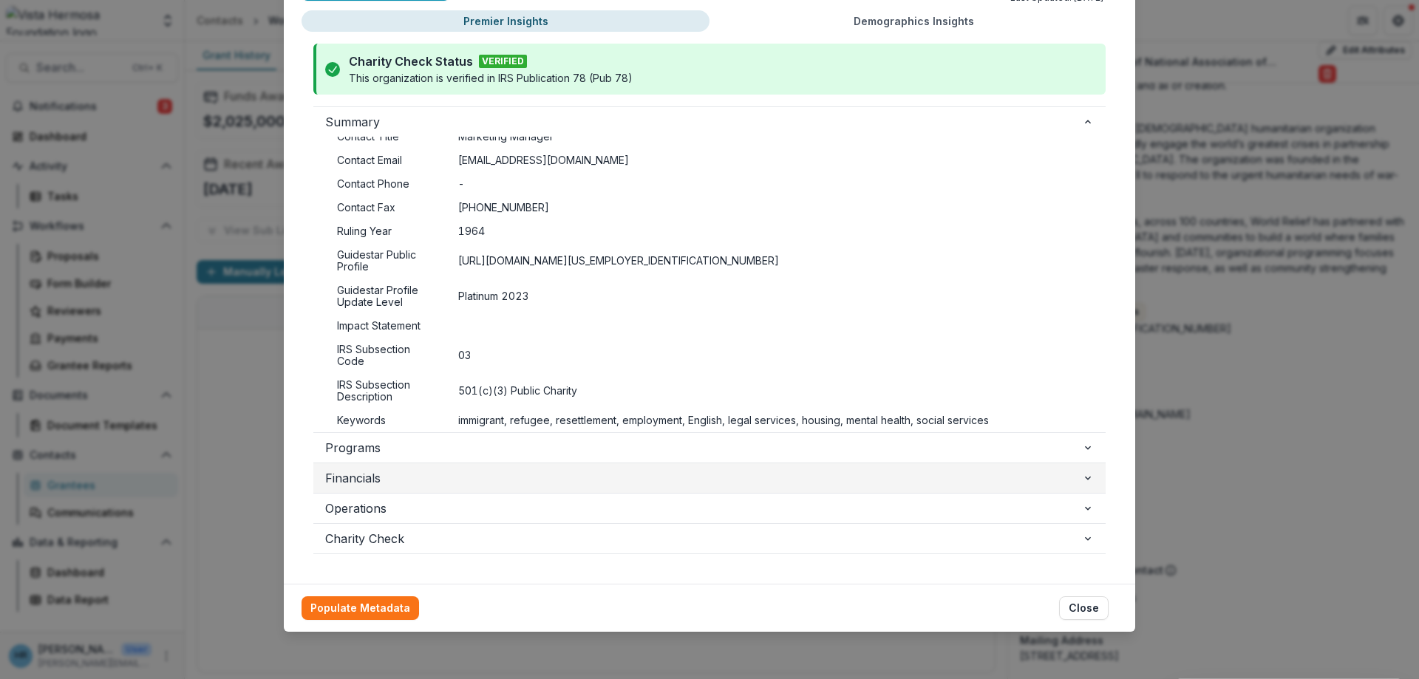
click at [400, 488] on button "Financials" at bounding box center [709, 478] width 792 height 30
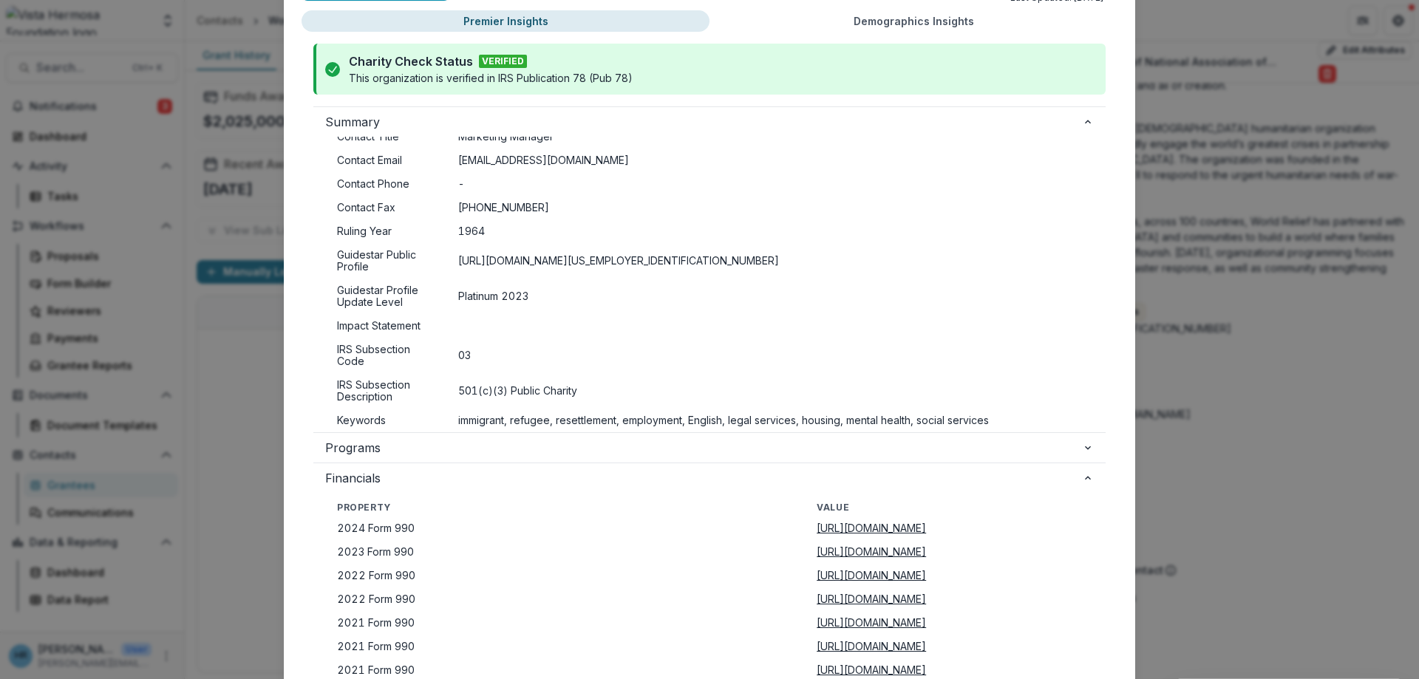
click at [817, 532] on u "[URL][DOMAIN_NAME]" at bounding box center [871, 528] width 109 height 13
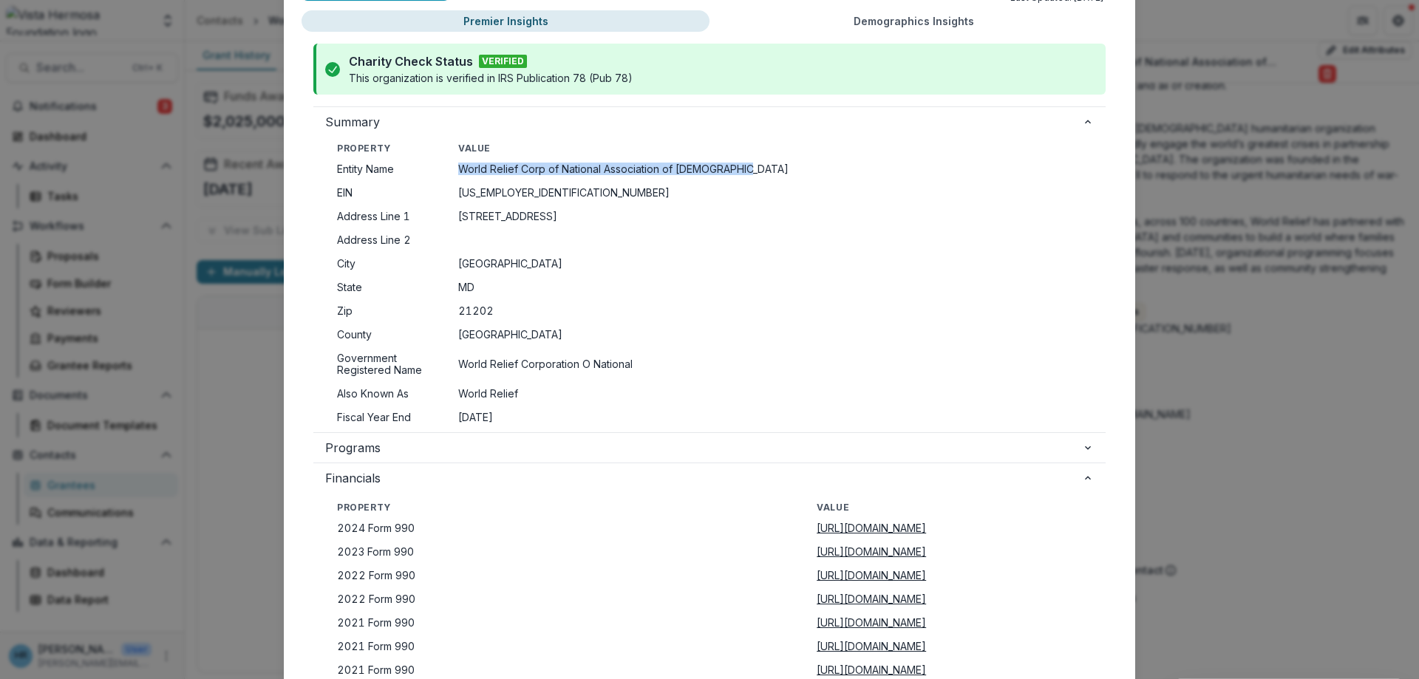
scroll to position [0, 0]
click at [1277, 180] on div "Candid Insights Guidestar Org Report Refresh Candid Data Last Updated: [DATE] P…" at bounding box center [709, 339] width 1419 height 679
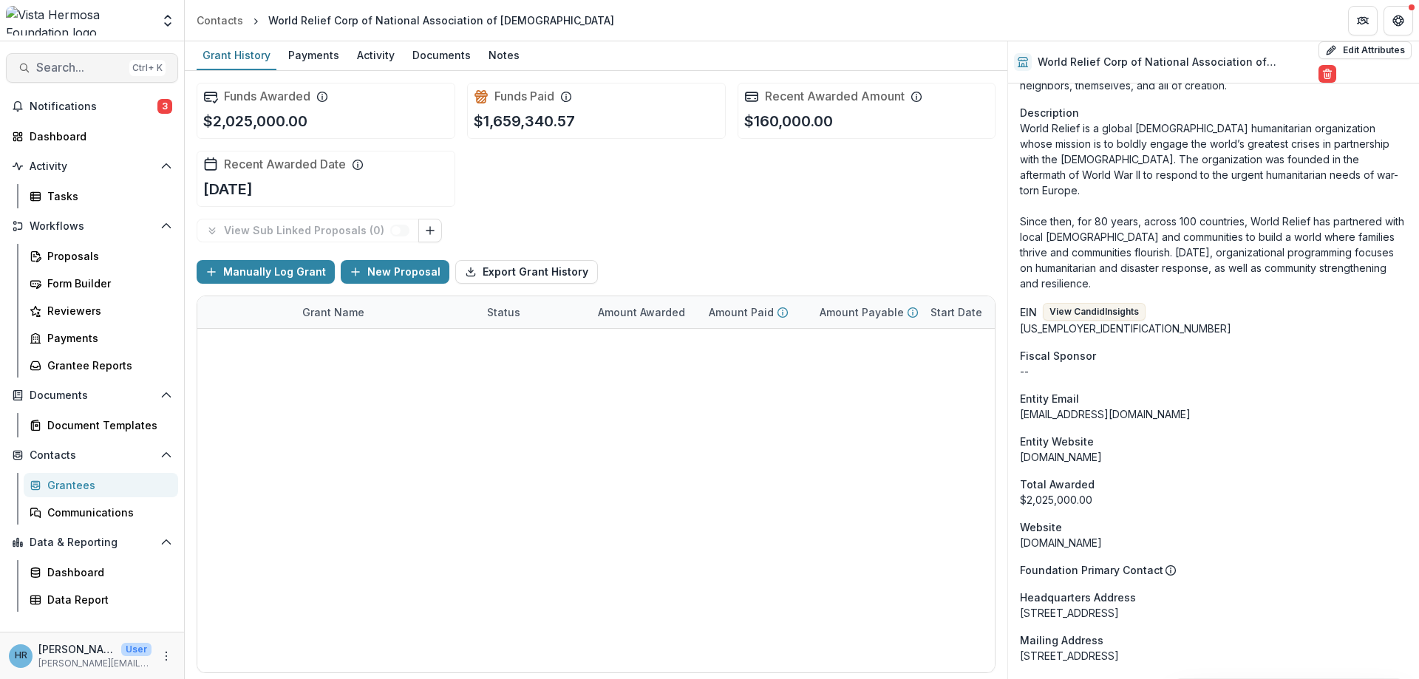
click at [112, 67] on span "Search..." at bounding box center [79, 68] width 87 height 14
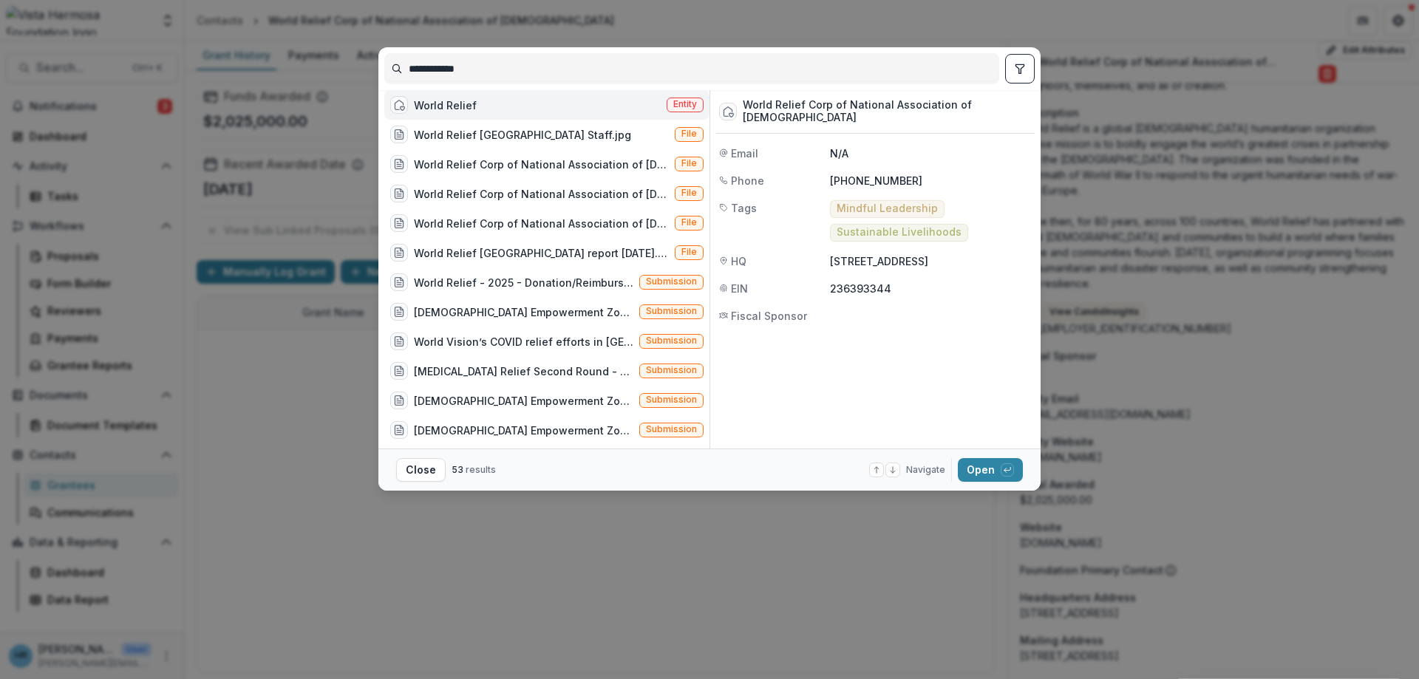
drag, startPoint x: 520, startPoint y: 63, endPoint x: 143, endPoint y: 53, distance: 377.1
click at [385, 57] on input "**********" at bounding box center [691, 69] width 613 height 24
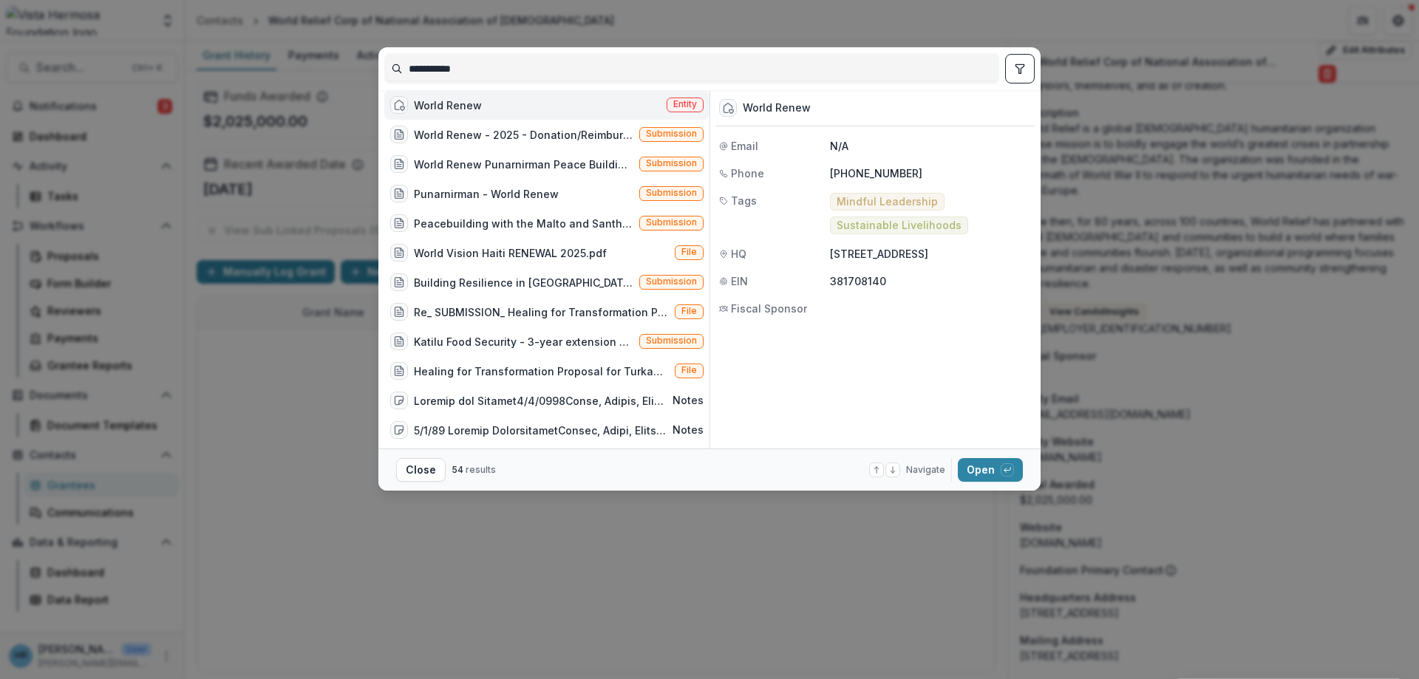
type input "**********"
click at [463, 113] on div "World Renew" at bounding box center [448, 106] width 68 height 16
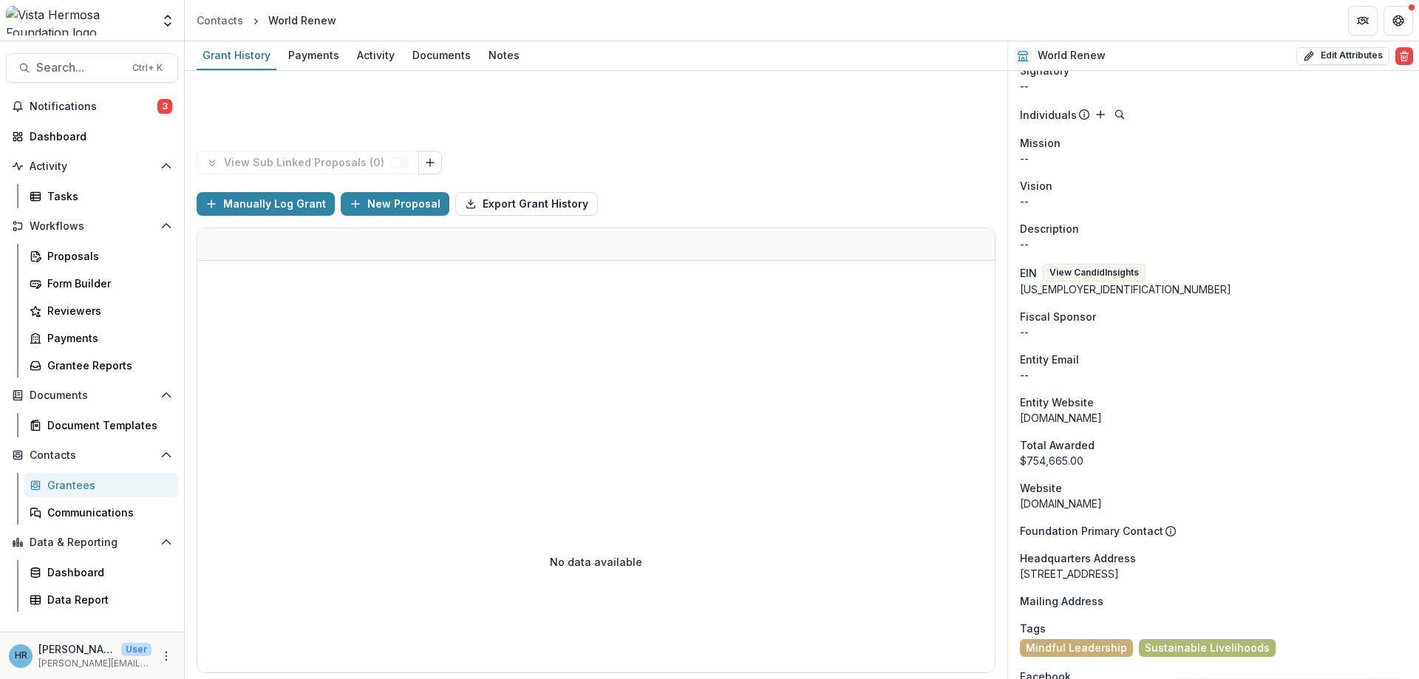
scroll to position [459, 0]
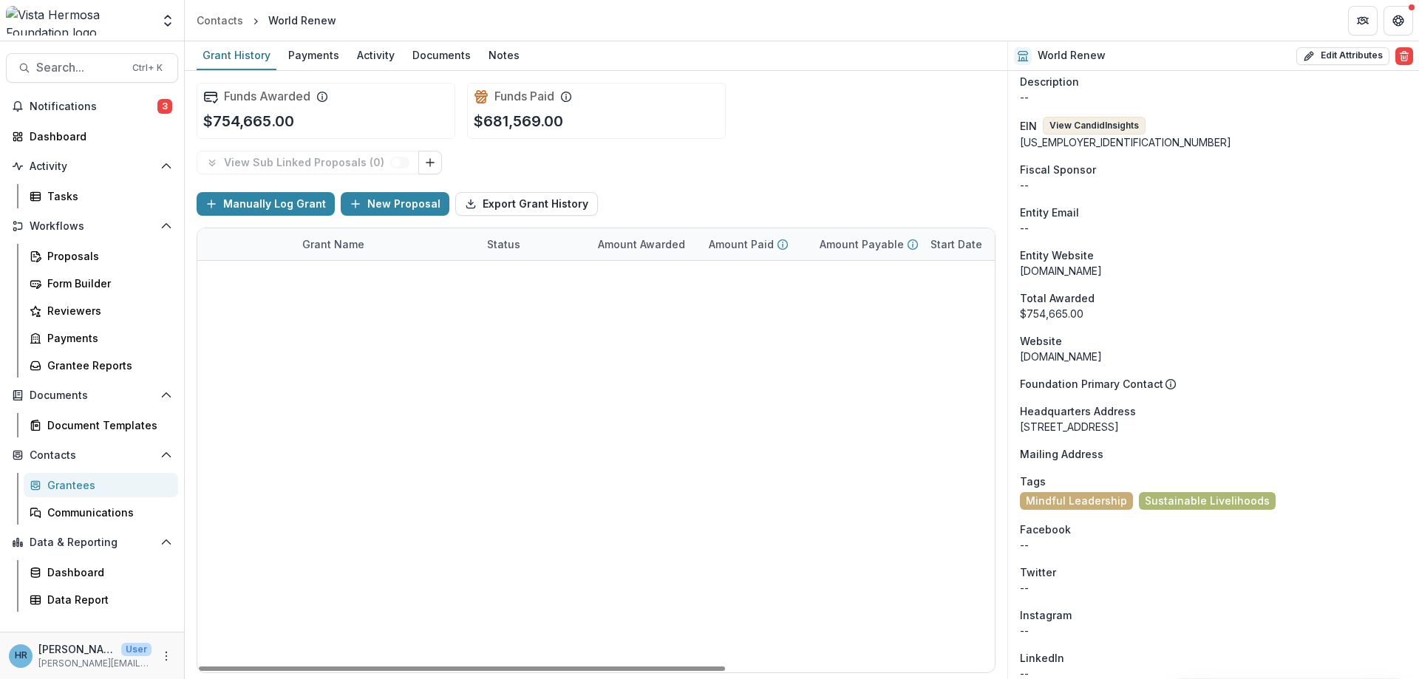
click at [1084, 120] on button "View Candid Insights" at bounding box center [1094, 126] width 103 height 18
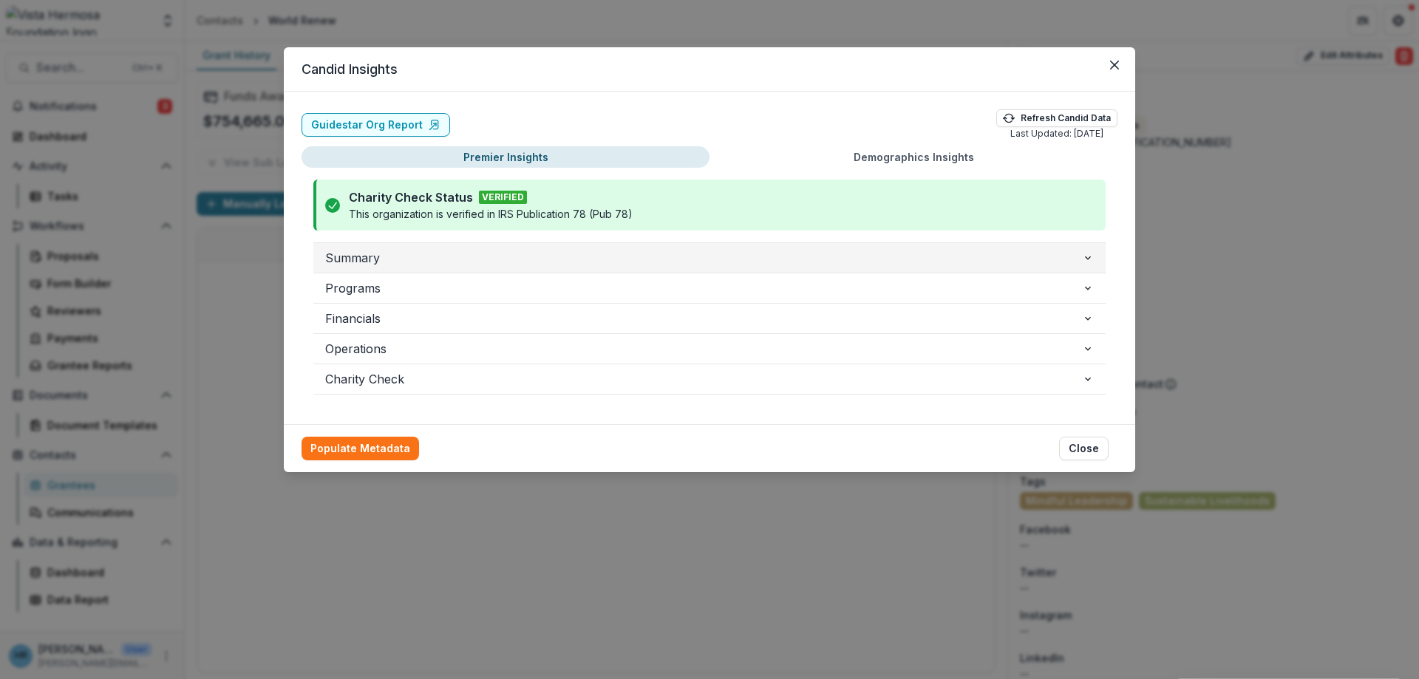
click at [426, 260] on span "Summary" at bounding box center [703, 258] width 757 height 18
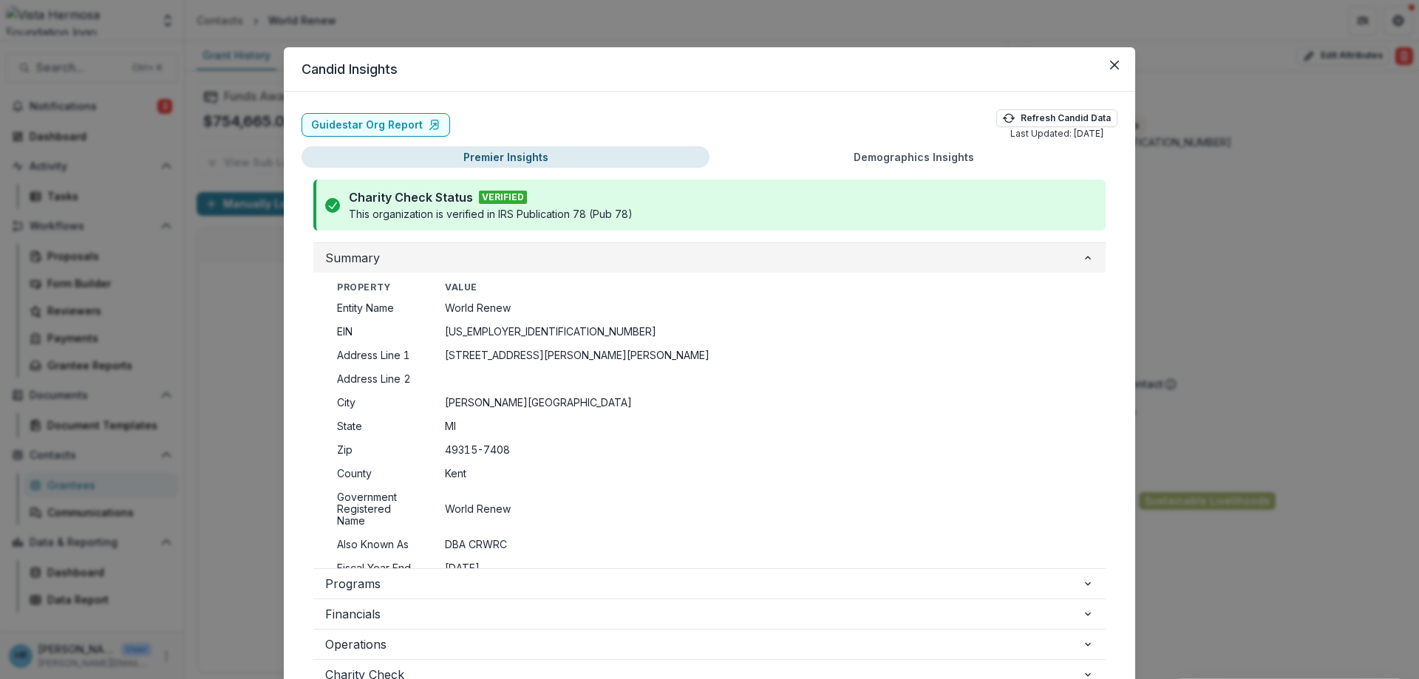
click at [429, 252] on span "Summary" at bounding box center [703, 258] width 757 height 18
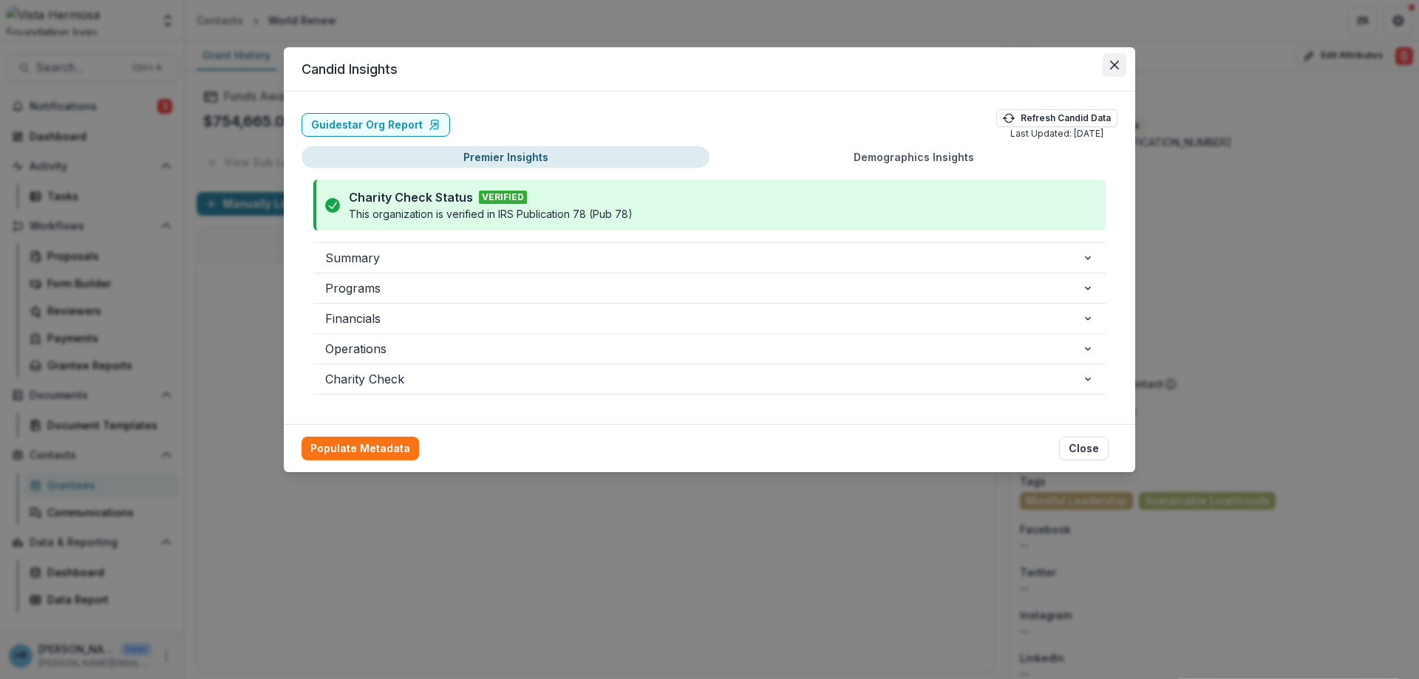
click at [1115, 66] on icon "Close" at bounding box center [1114, 65] width 9 height 9
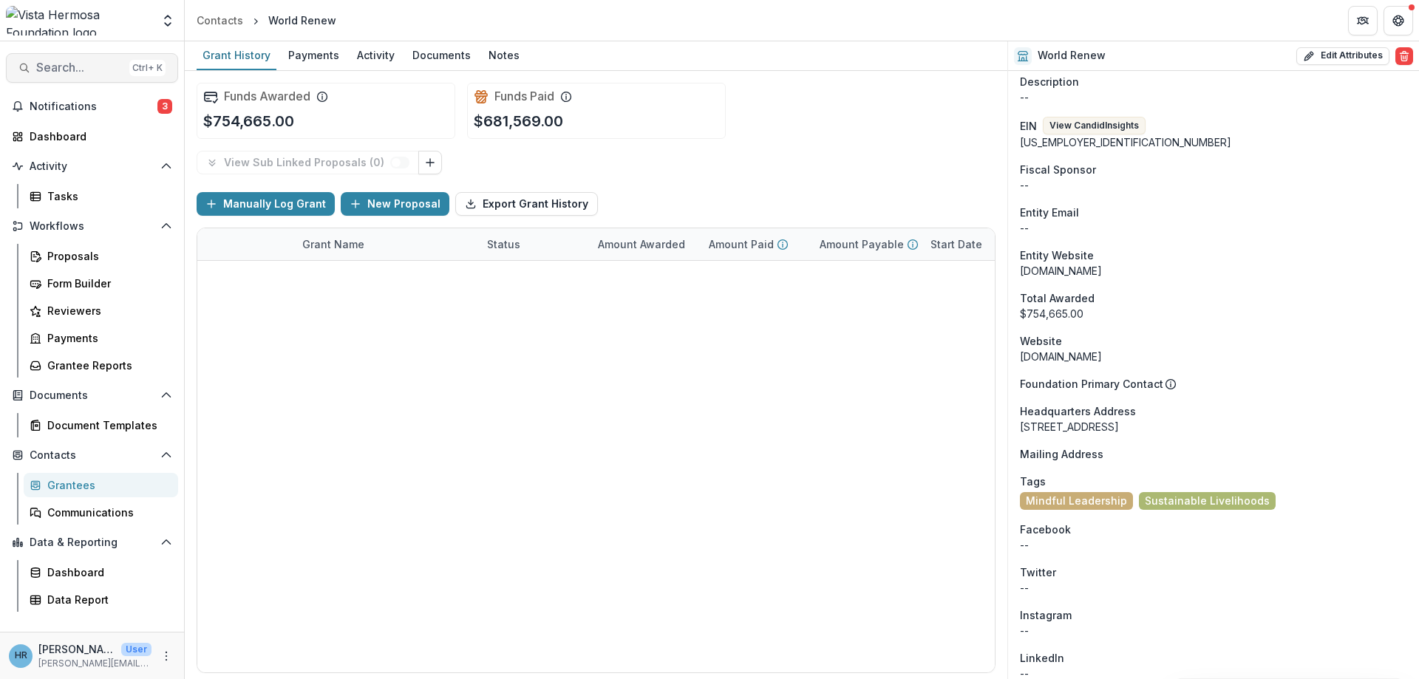
click at [80, 75] on span "Search..." at bounding box center [79, 68] width 87 height 14
